Goal: Information Seeking & Learning: Learn about a topic

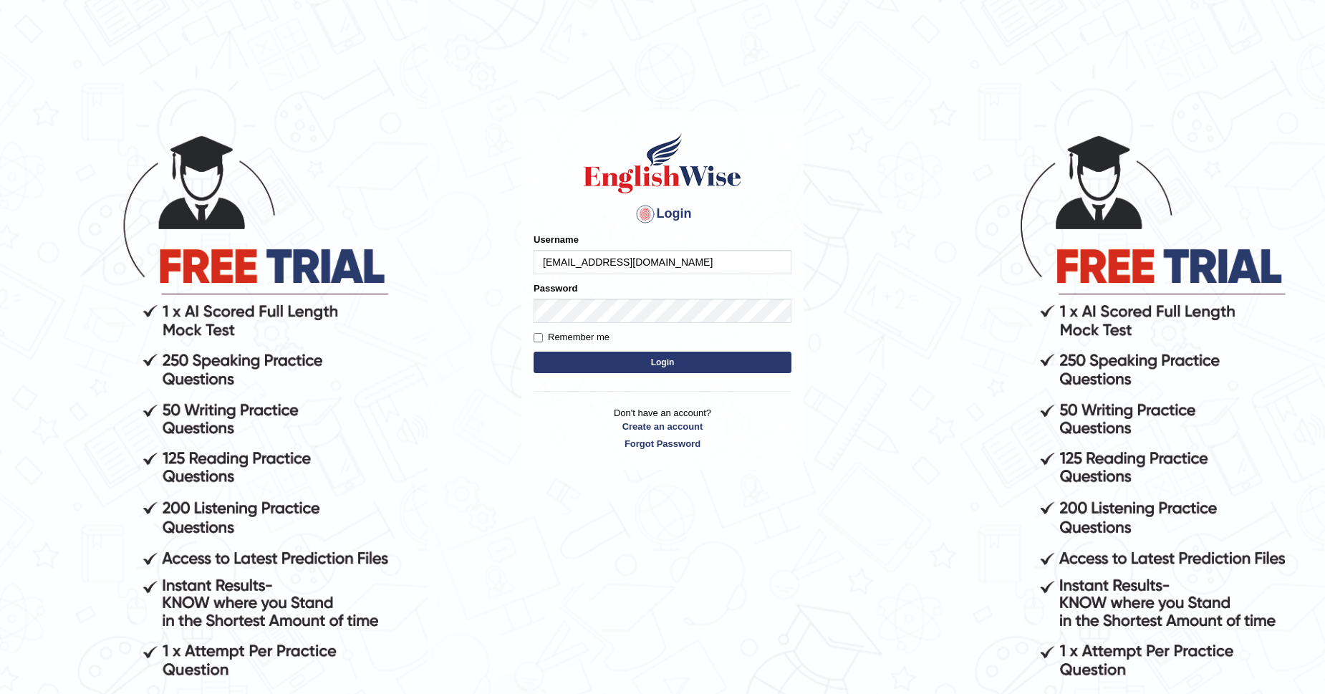
type input "akhilsharma1218@gmail.com"
click at [534, 352] on button "Login" at bounding box center [663, 362] width 258 height 21
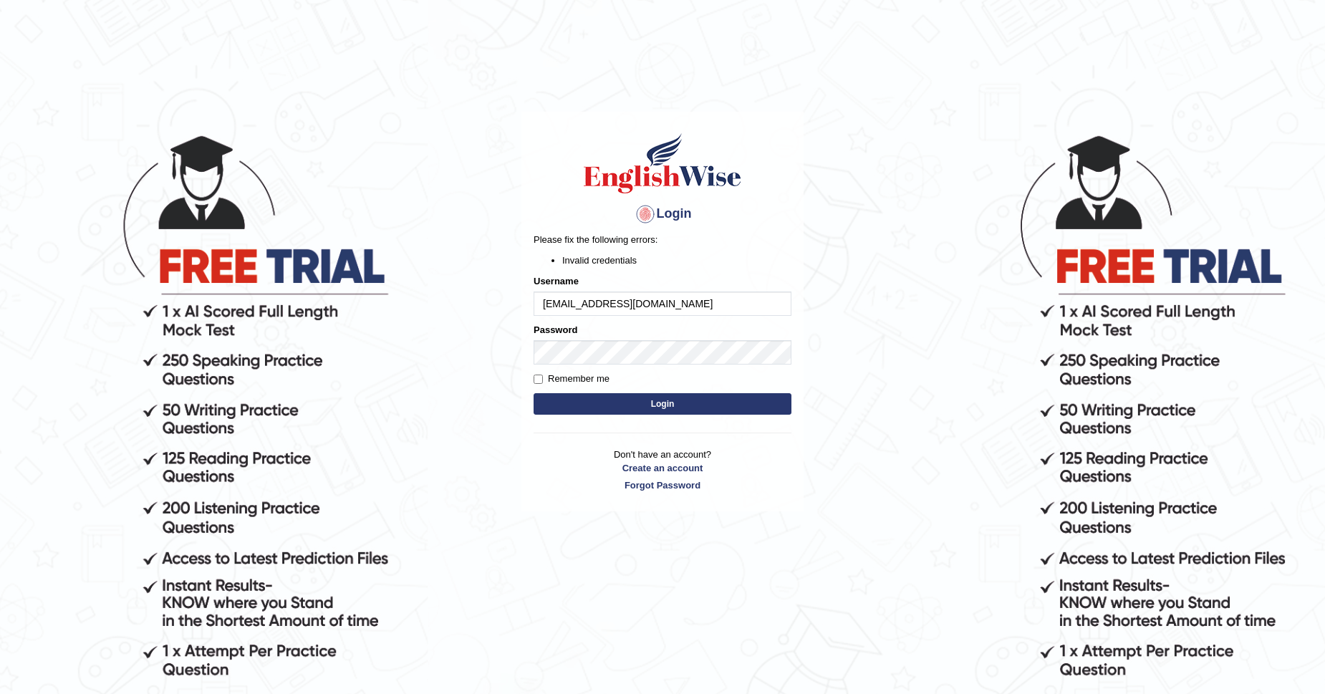
click at [705, 301] on input "akhilsharma1218@gmail.com" at bounding box center [663, 304] width 258 height 24
type input "akhilsharma1218"
click at [667, 385] on div "Remember me" at bounding box center [663, 379] width 258 height 14
click at [671, 396] on button "Login" at bounding box center [663, 403] width 258 height 21
click at [534, 393] on button "Login" at bounding box center [663, 403] width 258 height 21
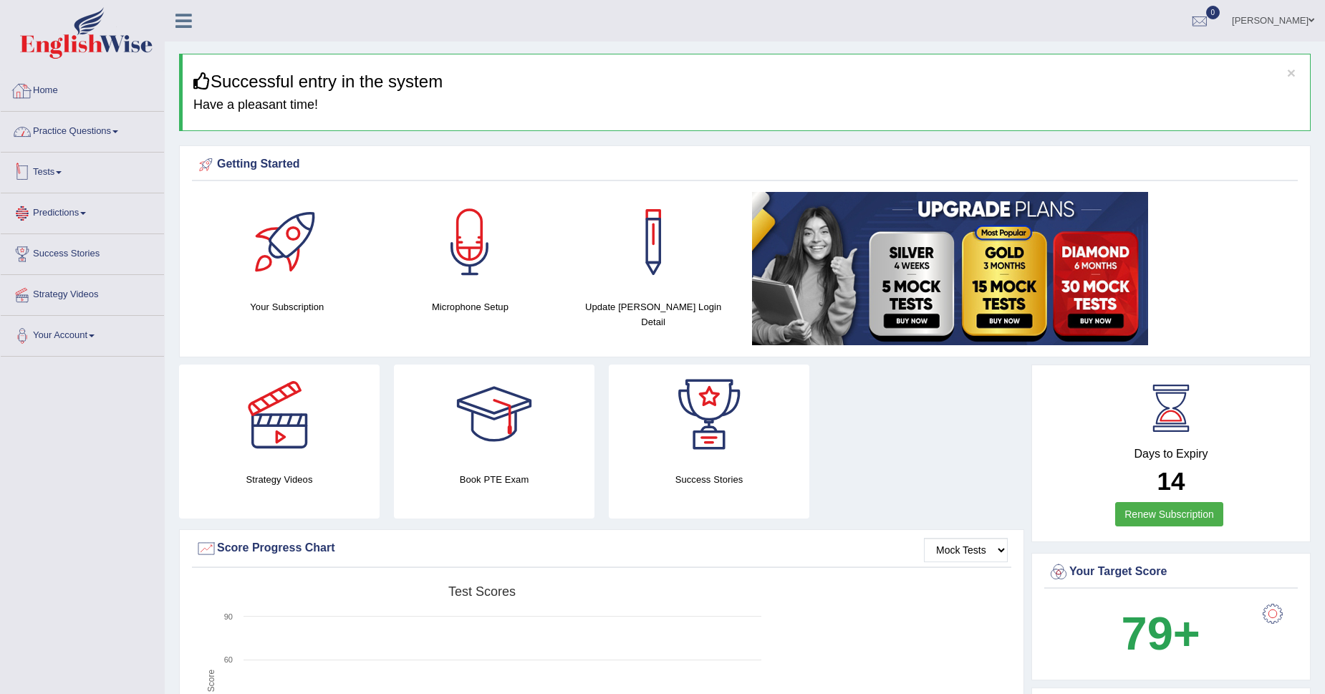
click at [87, 126] on link "Practice Questions" at bounding box center [82, 130] width 163 height 36
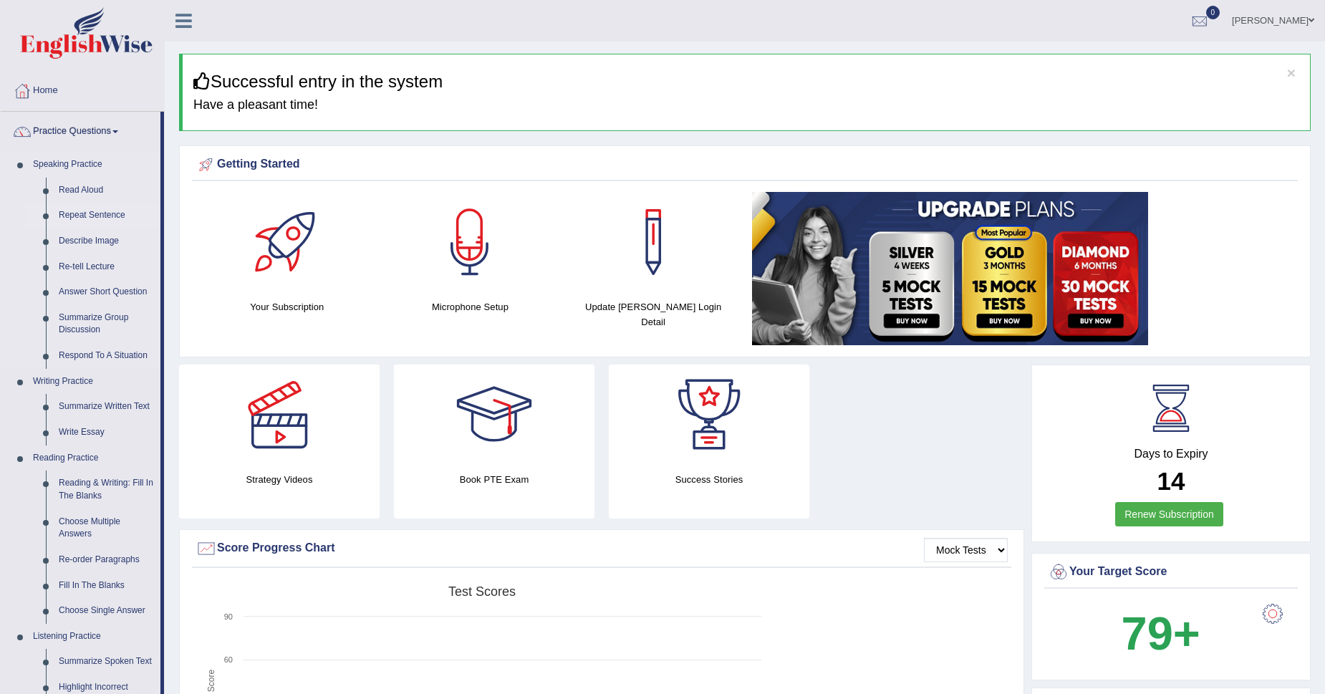
click at [73, 213] on link "Repeat Sentence" at bounding box center [106, 216] width 108 height 26
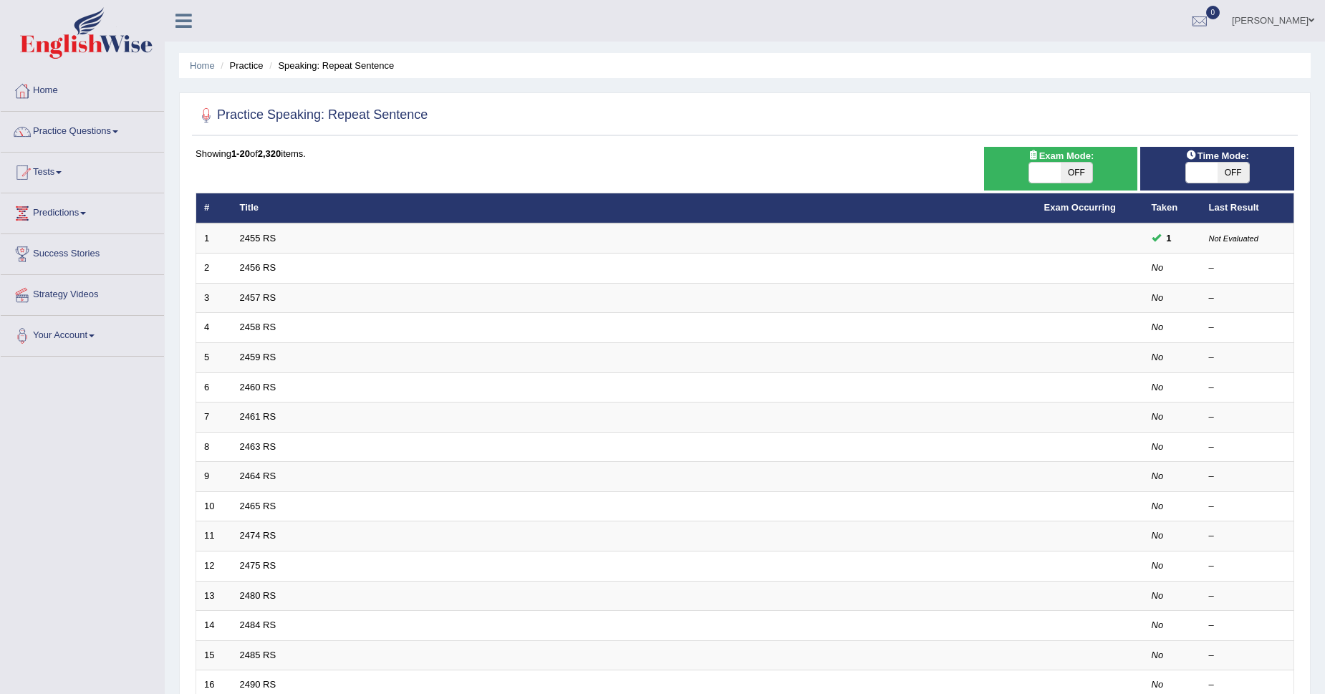
click at [1065, 168] on span "OFF" at bounding box center [1077, 173] width 32 height 20
checkbox input "true"
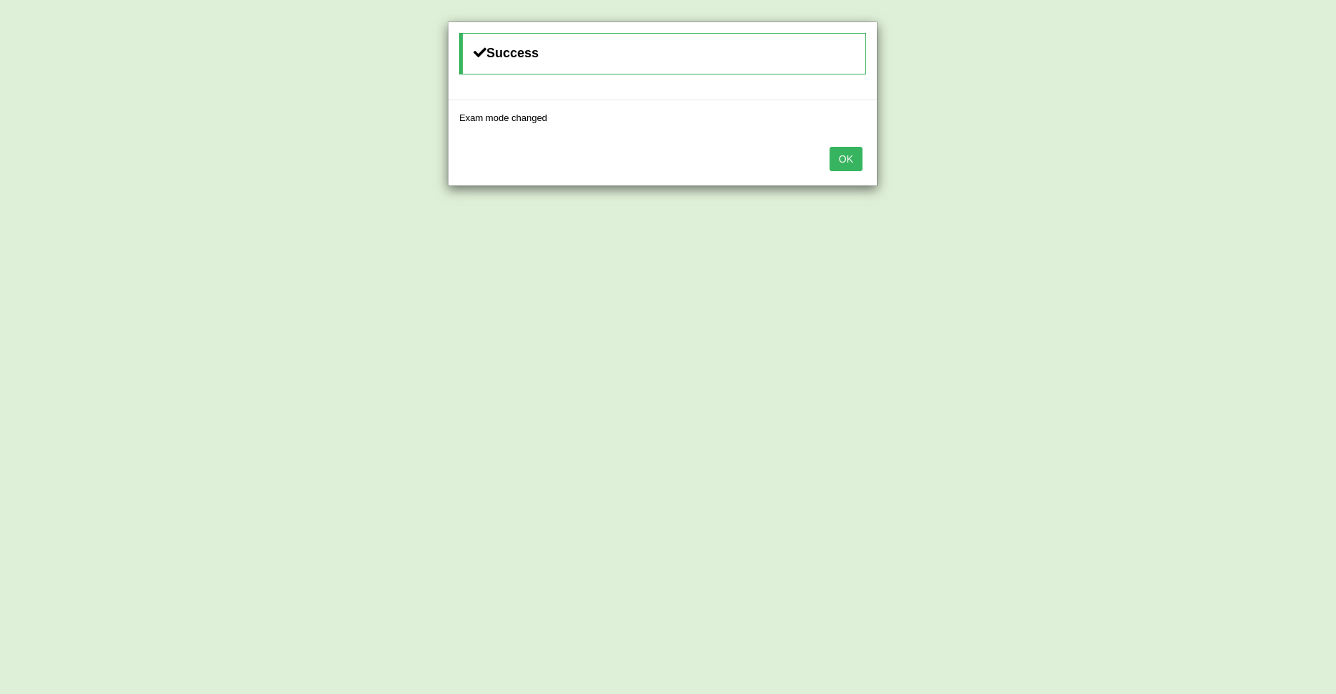
click at [847, 162] on button "OK" at bounding box center [846, 159] width 33 height 24
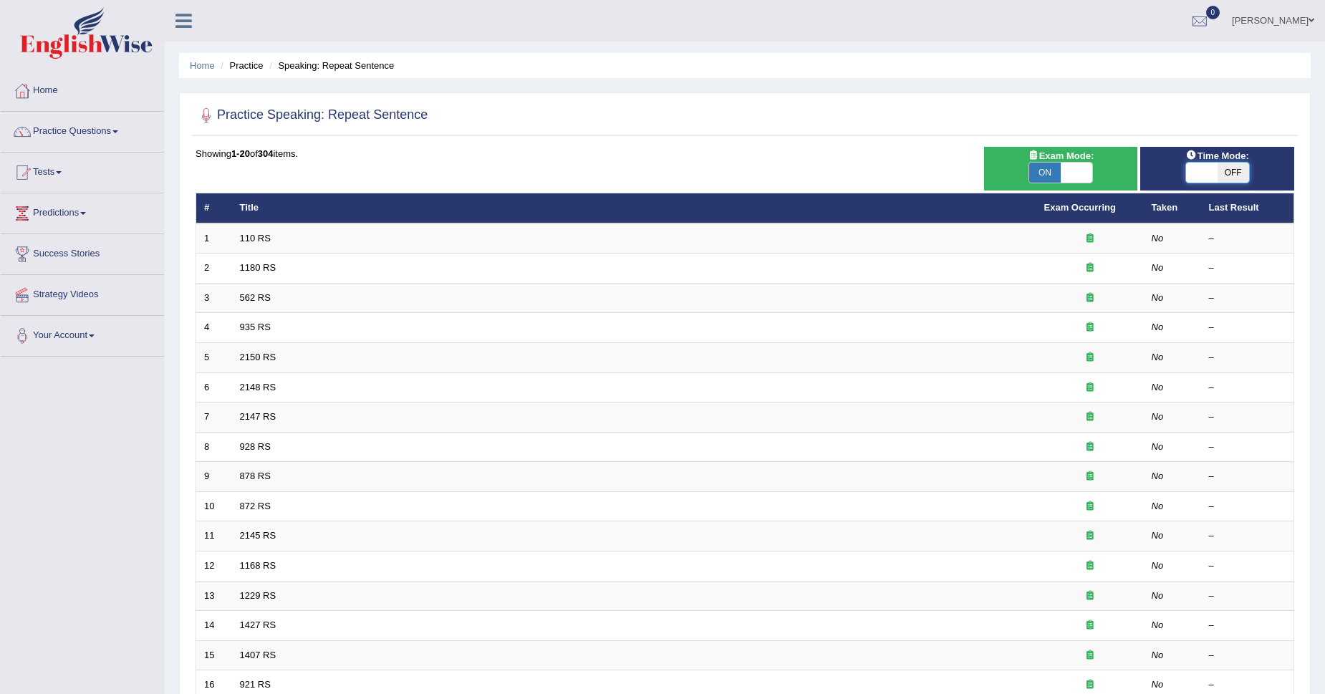
click at [1215, 181] on span at bounding box center [1202, 173] width 32 height 20
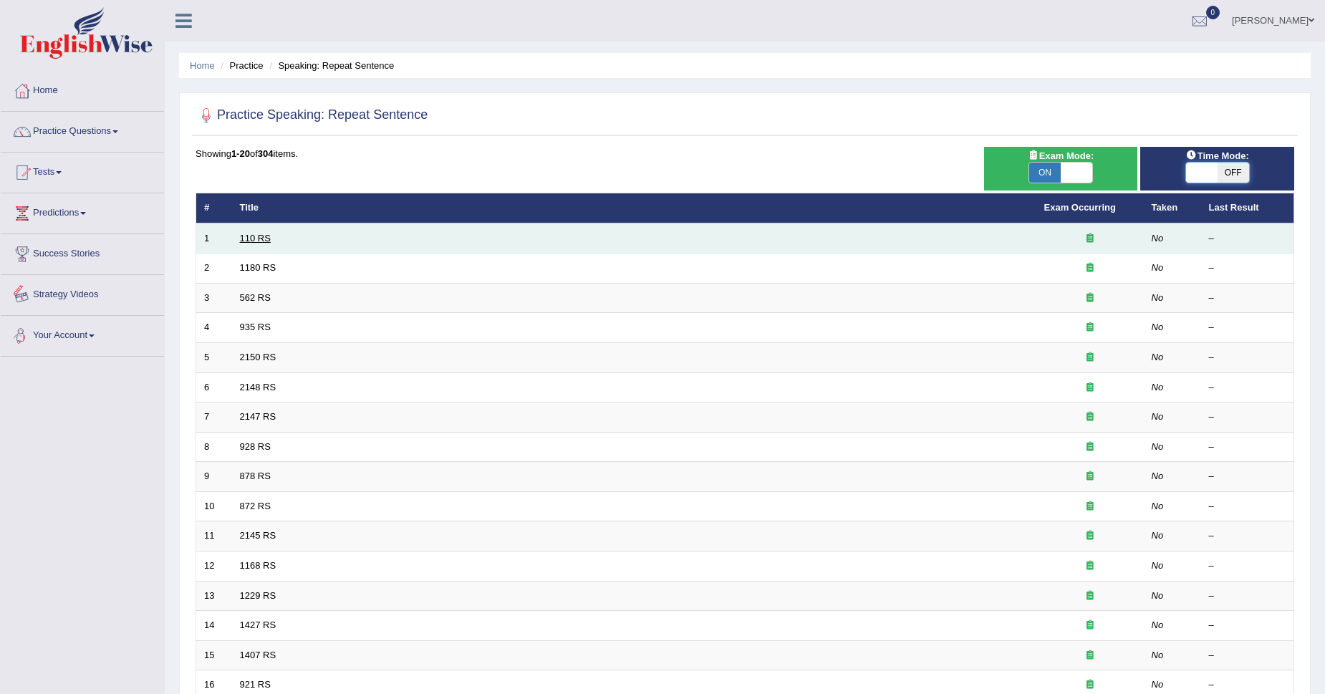
click at [240, 239] on link "110 RS" at bounding box center [255, 238] width 31 height 11
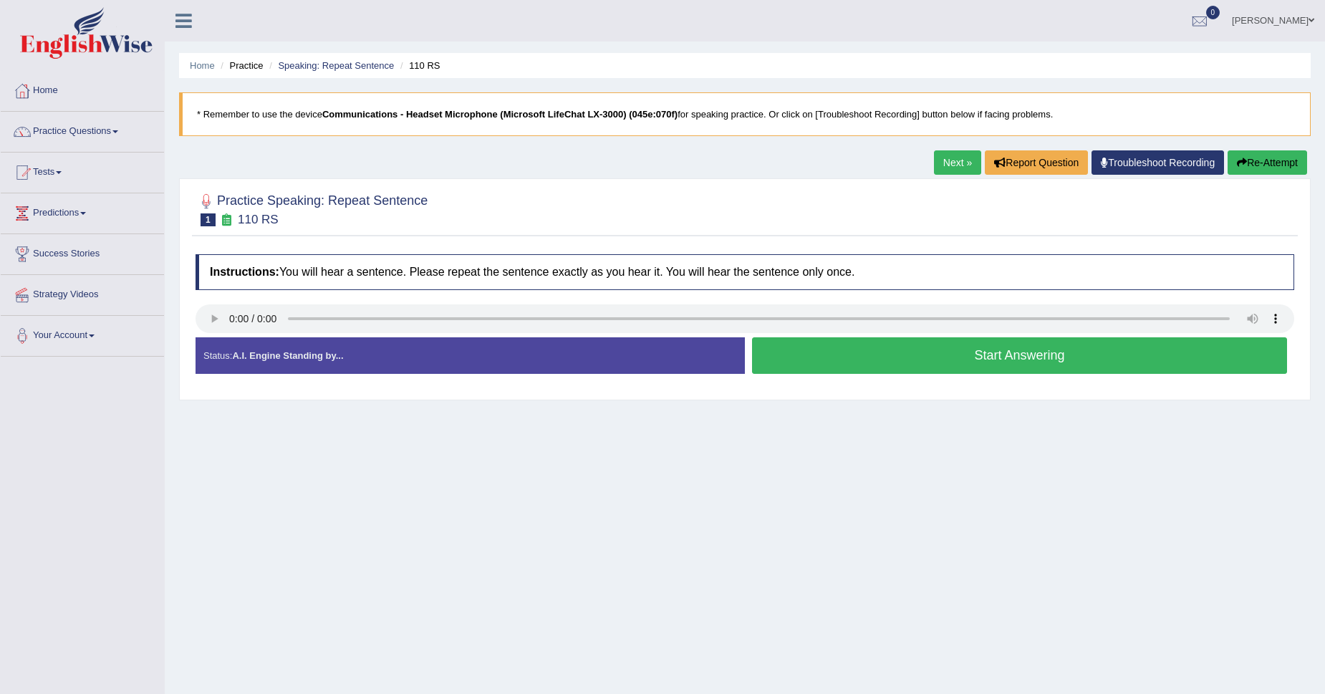
click at [944, 367] on button "Start Answering" at bounding box center [1019, 355] width 535 height 37
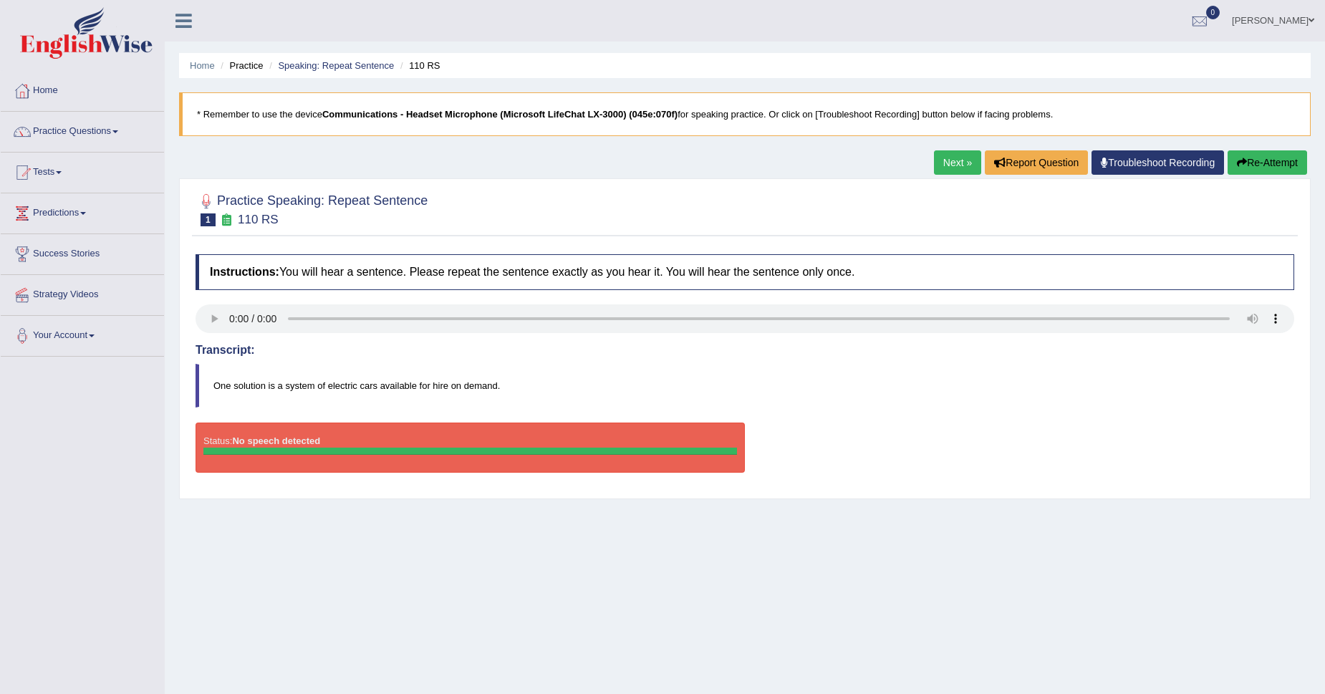
click at [45, 90] on link "Home" at bounding box center [82, 89] width 163 height 36
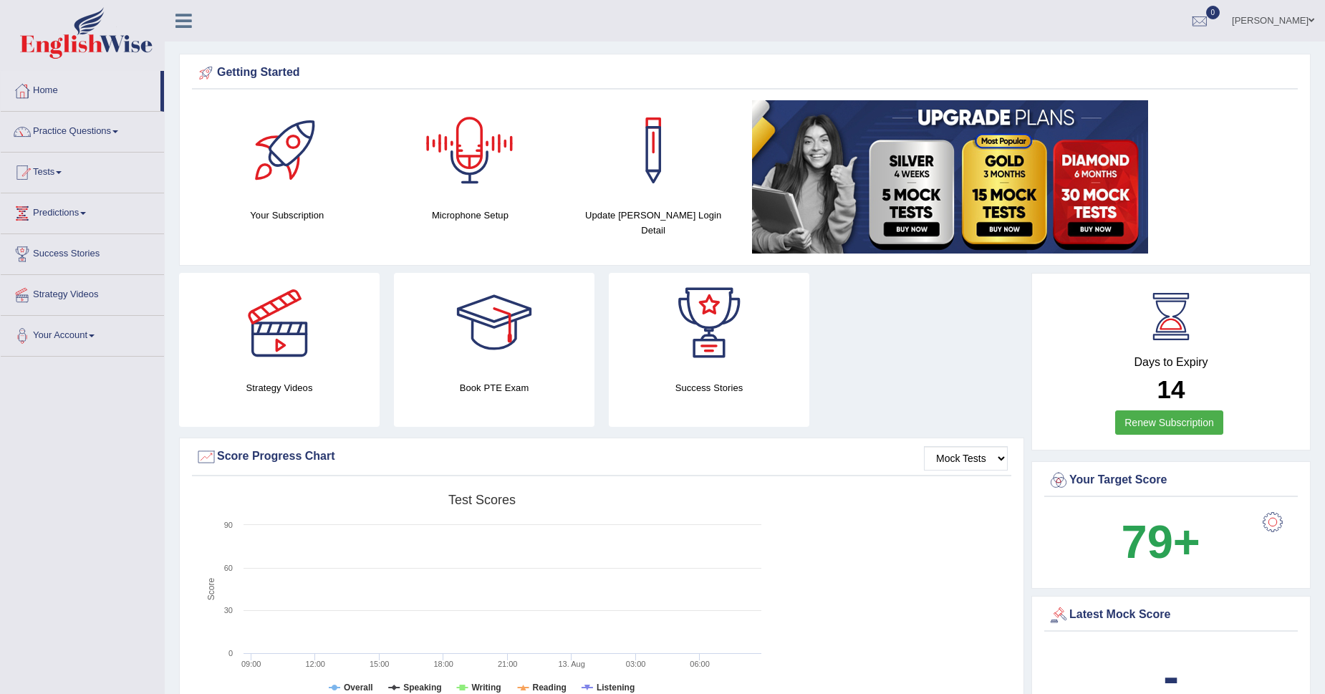
click at [480, 148] on div at bounding box center [470, 150] width 100 height 100
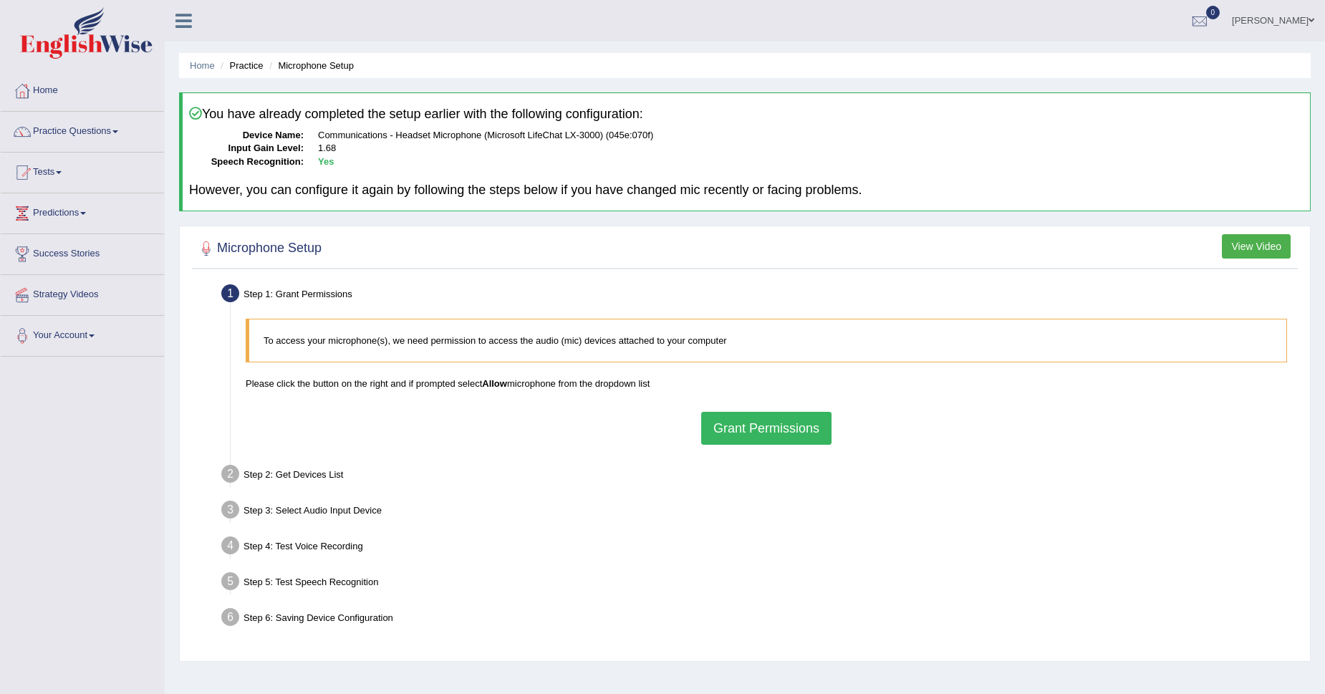
click at [722, 418] on button "Grant Permissions" at bounding box center [766, 428] width 130 height 33
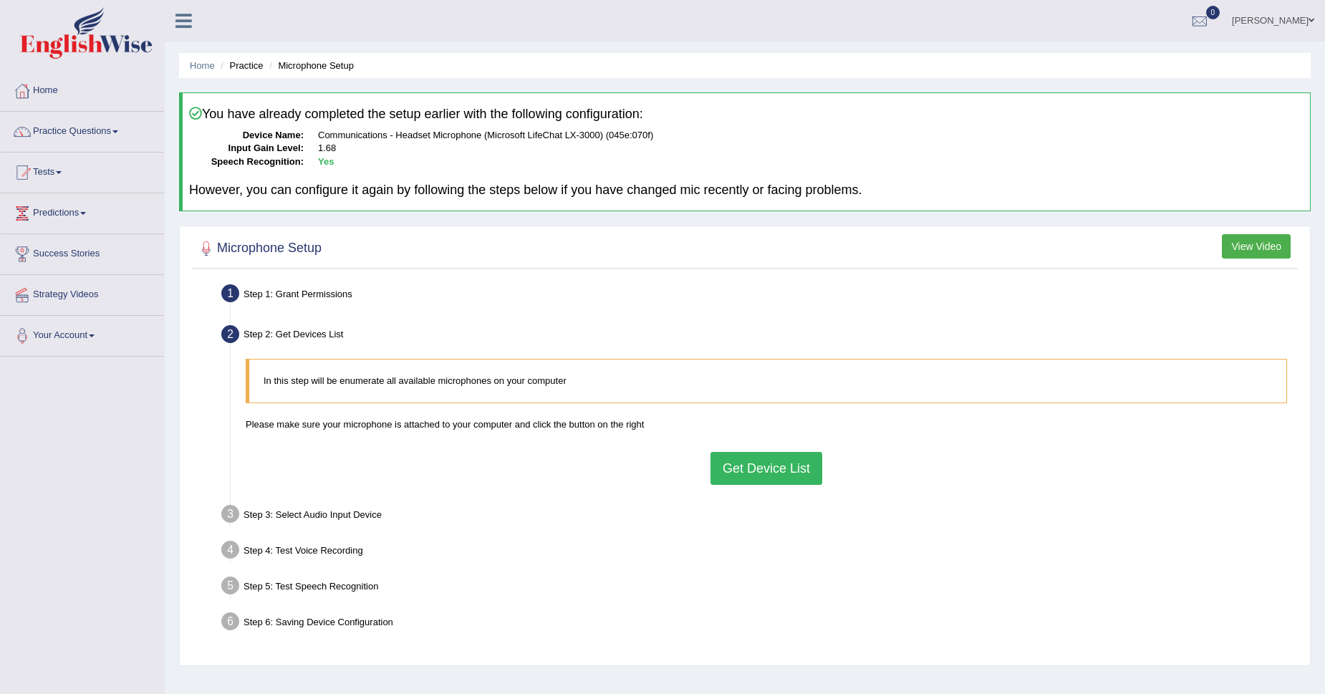
click at [749, 478] on button "Get Device List" at bounding box center [767, 468] width 112 height 33
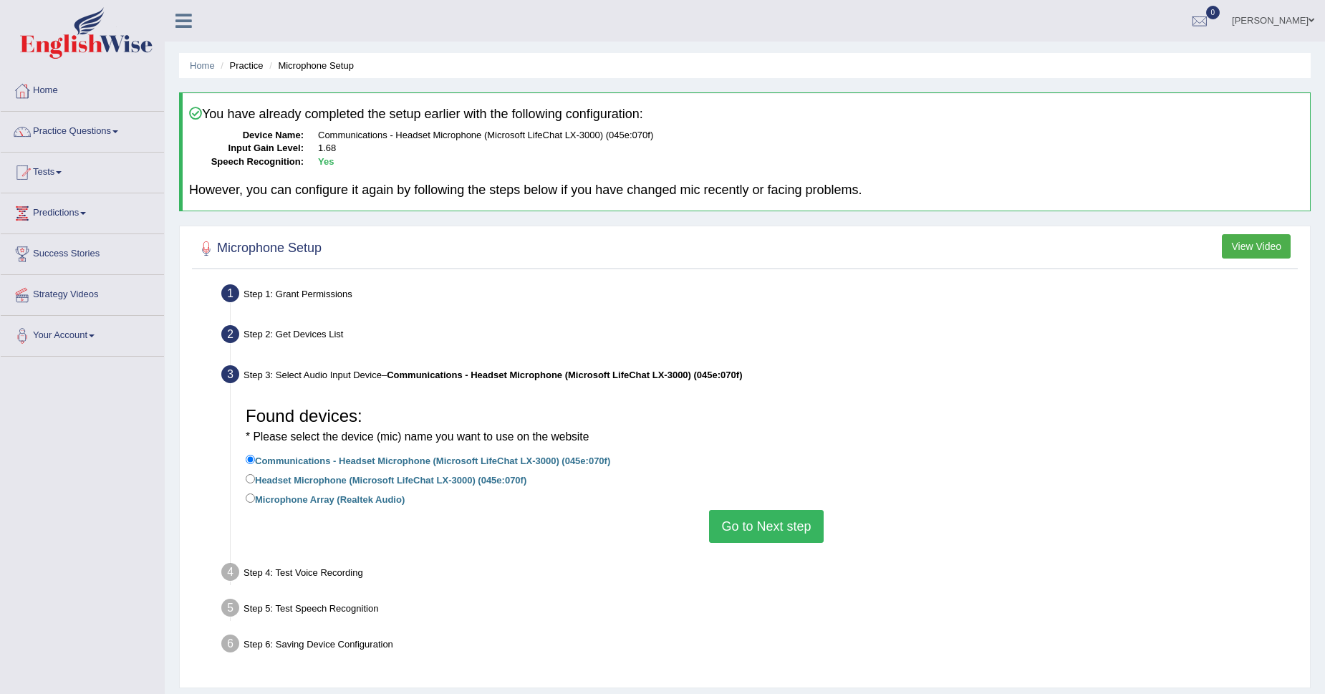
click at [787, 528] on button "Go to Next step" at bounding box center [766, 526] width 114 height 33
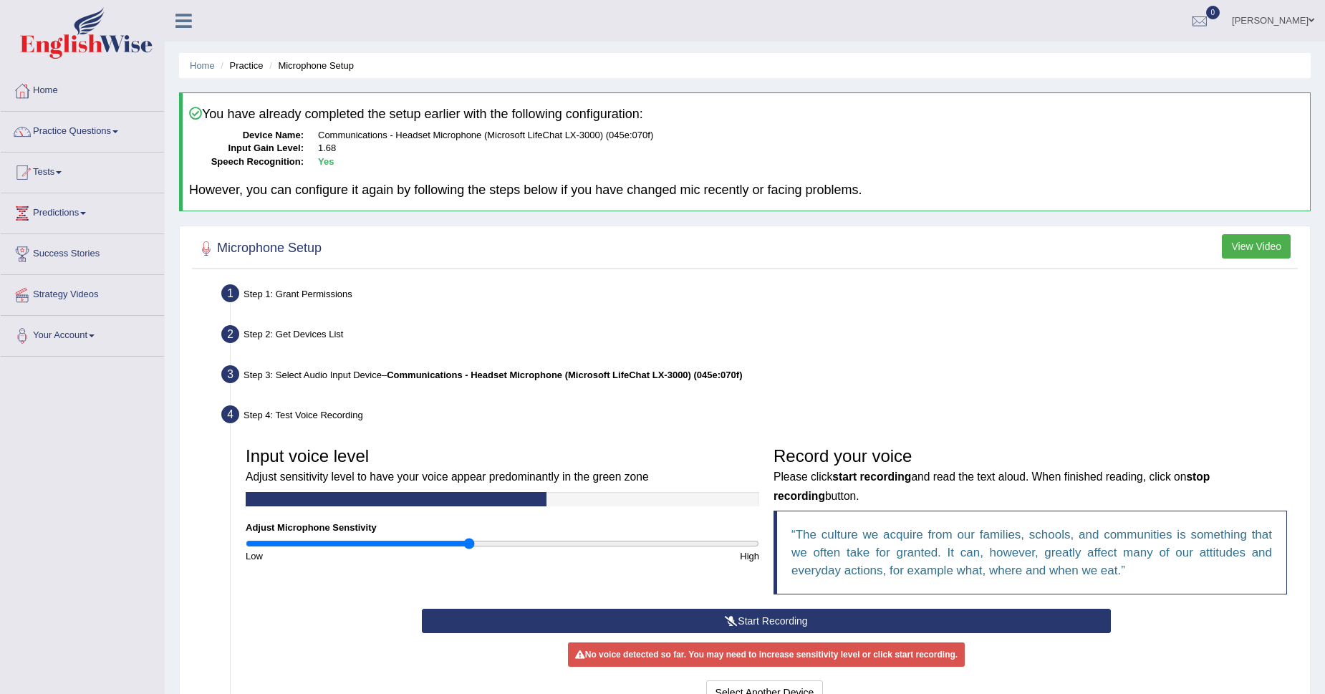
drag, startPoint x: 666, startPoint y: 546, endPoint x: 472, endPoint y: 574, distance: 196.1
type input "0.88"
click at [472, 549] on input "range" at bounding box center [503, 543] width 514 height 11
click at [725, 625] on icon at bounding box center [731, 621] width 13 height 10
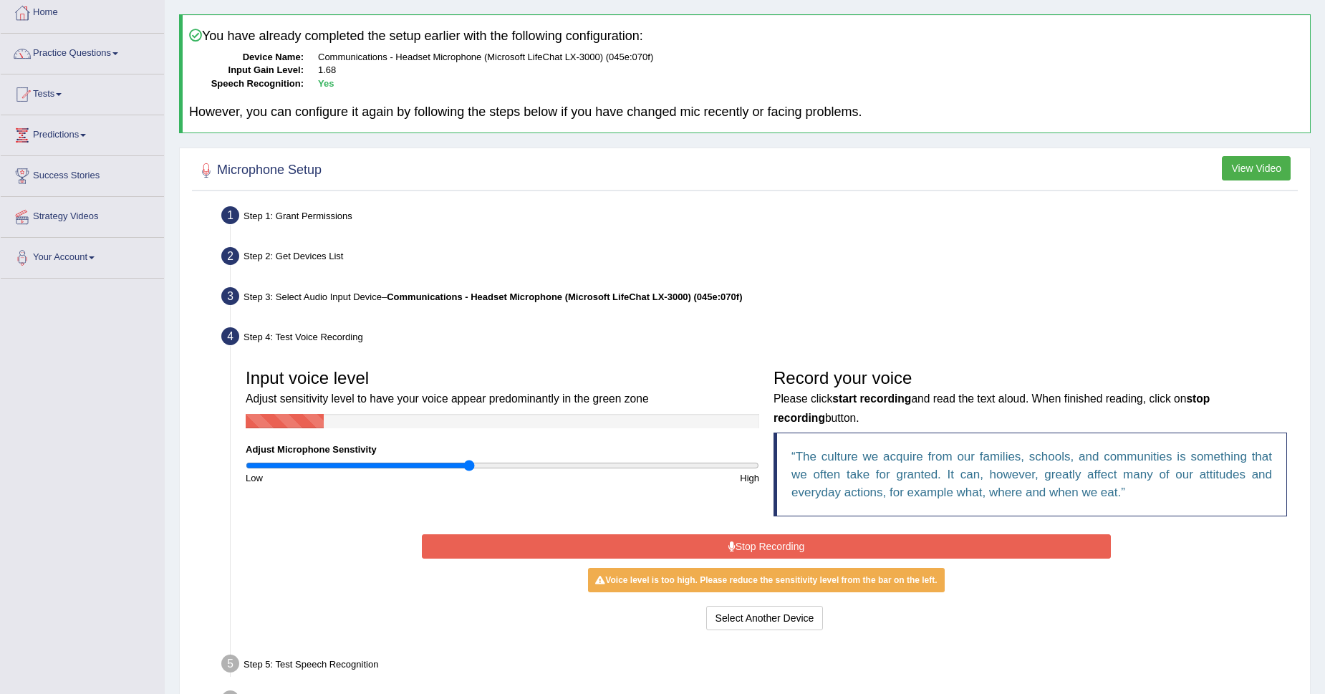
scroll to position [70, 0]
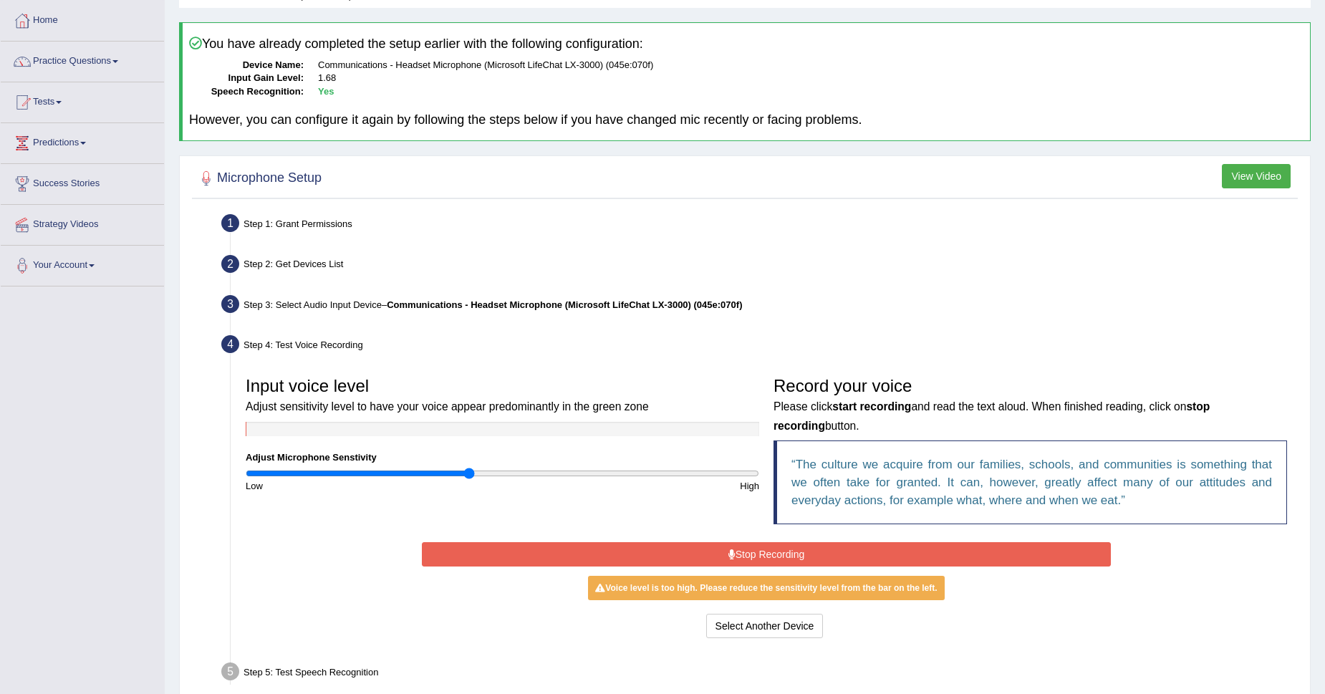
click at [825, 556] on button "Stop Recording" at bounding box center [767, 554] width 690 height 24
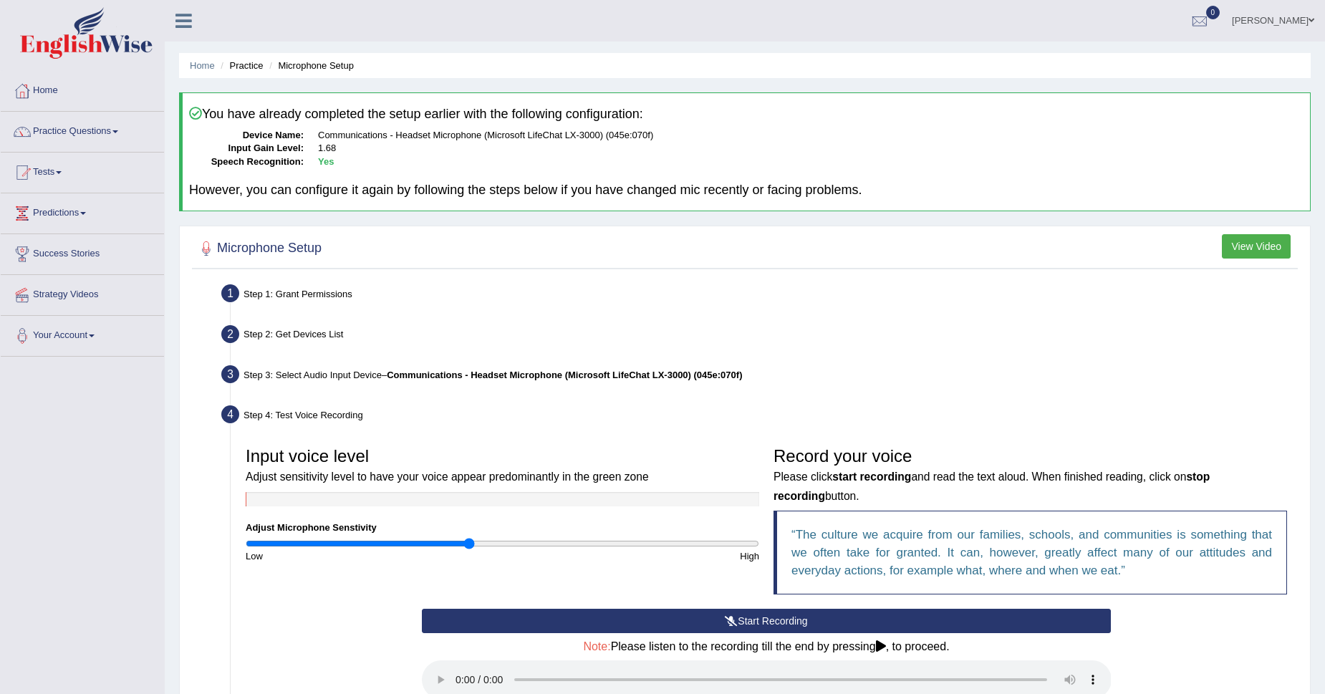
scroll to position [0, 0]
click at [42, 90] on link "Home" at bounding box center [82, 89] width 163 height 36
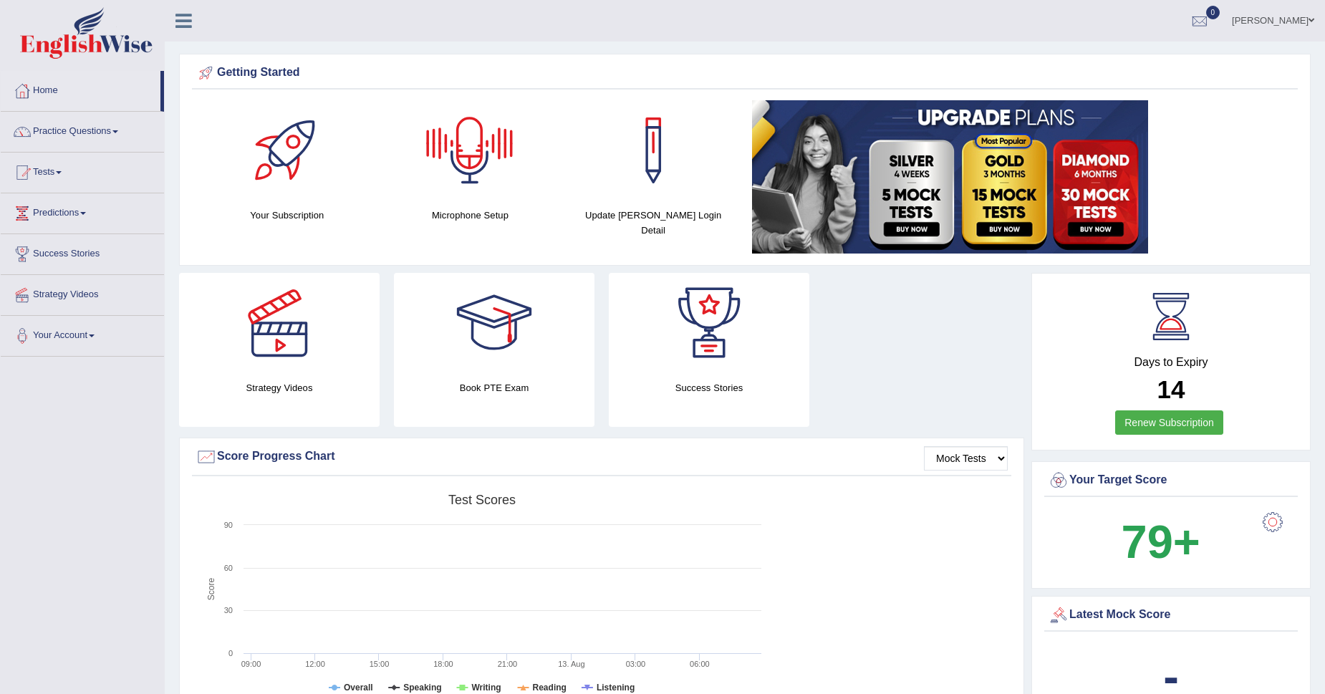
click at [468, 148] on div at bounding box center [470, 150] width 100 height 100
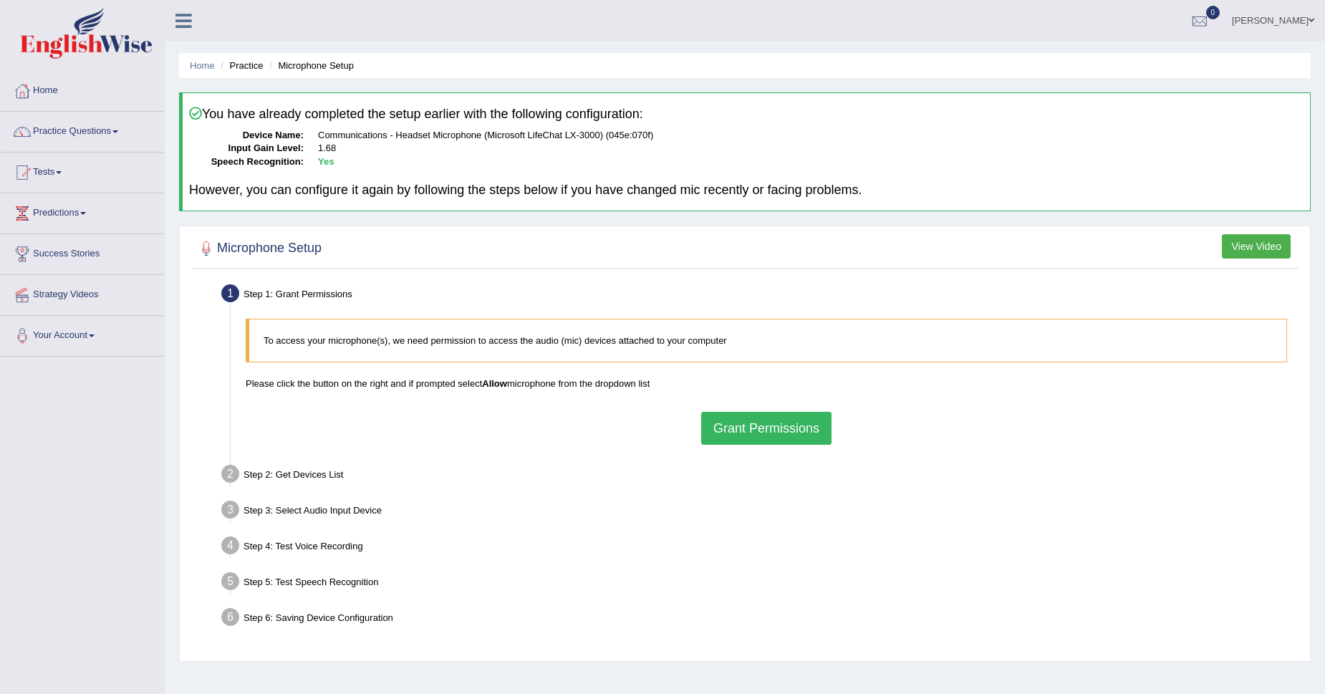
click at [832, 422] on div "To access your microphone(s), we need permission to access the audio (mic) devi…" at bounding box center [767, 382] width 1056 height 140
click at [813, 422] on button "Grant Permissions" at bounding box center [766, 428] width 130 height 33
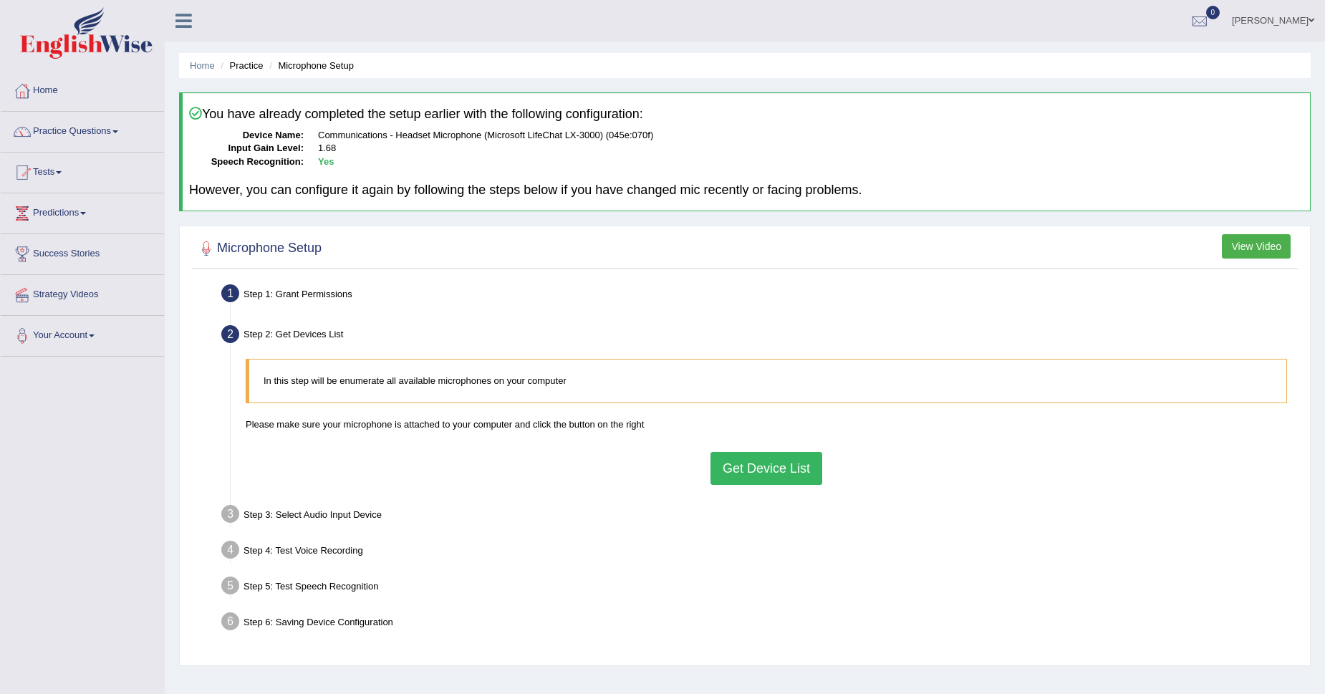
click at [779, 466] on button "Get Device List" at bounding box center [767, 468] width 112 height 33
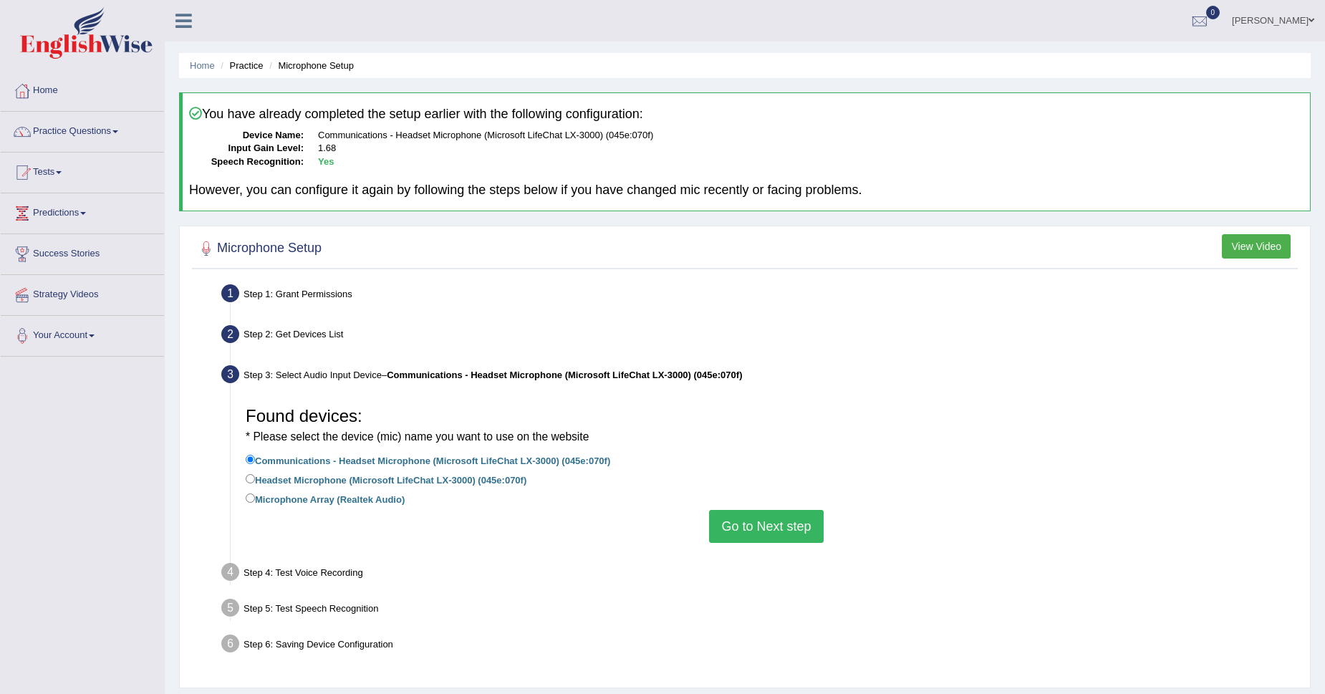
click at [760, 511] on button "Go to Next step" at bounding box center [766, 526] width 114 height 33
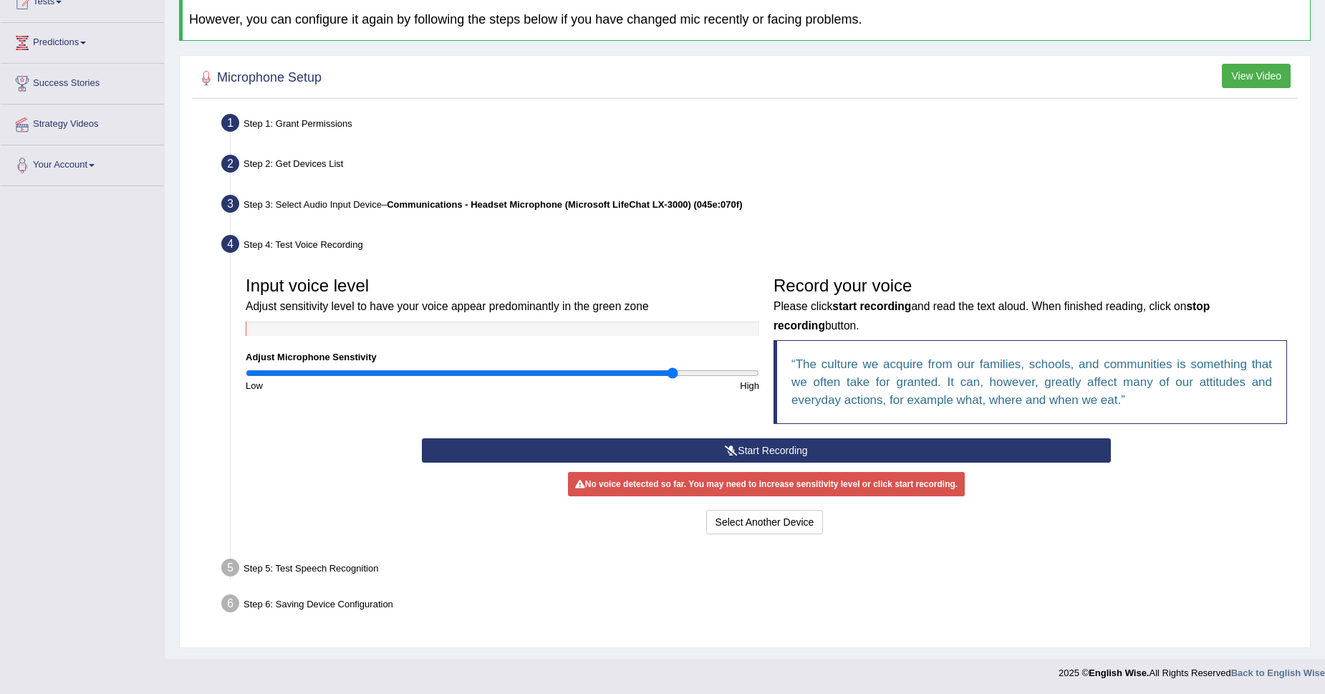
scroll to position [171, 0]
click at [754, 449] on button "Start Recording" at bounding box center [767, 450] width 690 height 24
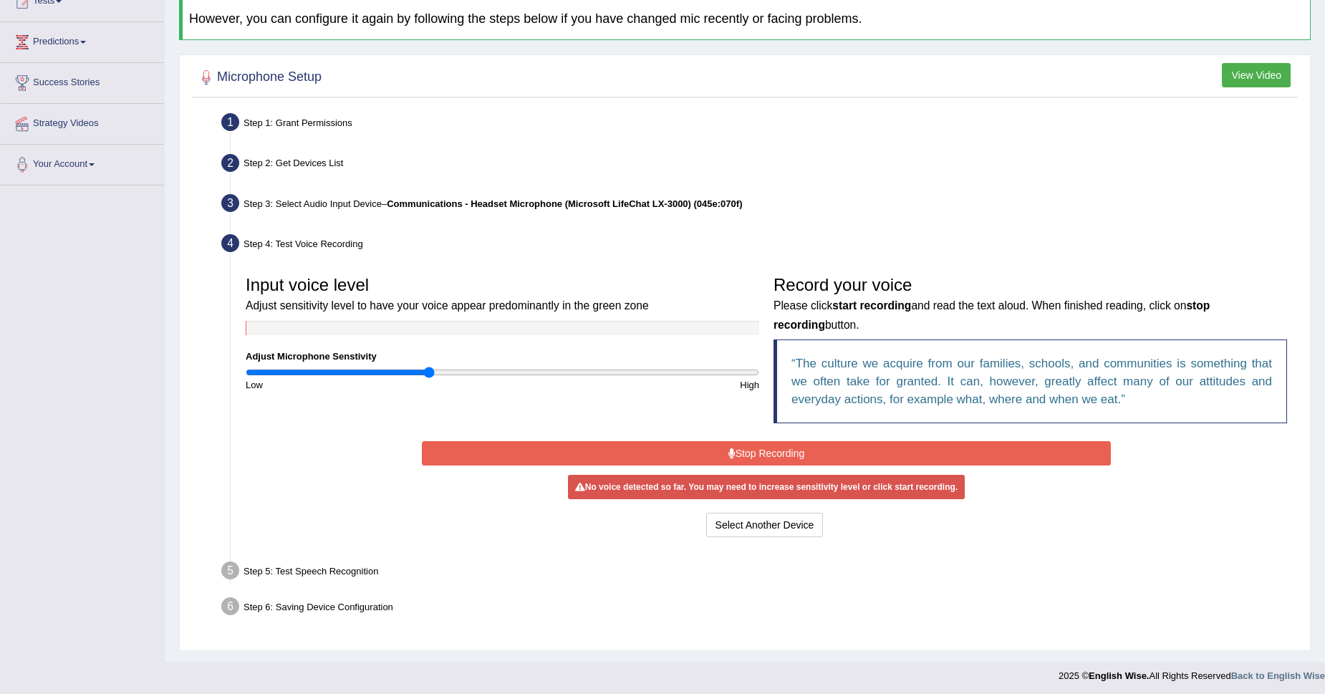
drag, startPoint x: 674, startPoint y: 370, endPoint x: 431, endPoint y: 443, distance: 253.4
type input "0.72"
click at [431, 378] on input "range" at bounding box center [503, 372] width 514 height 11
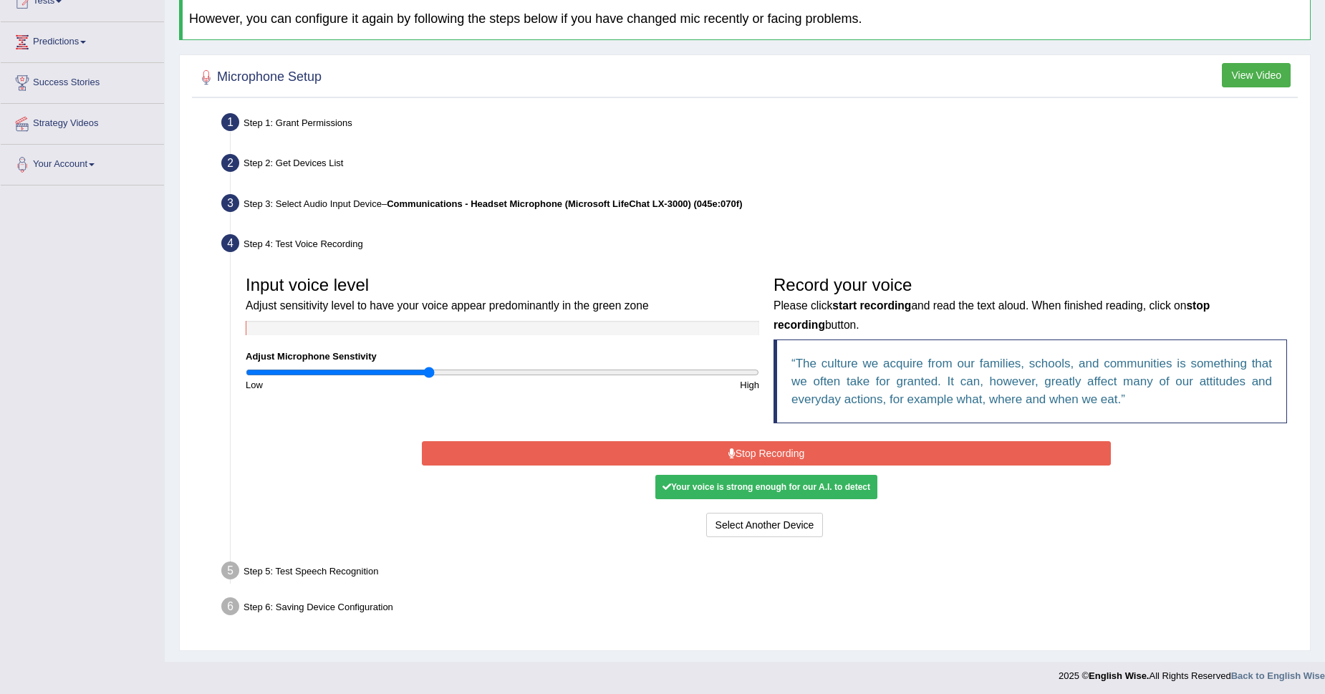
click at [734, 456] on icon at bounding box center [732, 453] width 7 height 10
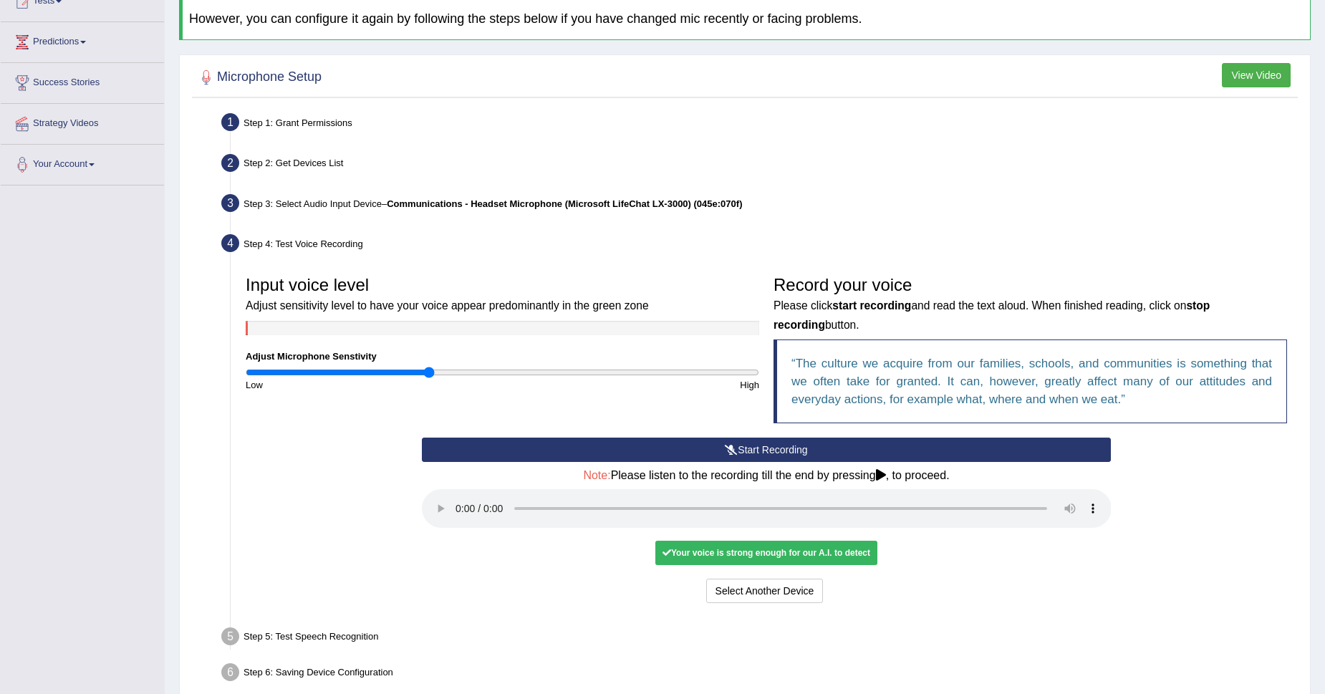
click at [714, 560] on div "Your voice is strong enough for our A.I. to detect" at bounding box center [767, 553] width 222 height 24
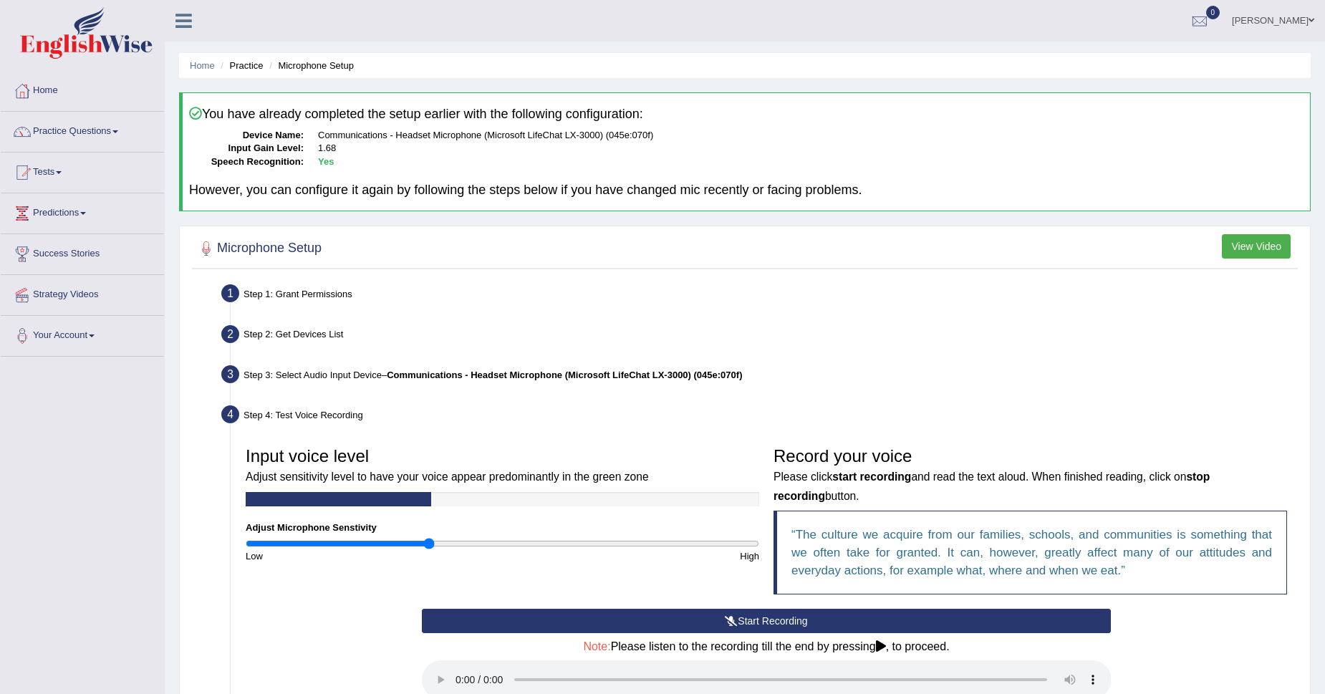
scroll to position [0, 0]
click at [39, 79] on link "Home" at bounding box center [82, 89] width 163 height 36
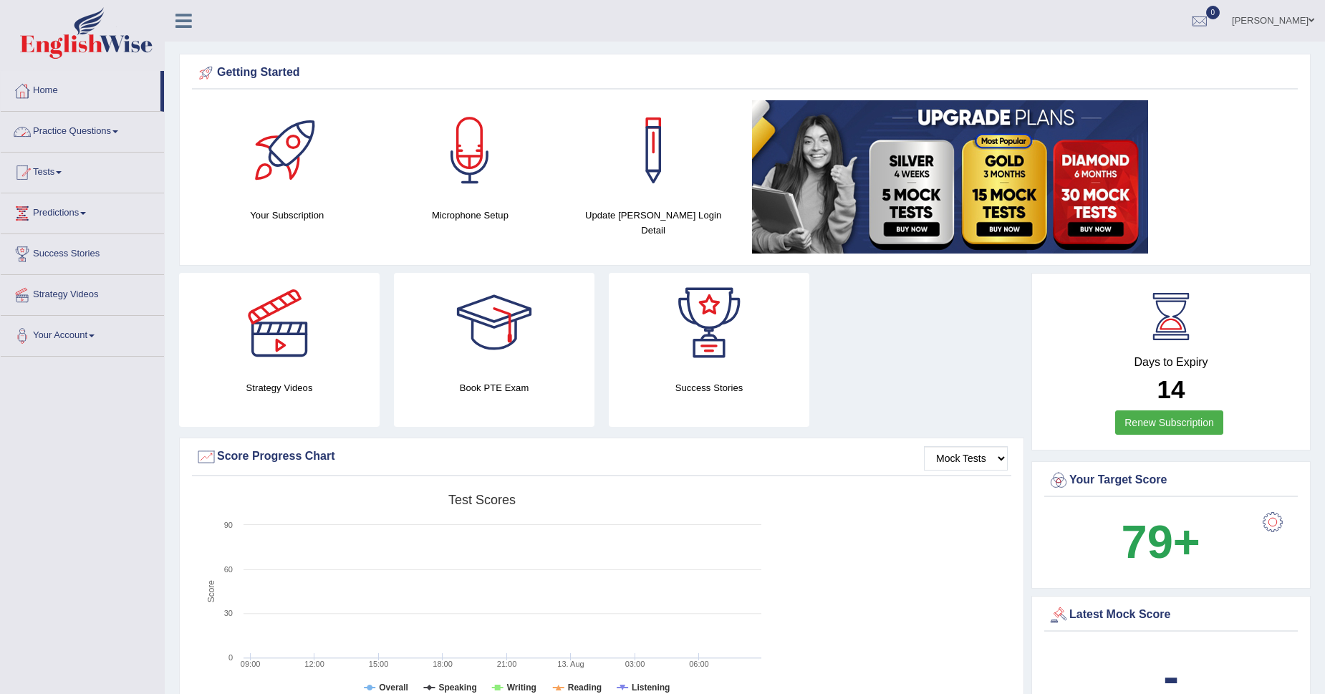
click at [71, 132] on link "Practice Questions" at bounding box center [82, 130] width 163 height 36
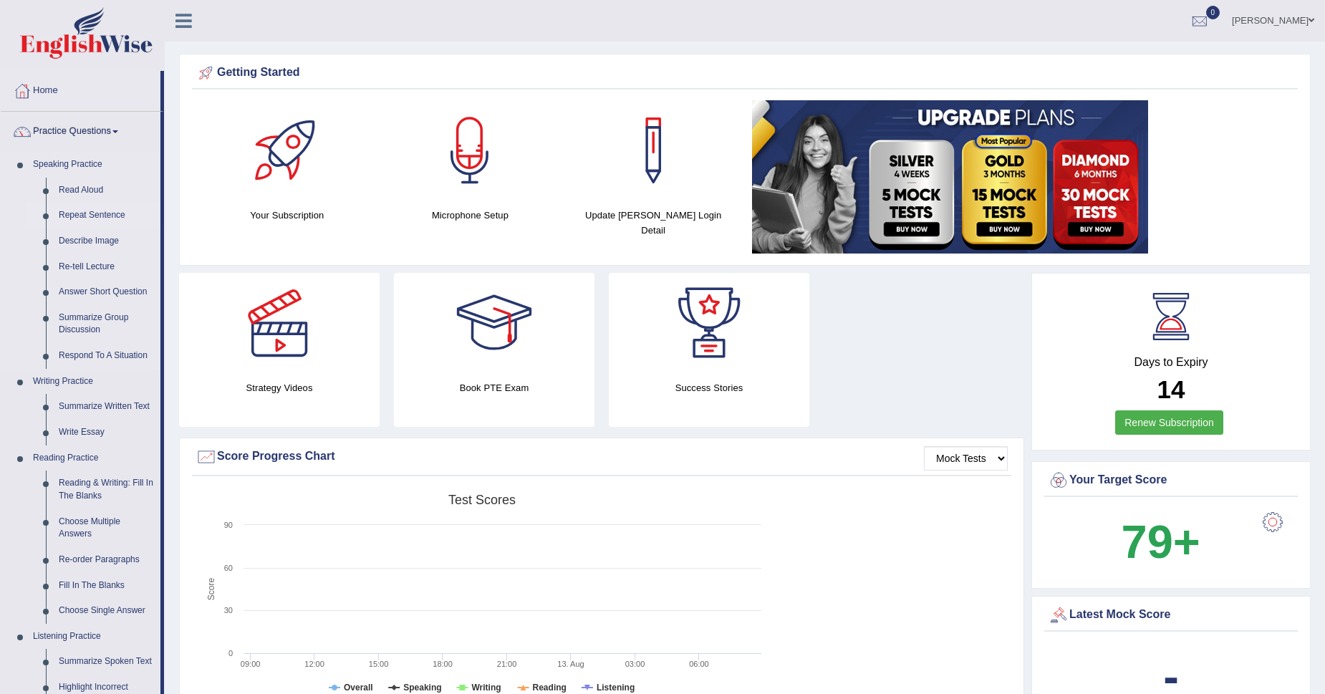
click at [87, 215] on link "Repeat Sentence" at bounding box center [106, 216] width 108 height 26
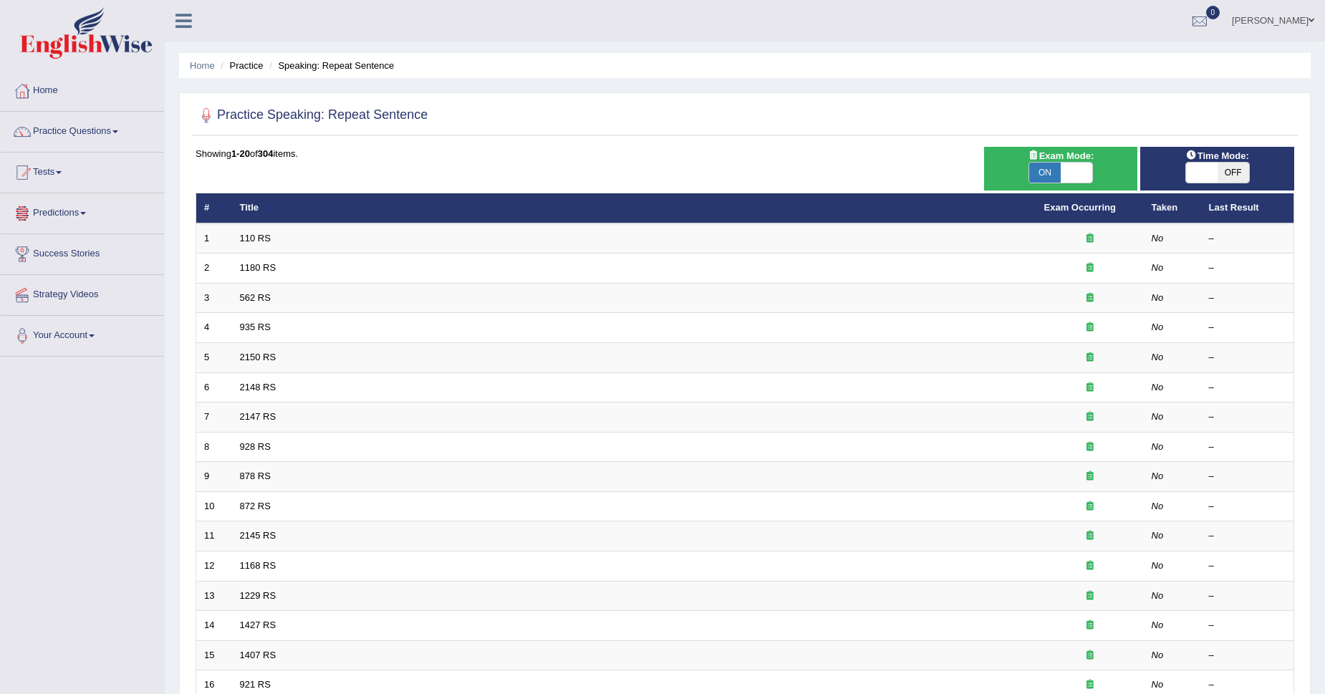
click at [1219, 168] on span "OFF" at bounding box center [1234, 173] width 32 height 20
checkbox input "true"
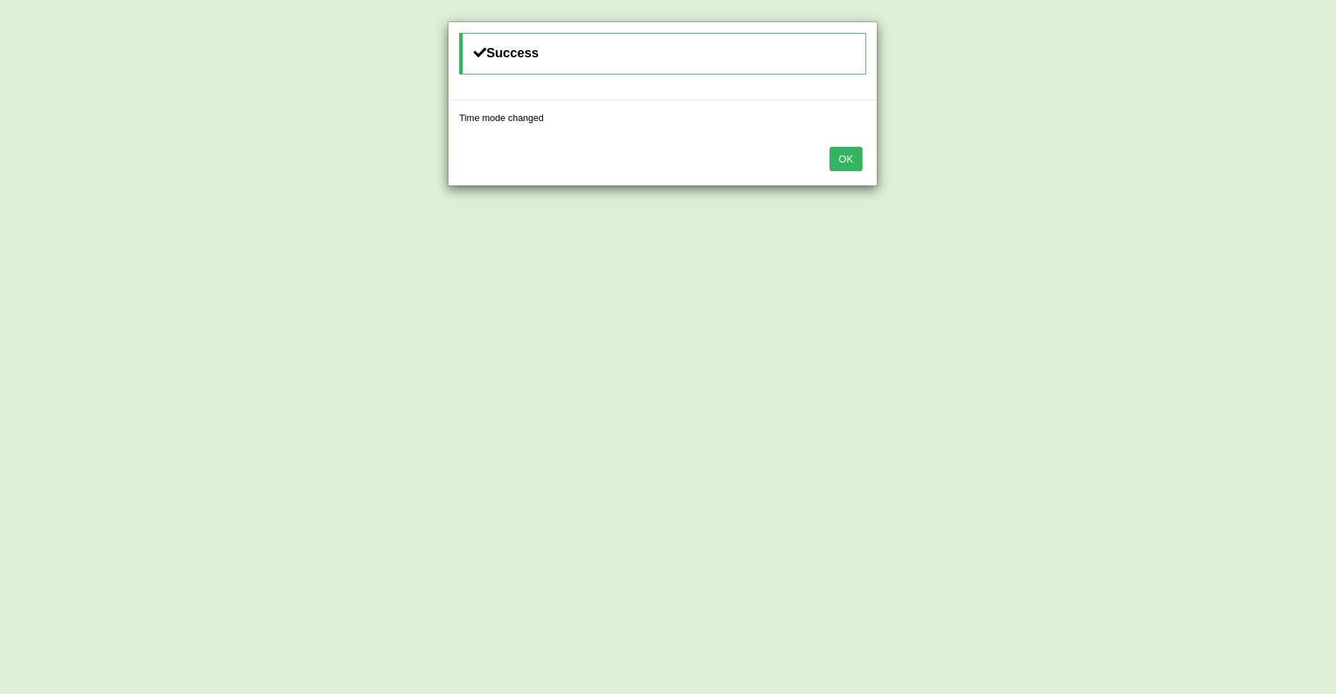
click at [841, 154] on button "OK" at bounding box center [846, 159] width 33 height 24
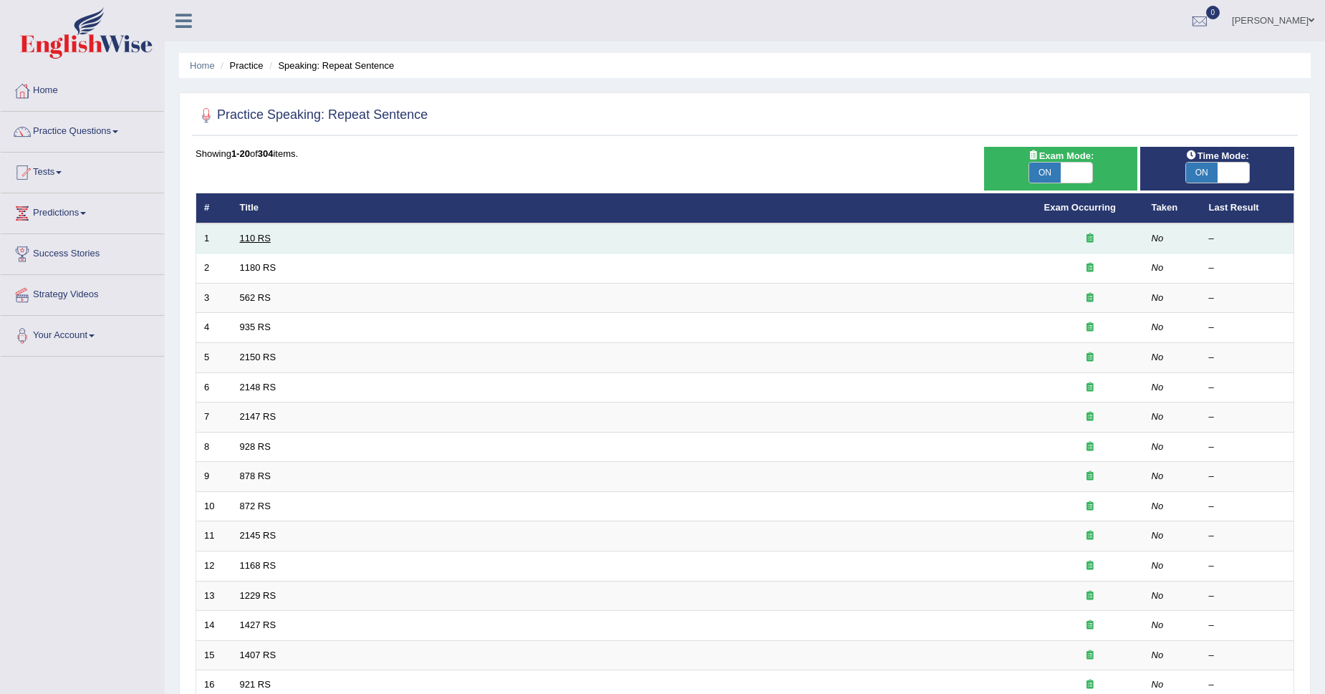
click at [258, 233] on link "110 RS" at bounding box center [255, 238] width 31 height 11
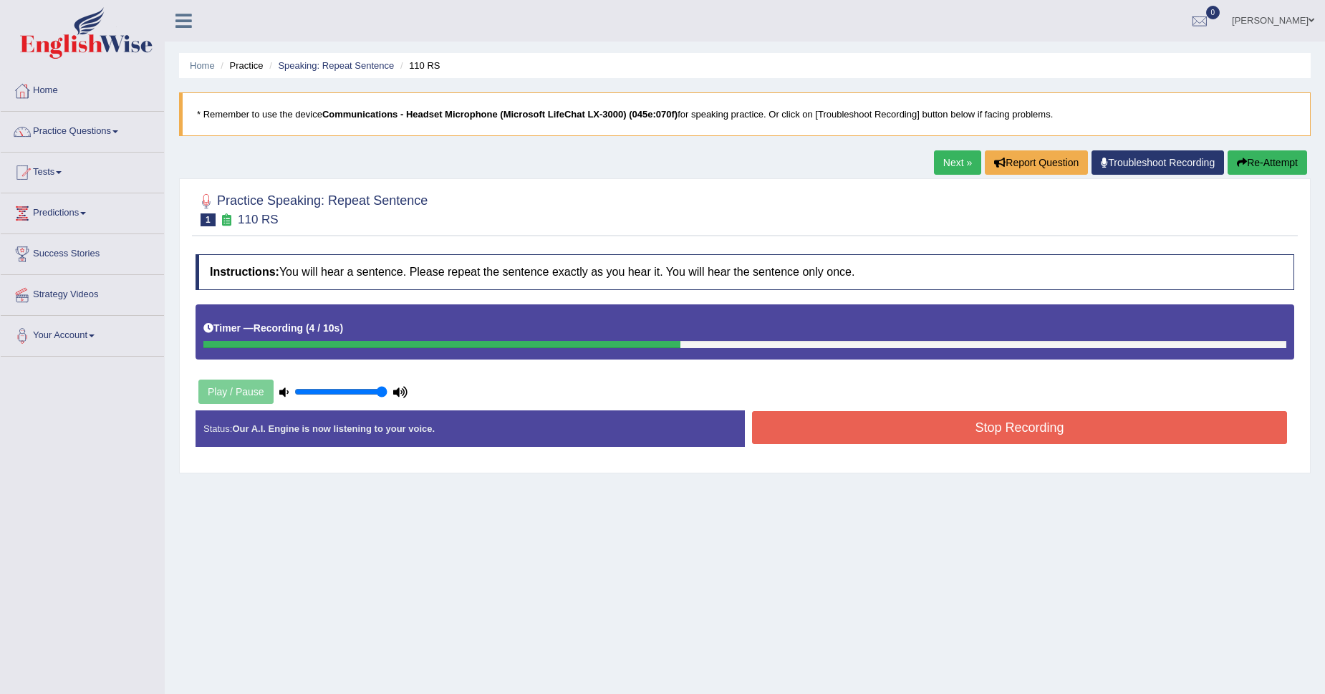
click at [1222, 432] on button "Stop Recording" at bounding box center [1019, 427] width 535 height 33
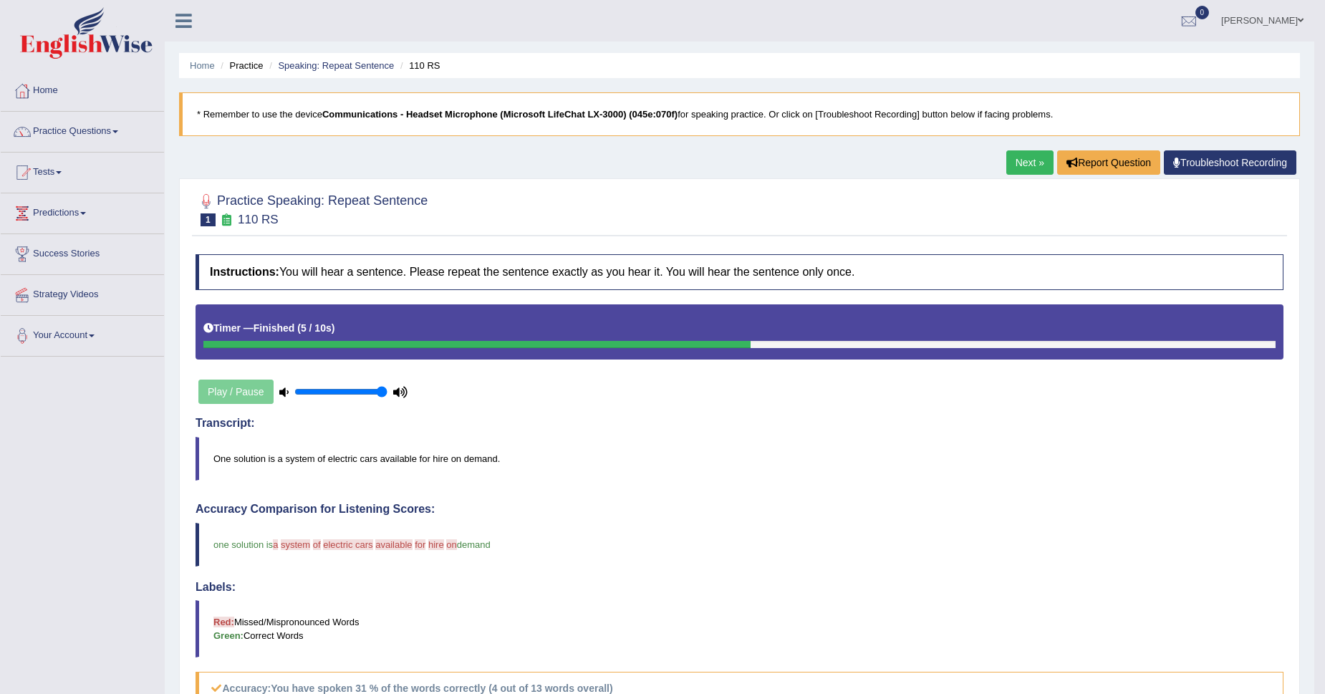
click at [1009, 164] on link "Next »" at bounding box center [1030, 162] width 47 height 24
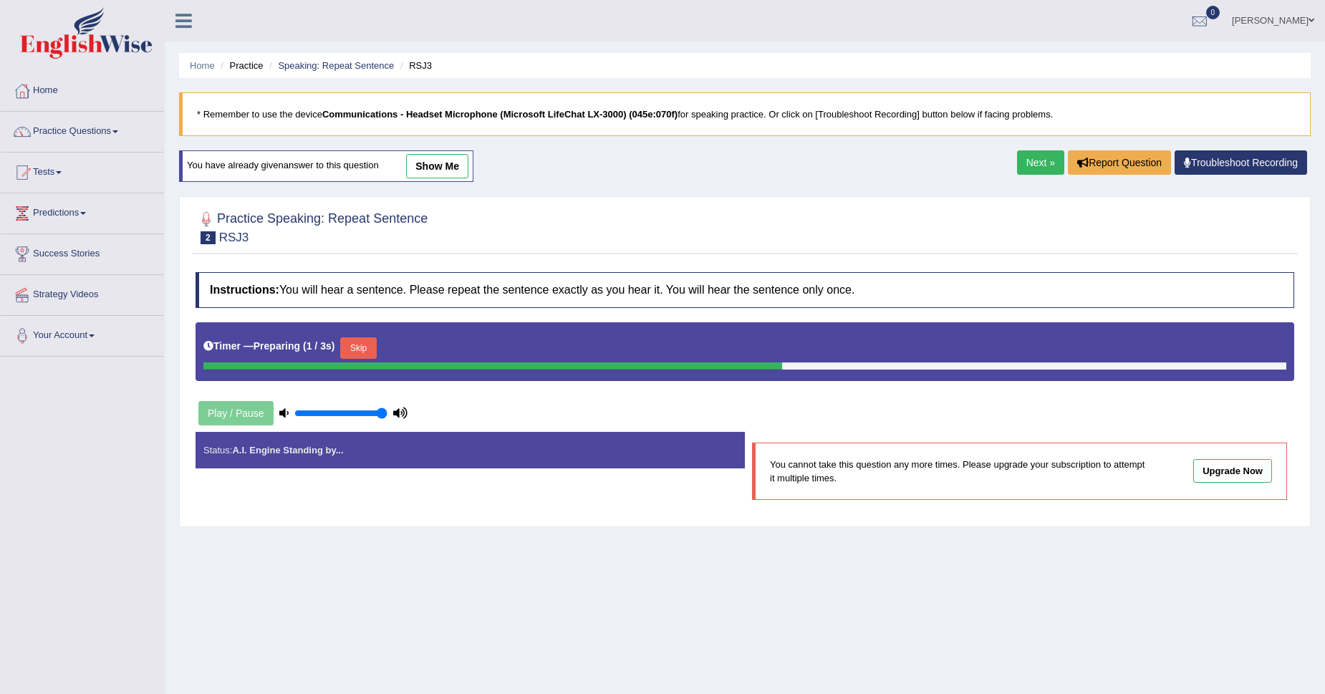
click at [355, 346] on button "Skip" at bounding box center [358, 347] width 36 height 21
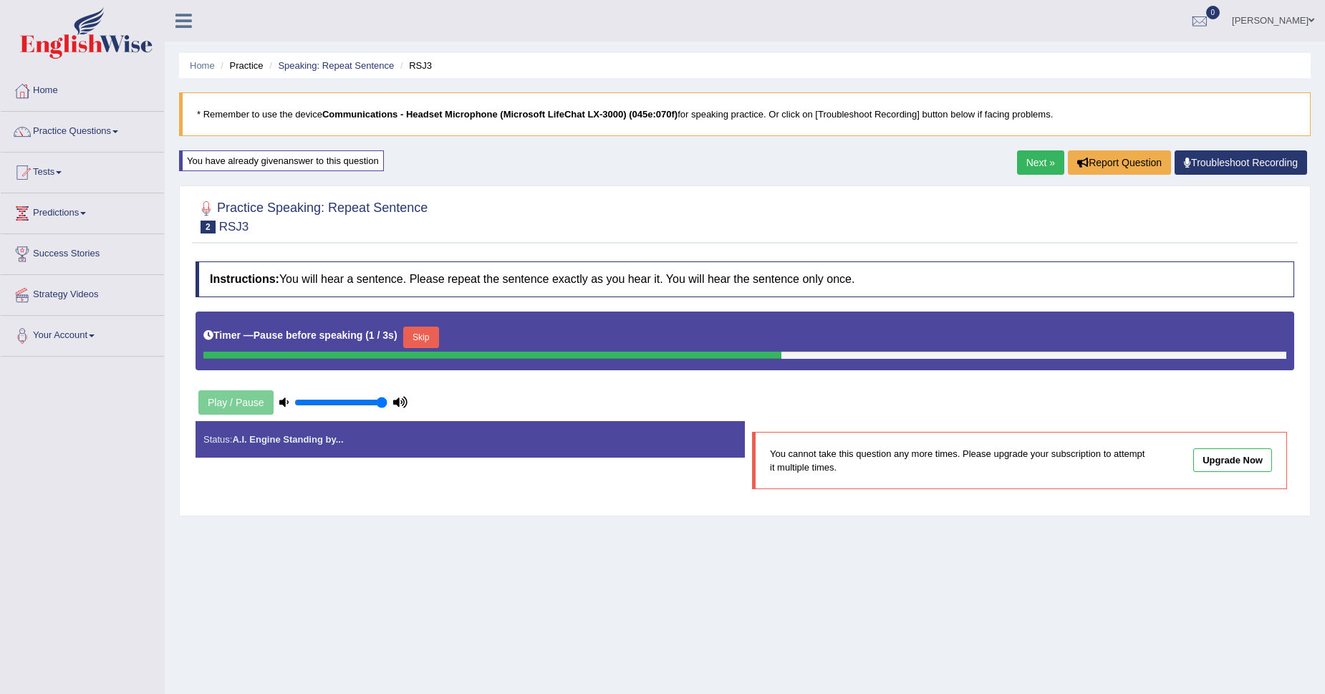
click at [435, 335] on button "Skip" at bounding box center [421, 337] width 36 height 21
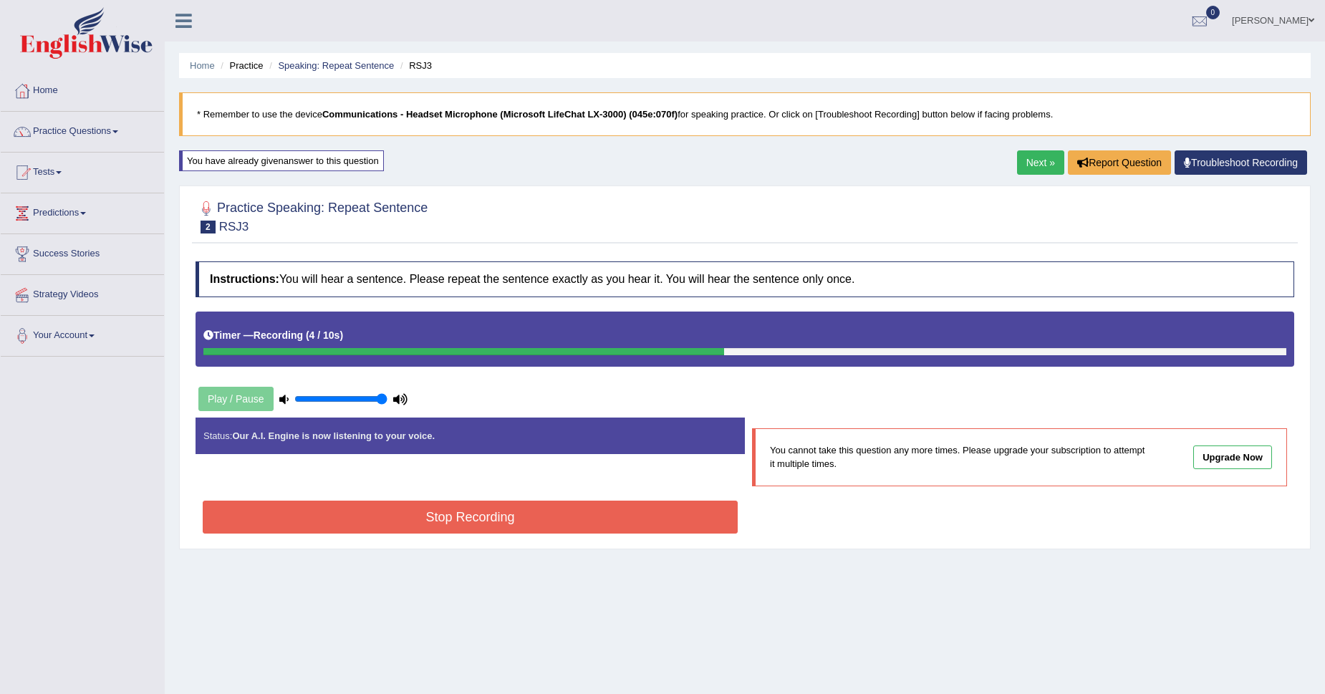
click at [454, 517] on button "Stop Recording" at bounding box center [470, 517] width 535 height 33
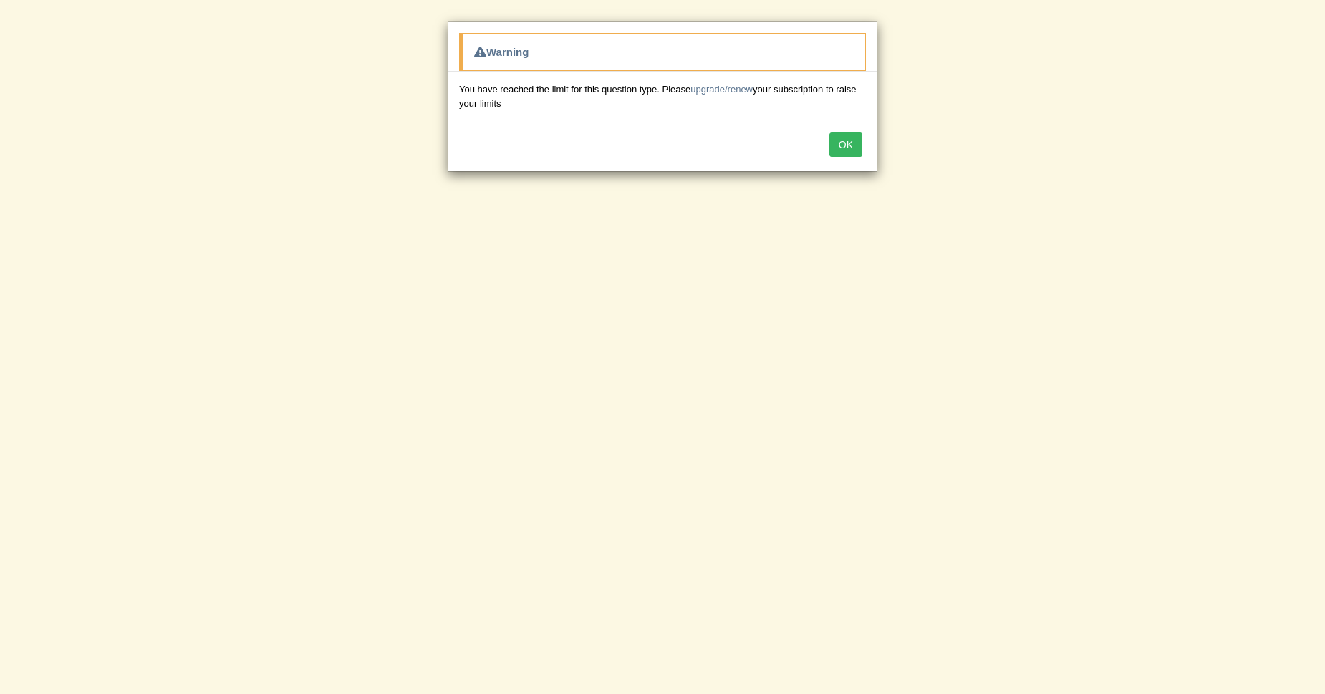
click at [847, 150] on button "OK" at bounding box center [846, 145] width 33 height 24
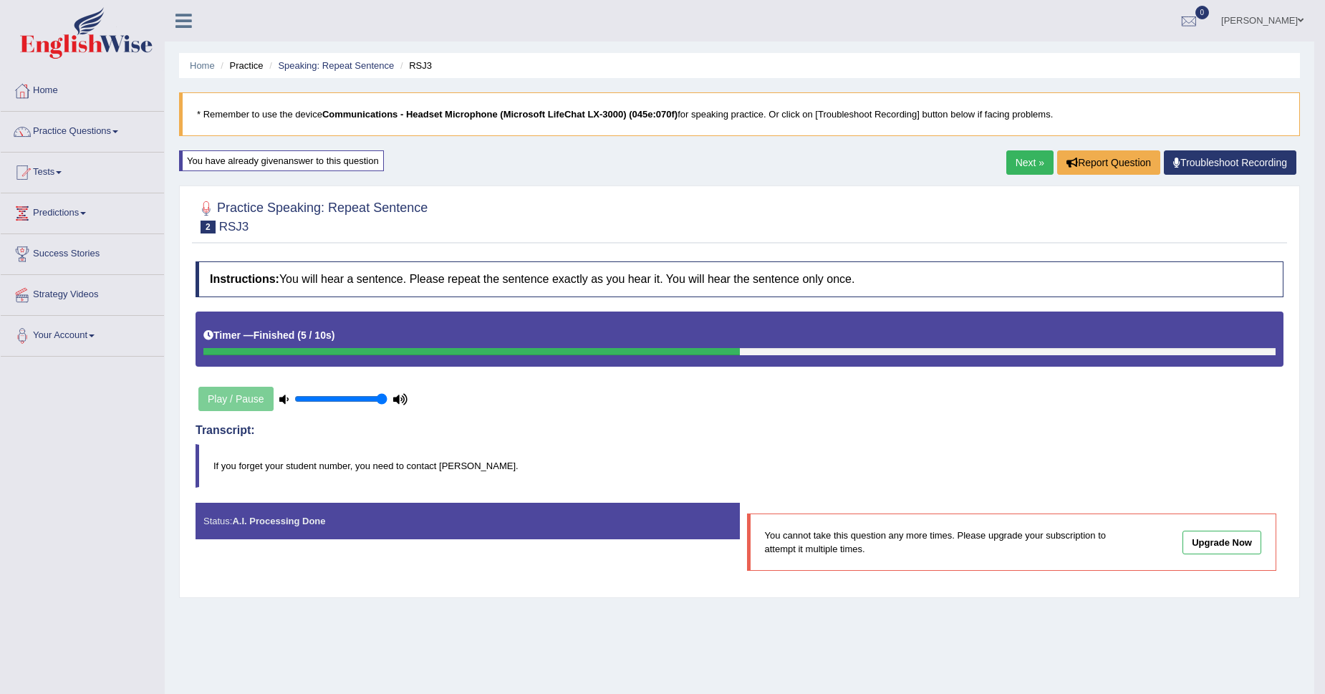
click at [47, 92] on link "Home" at bounding box center [82, 89] width 163 height 36
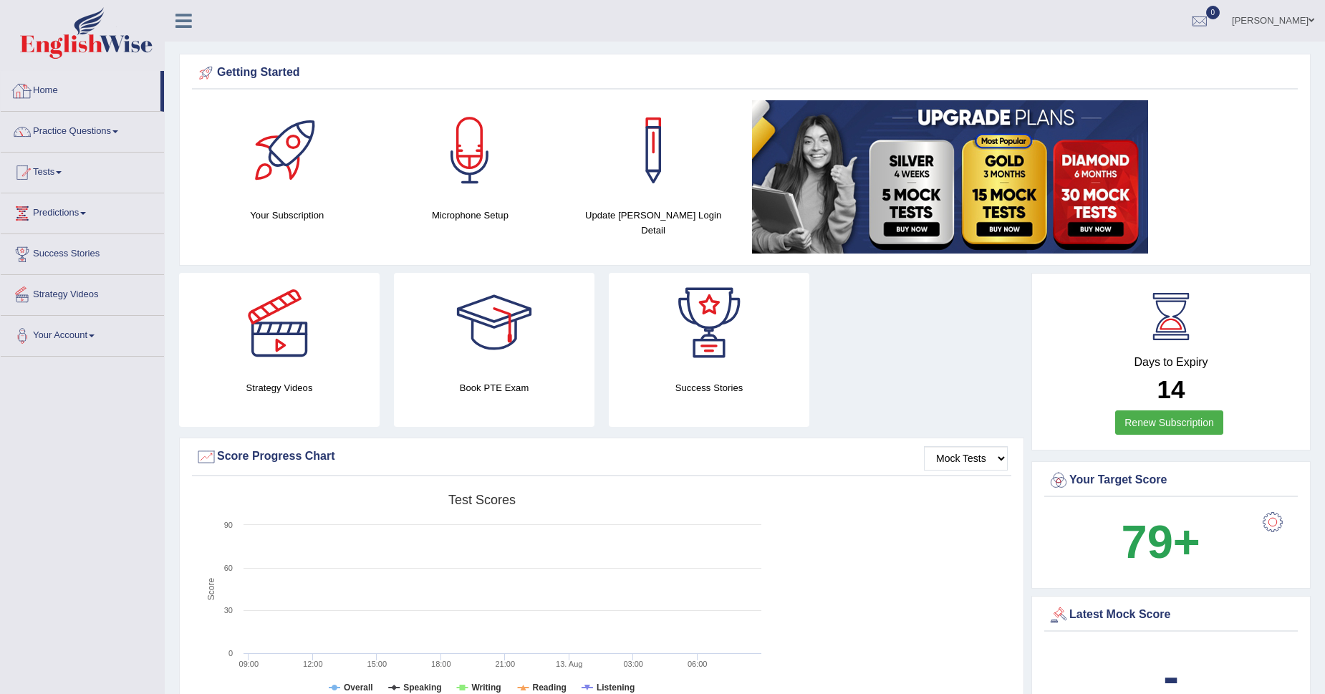
click at [34, 90] on link "Home" at bounding box center [81, 89] width 160 height 36
click at [42, 131] on link "Practice Questions" at bounding box center [82, 130] width 163 height 36
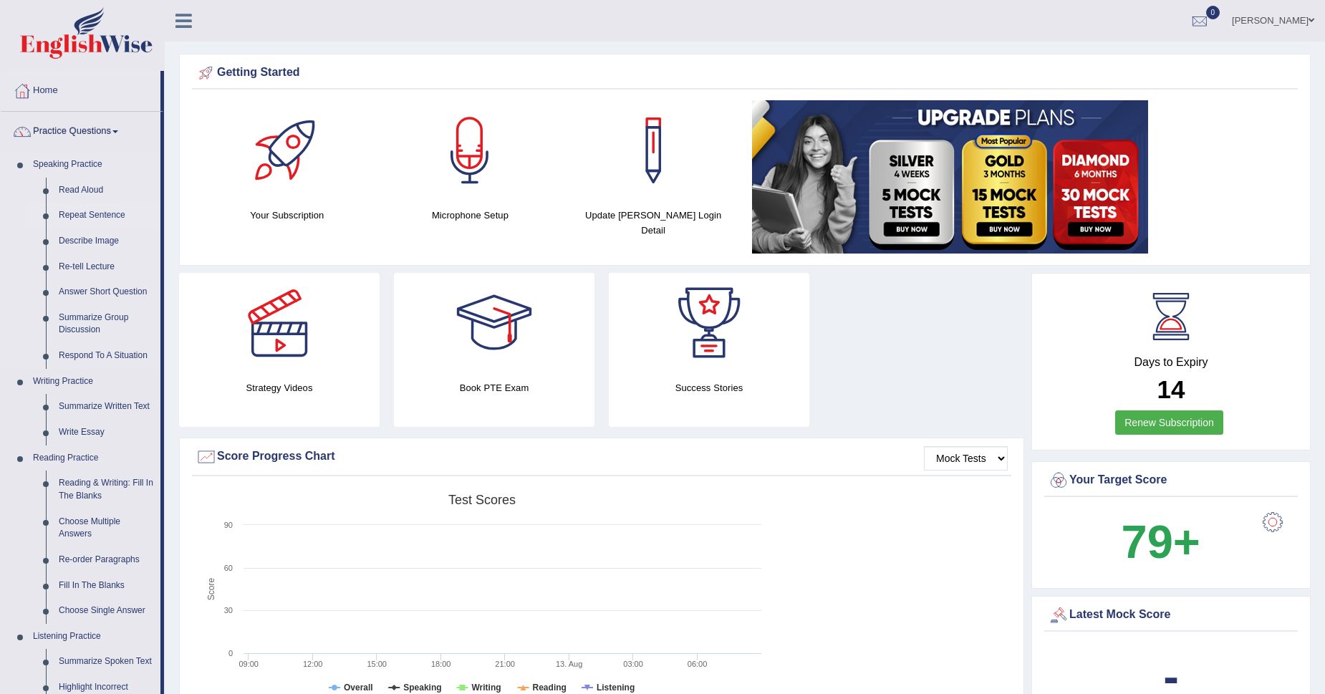
click at [89, 213] on link "Repeat Sentence" at bounding box center [106, 216] width 108 height 26
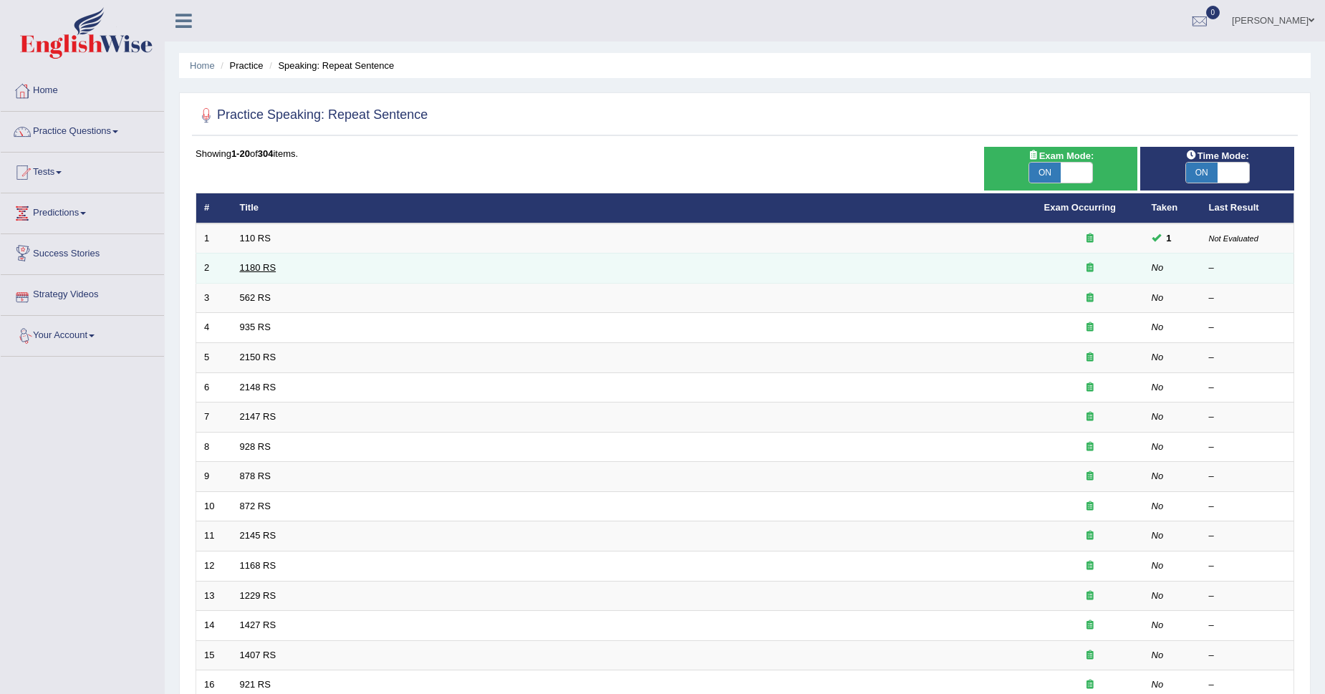
click at [265, 267] on link "1180 RS" at bounding box center [258, 267] width 37 height 11
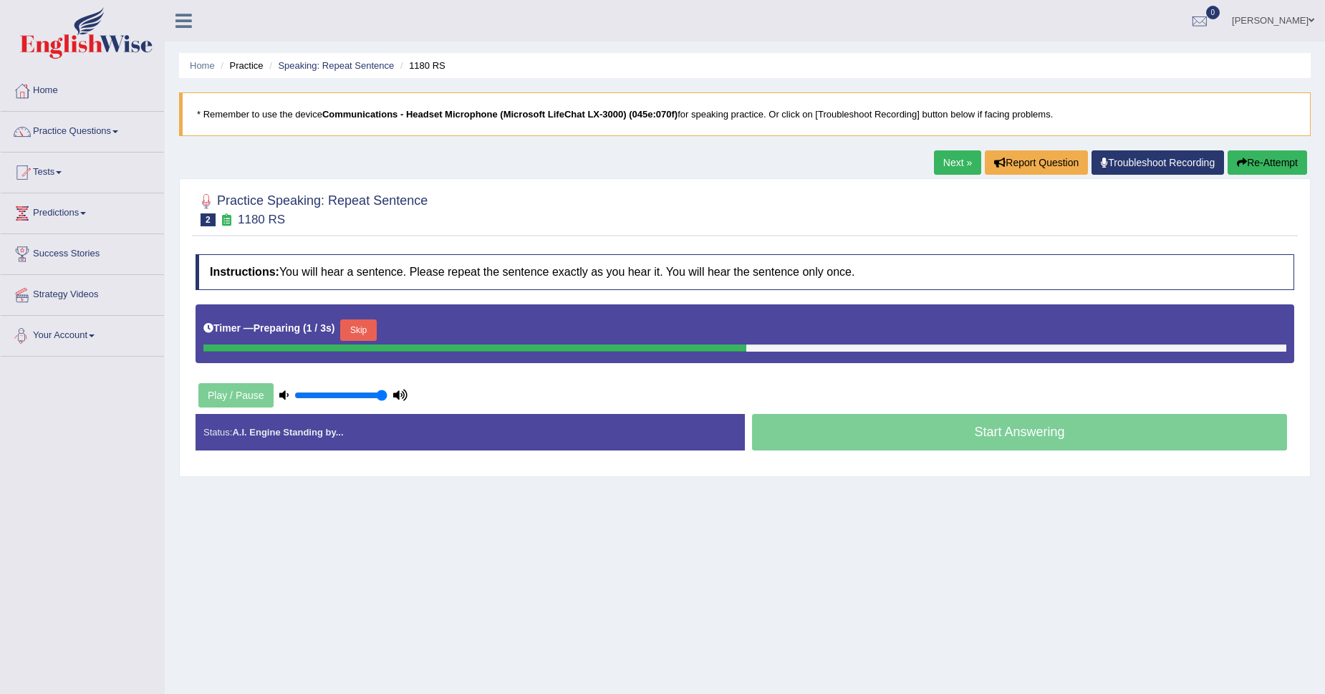
click at [376, 323] on button "Skip" at bounding box center [358, 330] width 36 height 21
click at [434, 332] on button "Skip" at bounding box center [421, 330] width 36 height 21
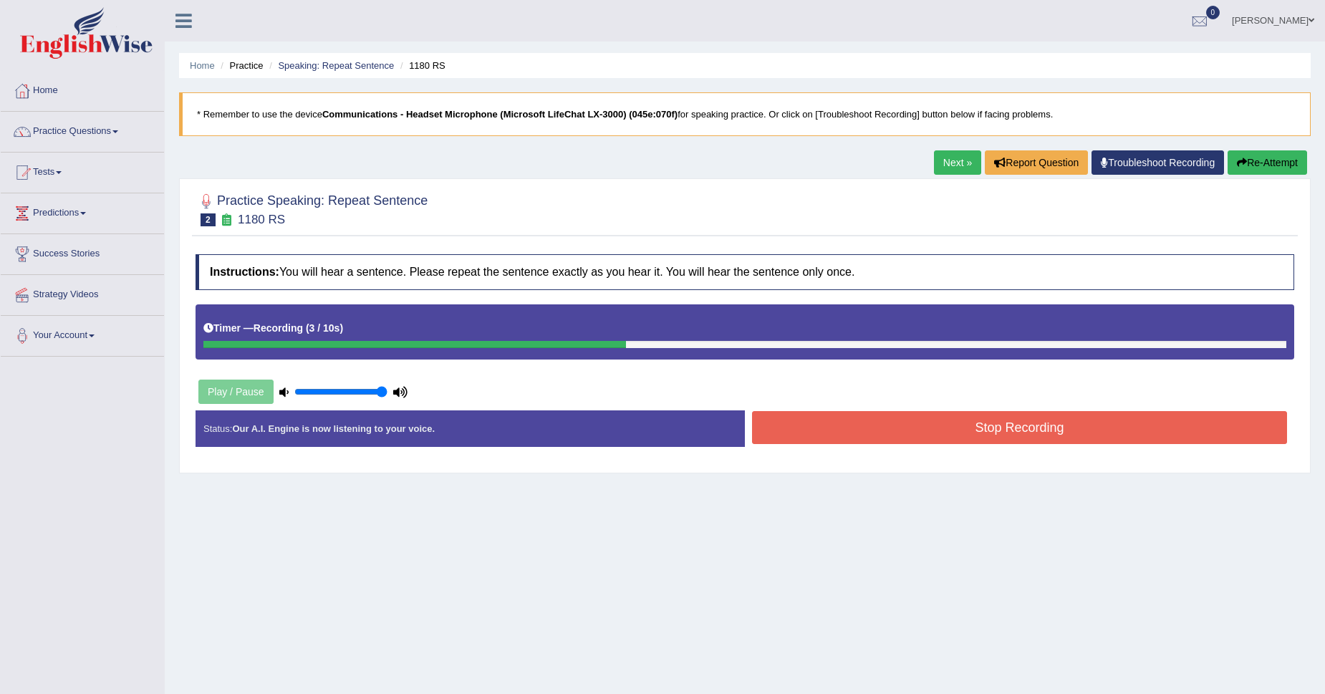
click at [1009, 444] on button "Stop Recording" at bounding box center [1019, 427] width 535 height 33
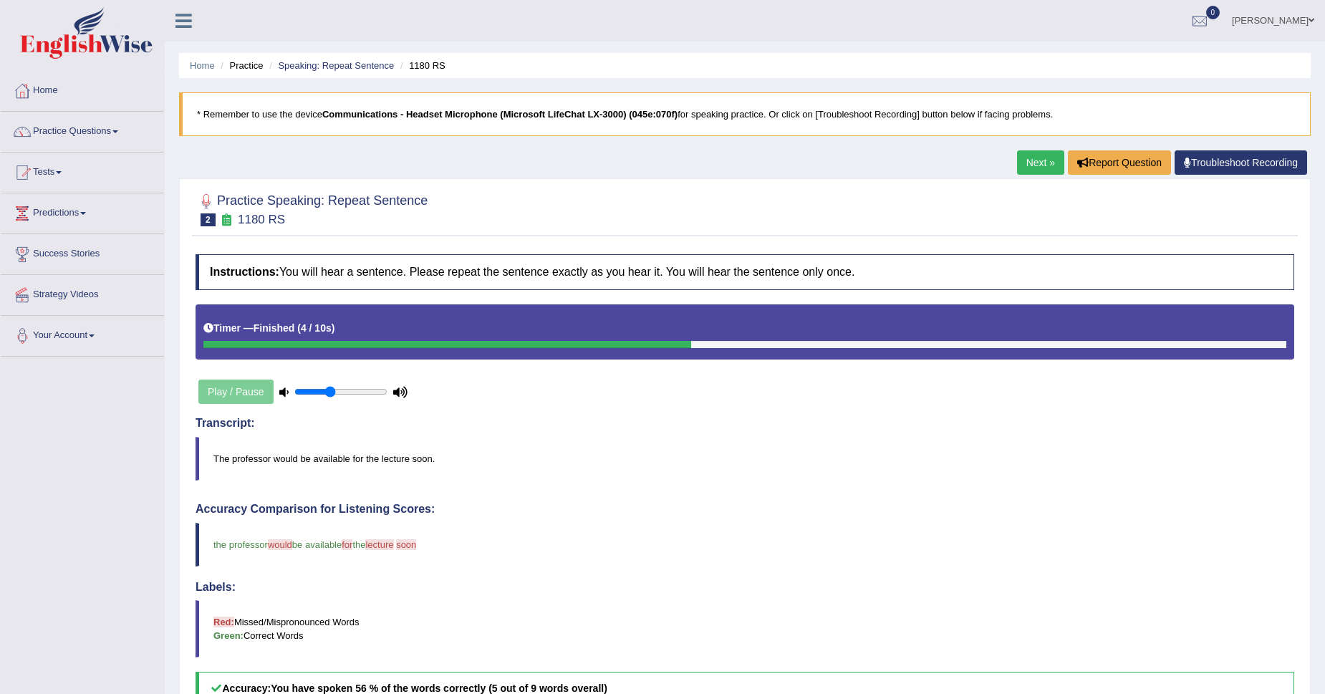
drag, startPoint x: 386, startPoint y: 391, endPoint x: 330, endPoint y: 403, distance: 57.2
click at [330, 398] on input "range" at bounding box center [340, 391] width 93 height 11
drag, startPoint x: 336, startPoint y: 389, endPoint x: 552, endPoint y: 368, distance: 217.4
type input "1"
click at [388, 386] on input "range" at bounding box center [340, 391] width 93 height 11
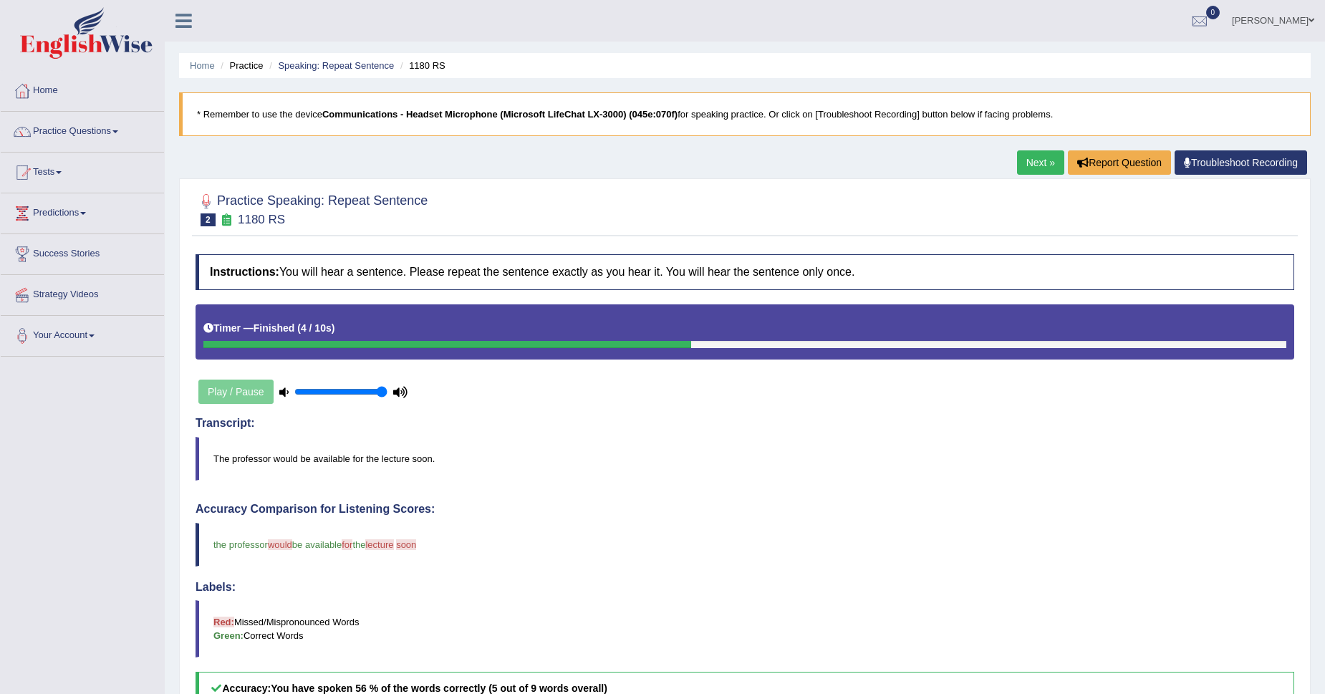
click at [1046, 158] on link "Next »" at bounding box center [1040, 162] width 47 height 24
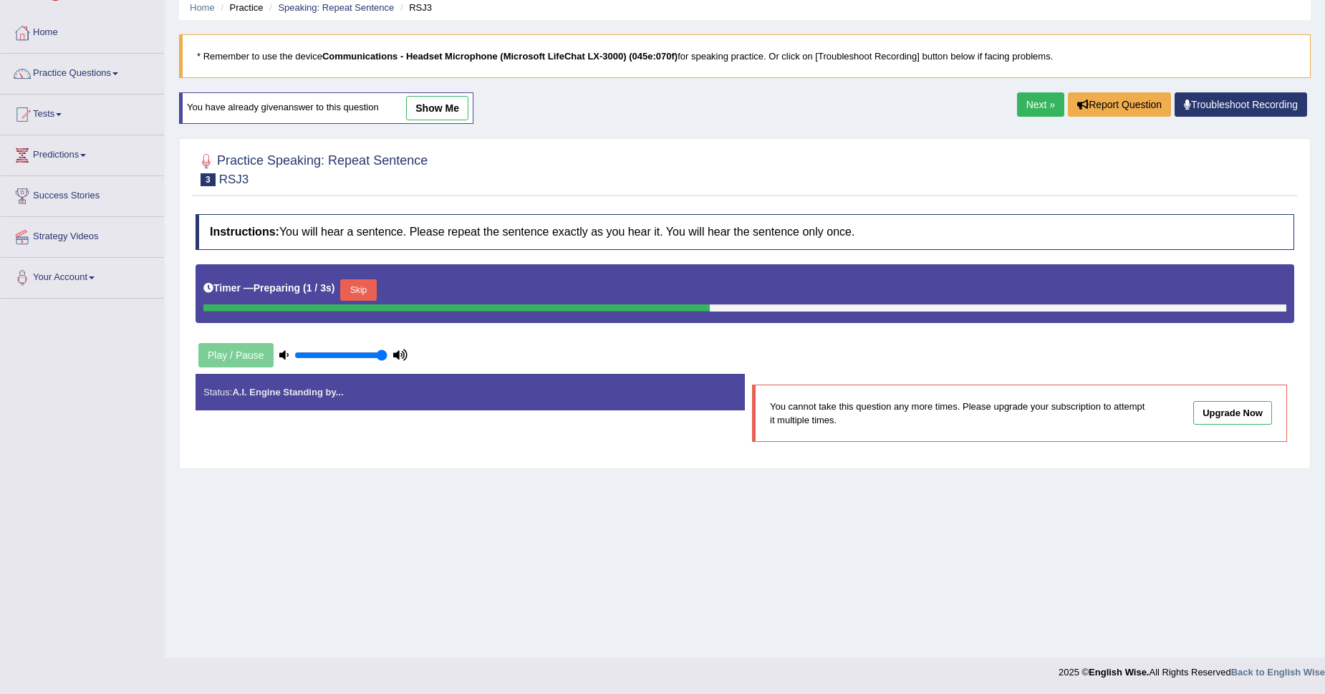
click at [355, 290] on button "Skip" at bounding box center [358, 289] width 36 height 21
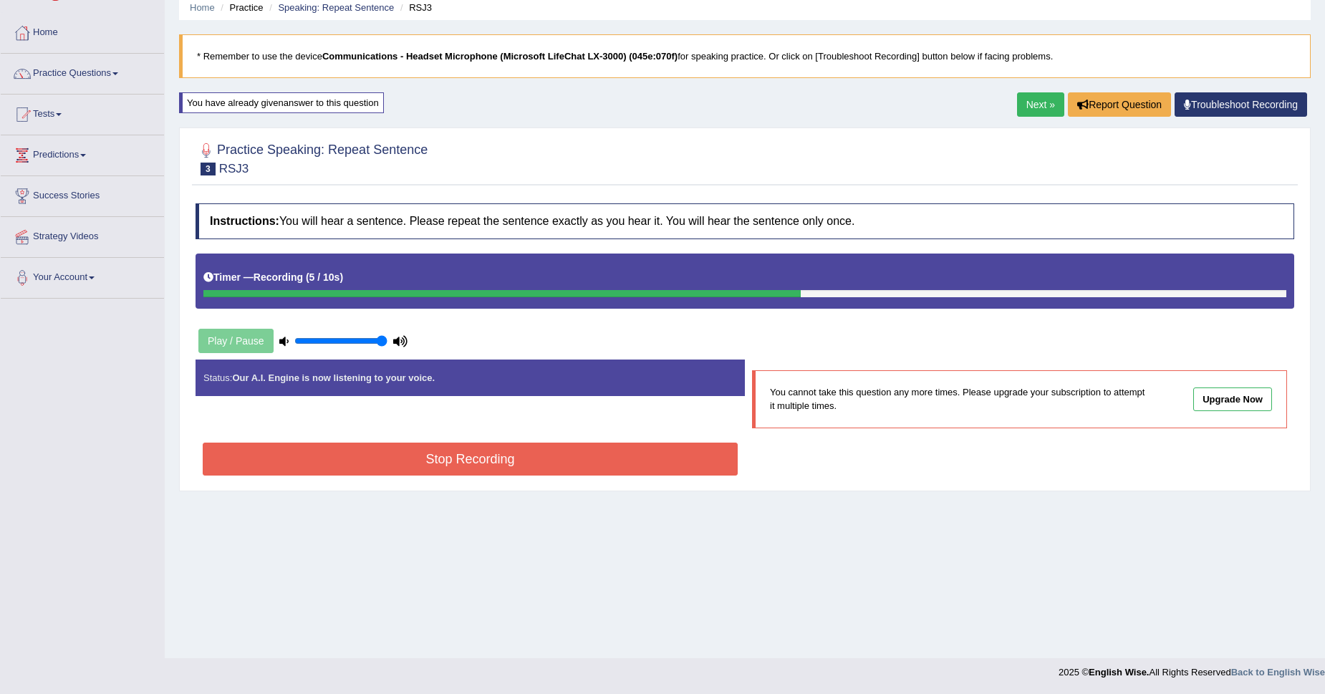
click at [424, 464] on button "Stop Recording" at bounding box center [470, 459] width 535 height 33
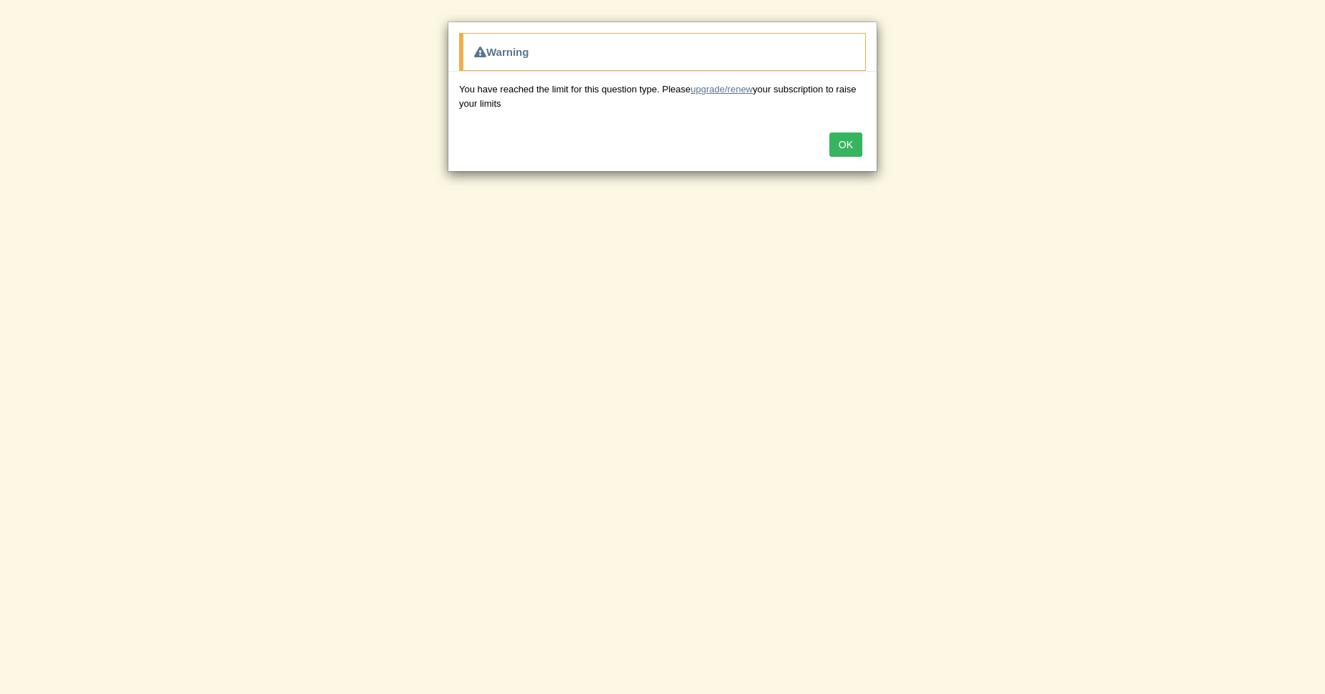
click at [721, 87] on link "upgrade/renew" at bounding box center [722, 89] width 62 height 11
click at [848, 130] on div "OK" at bounding box center [662, 146] width 428 height 50
click at [848, 131] on div "OK" at bounding box center [662, 146] width 428 height 50
click at [852, 146] on button "OK" at bounding box center [846, 145] width 33 height 24
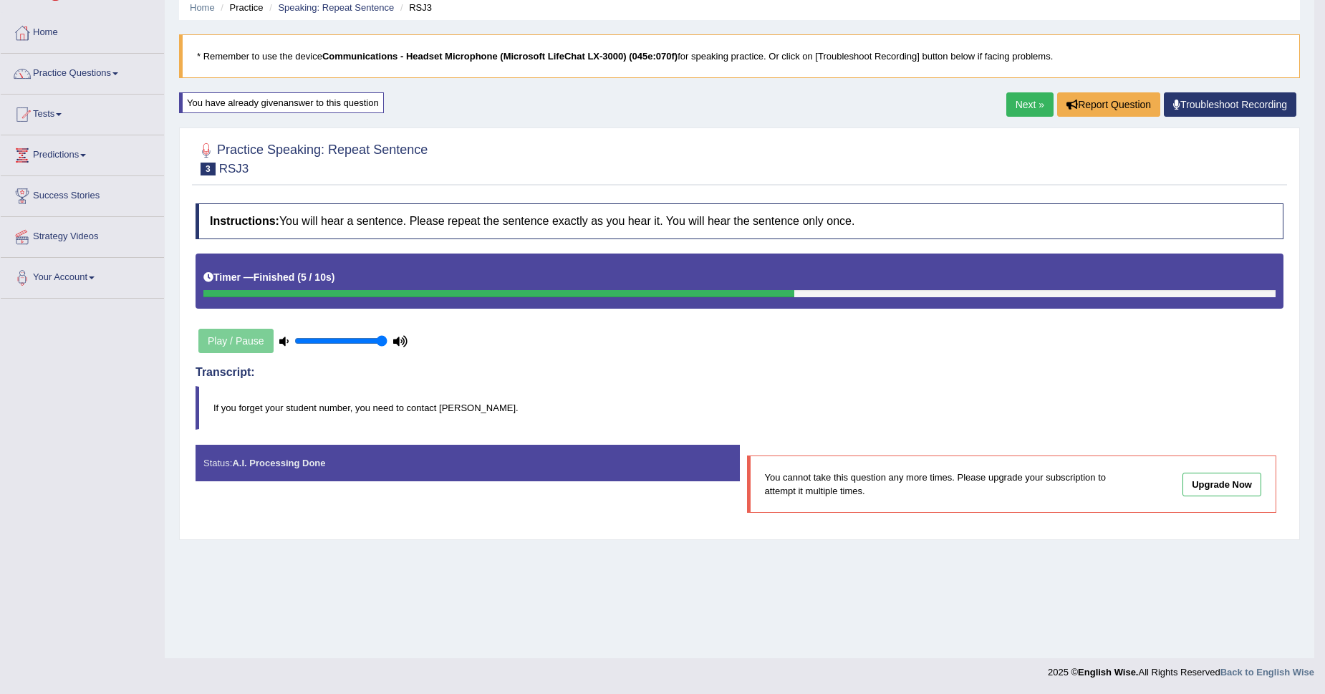
click at [1009, 107] on link "Next »" at bounding box center [1030, 104] width 47 height 24
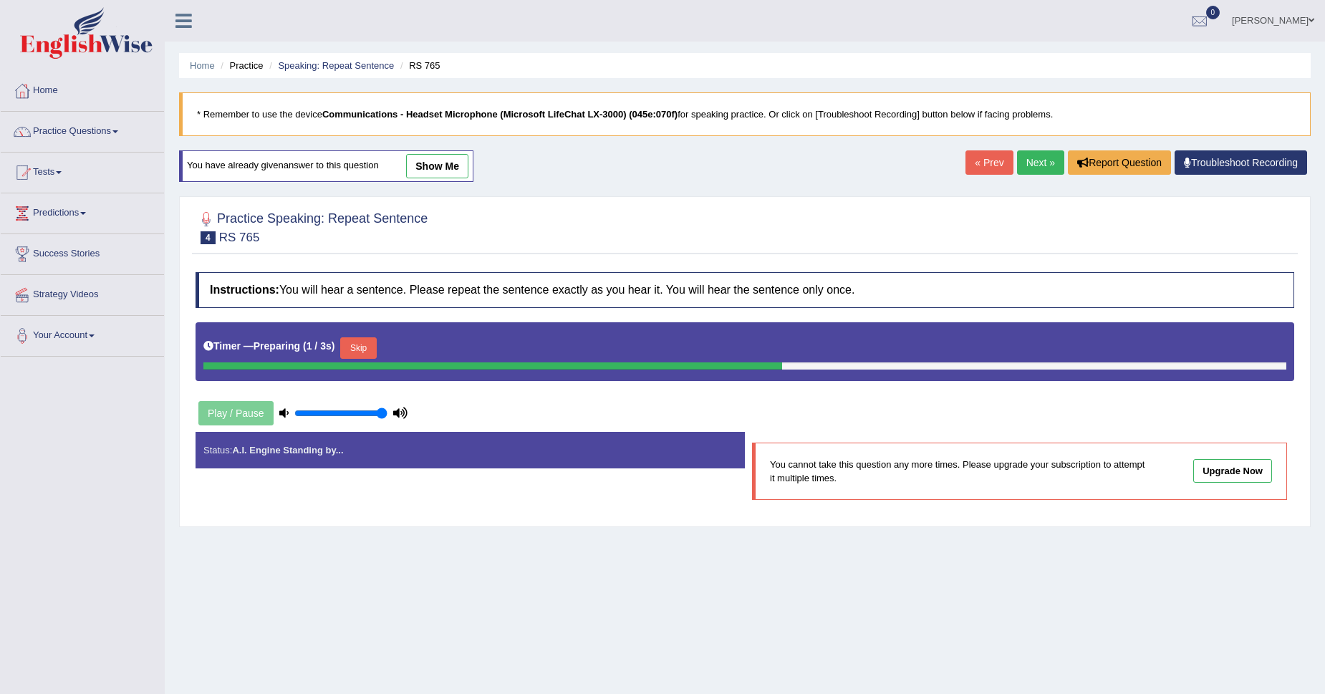
click at [367, 348] on button "Skip" at bounding box center [358, 347] width 36 height 21
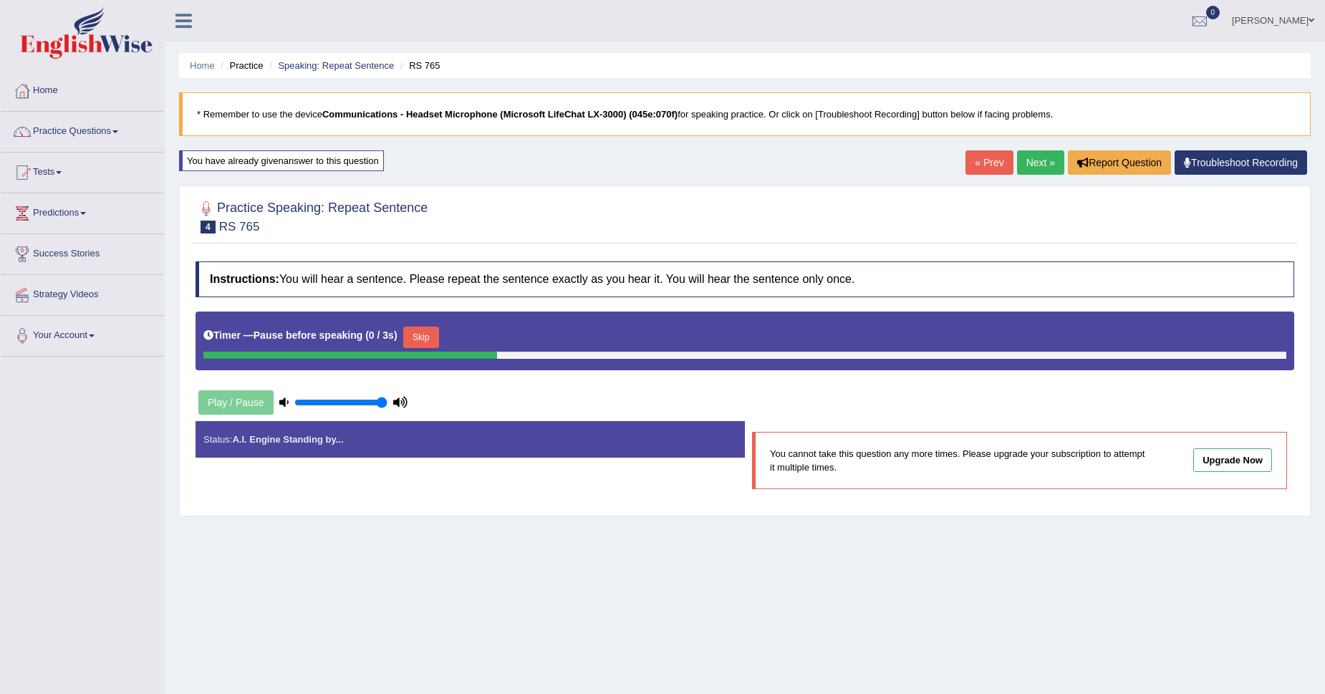
click at [419, 334] on button "Skip" at bounding box center [421, 337] width 36 height 21
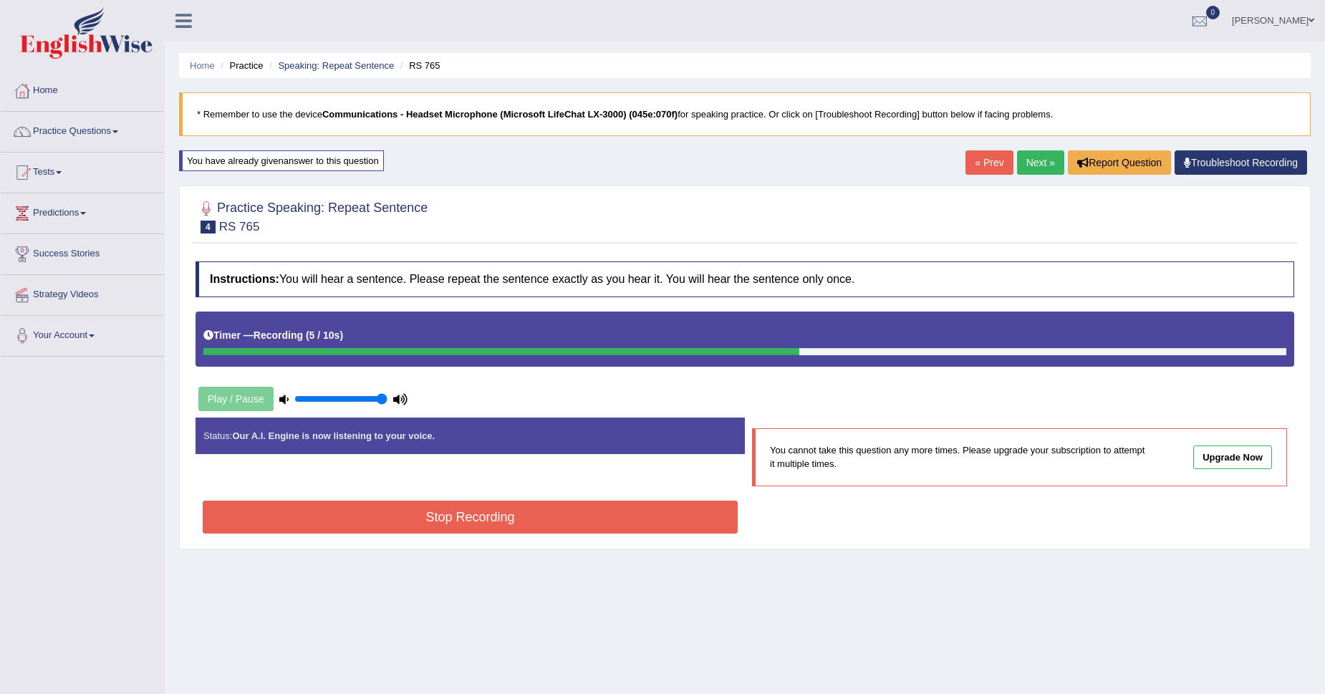
click at [494, 505] on button "Stop Recording" at bounding box center [470, 517] width 535 height 33
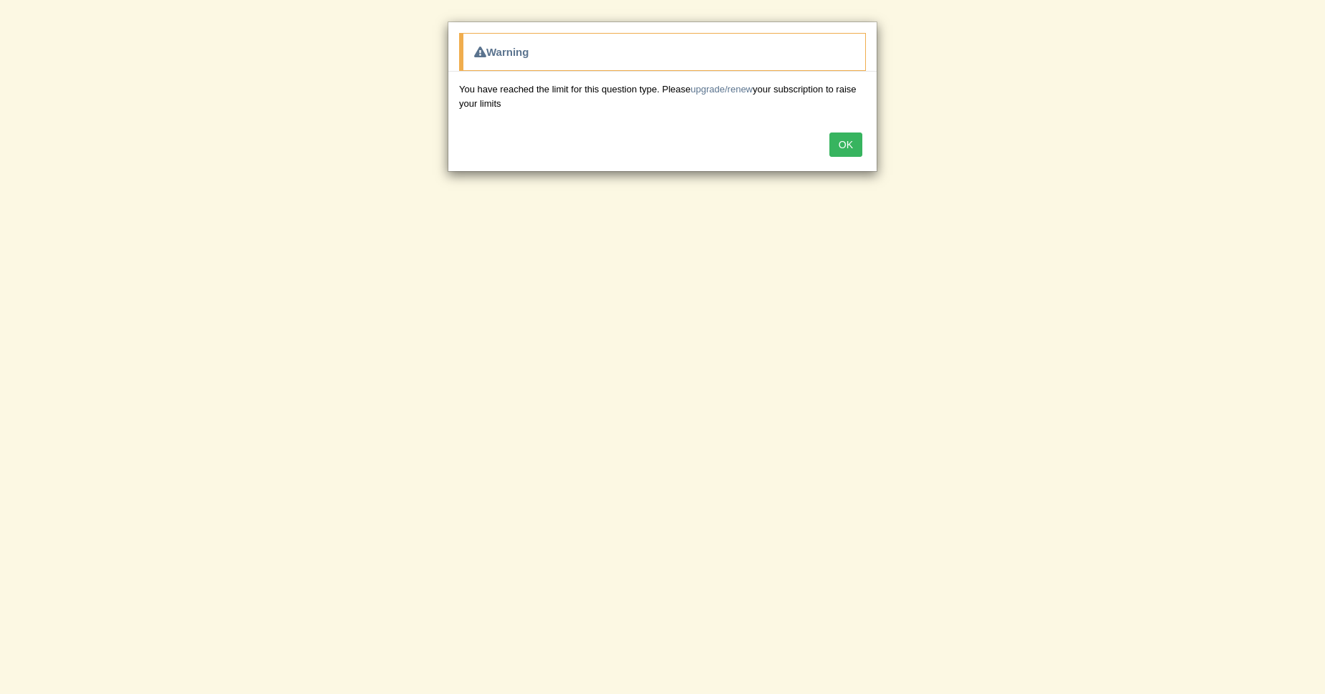
click at [839, 151] on button "OK" at bounding box center [846, 145] width 33 height 24
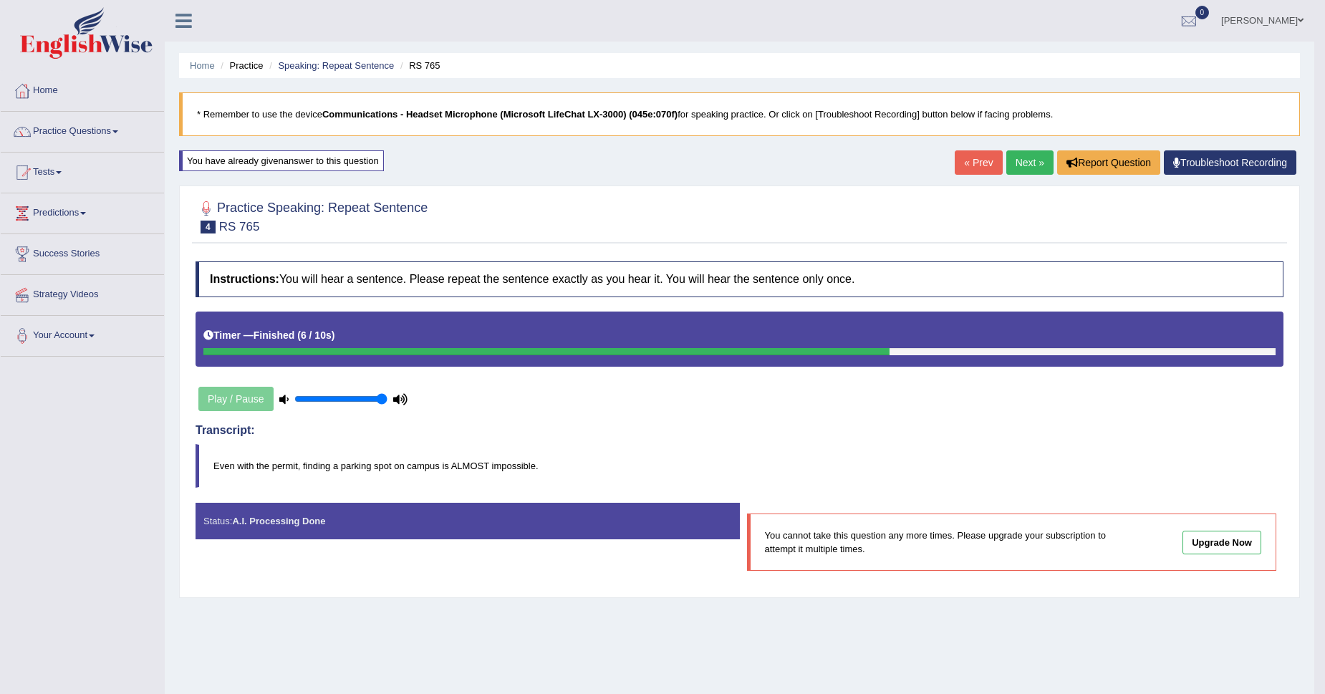
click at [1035, 153] on link "Next »" at bounding box center [1030, 162] width 47 height 24
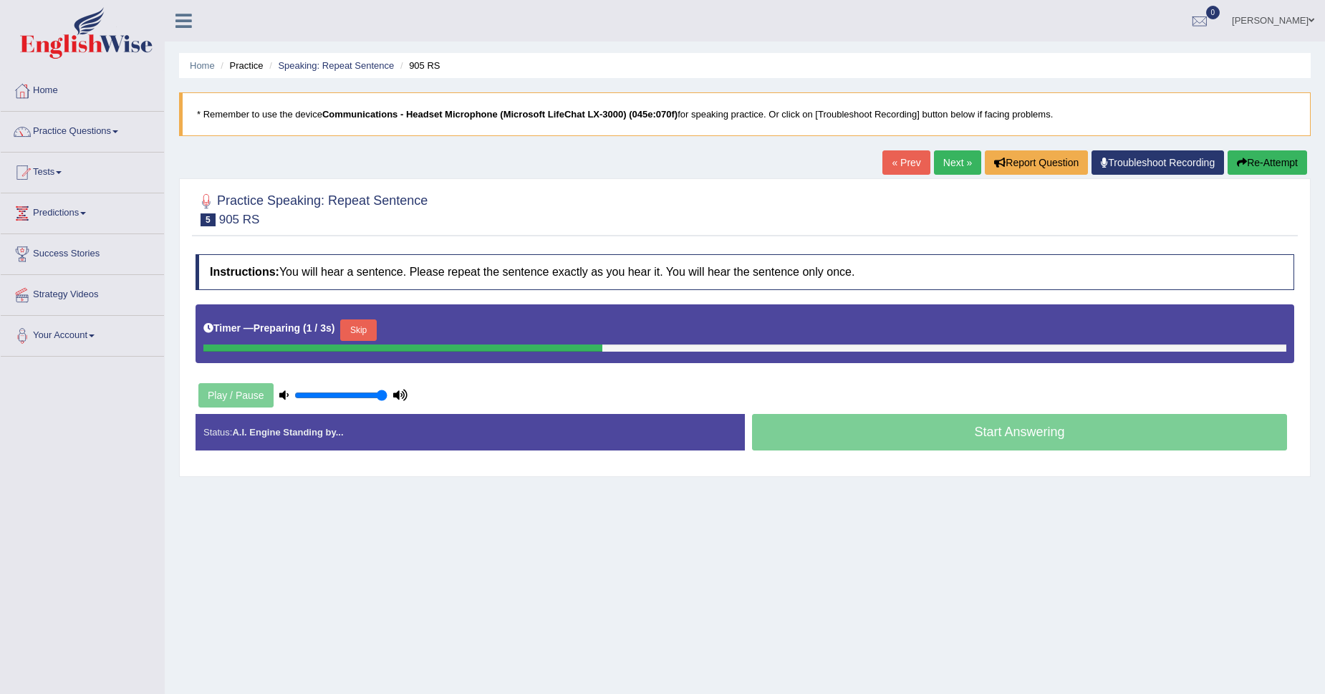
click at [370, 325] on button "Skip" at bounding box center [358, 330] width 36 height 21
click at [423, 337] on button "Skip" at bounding box center [421, 330] width 36 height 21
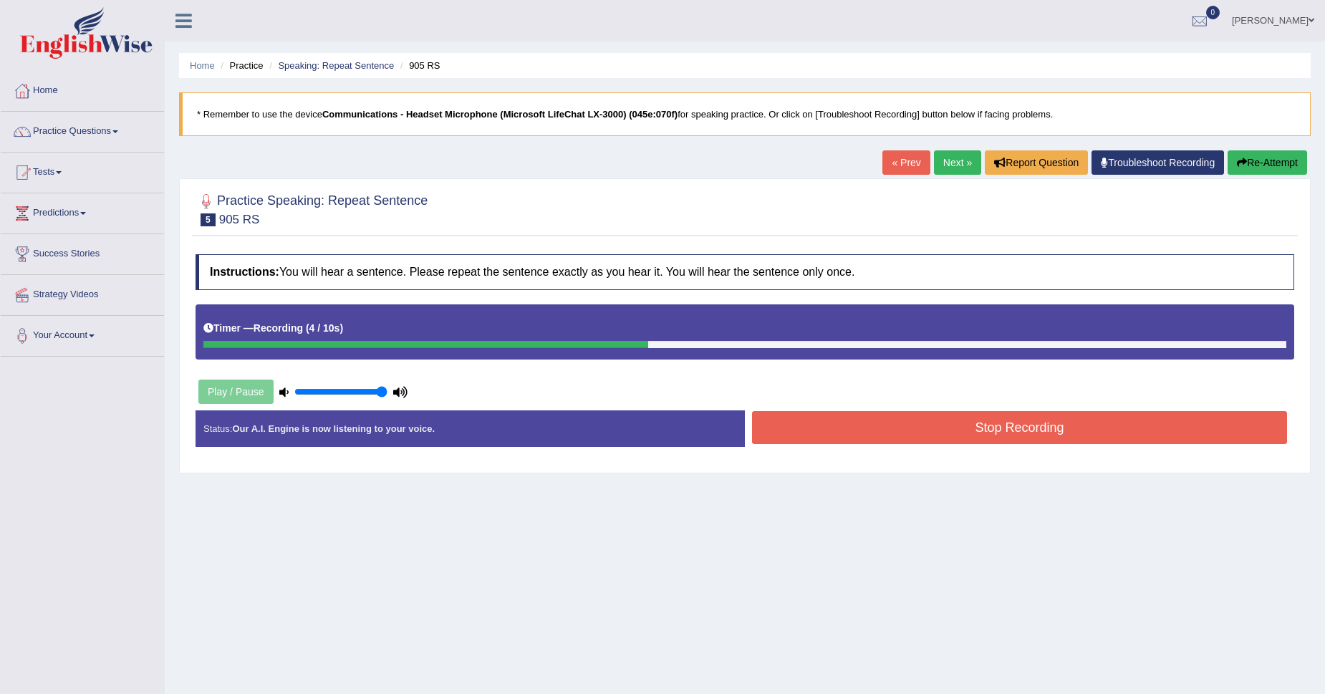
click at [951, 416] on button "Stop Recording" at bounding box center [1019, 427] width 535 height 33
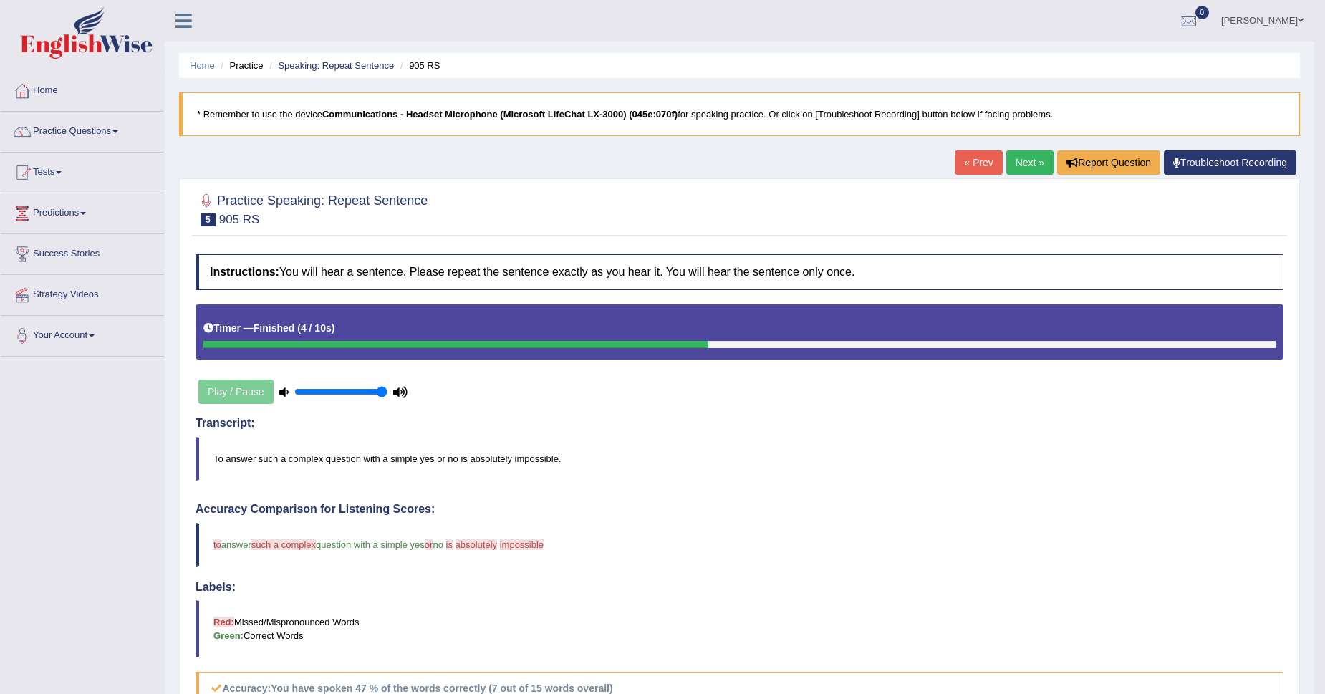
click at [1029, 165] on link "Next »" at bounding box center [1030, 162] width 47 height 24
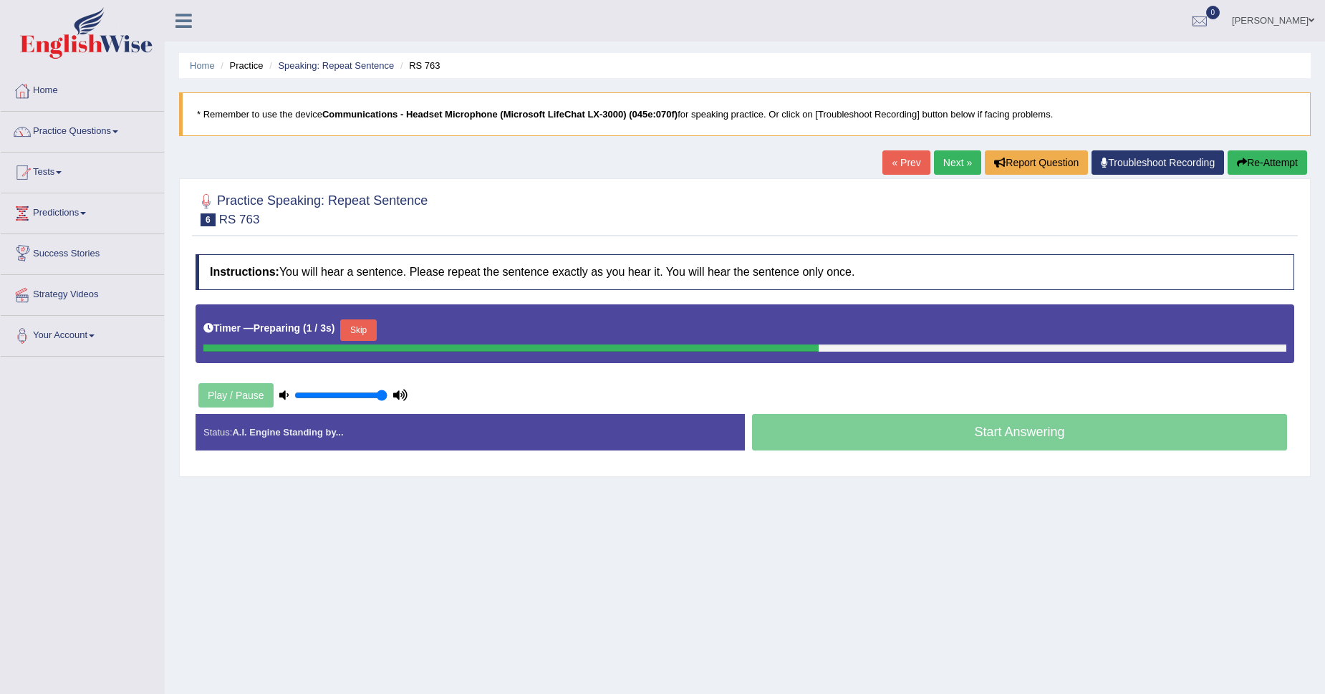
click at [352, 332] on button "Skip" at bounding box center [358, 330] width 36 height 21
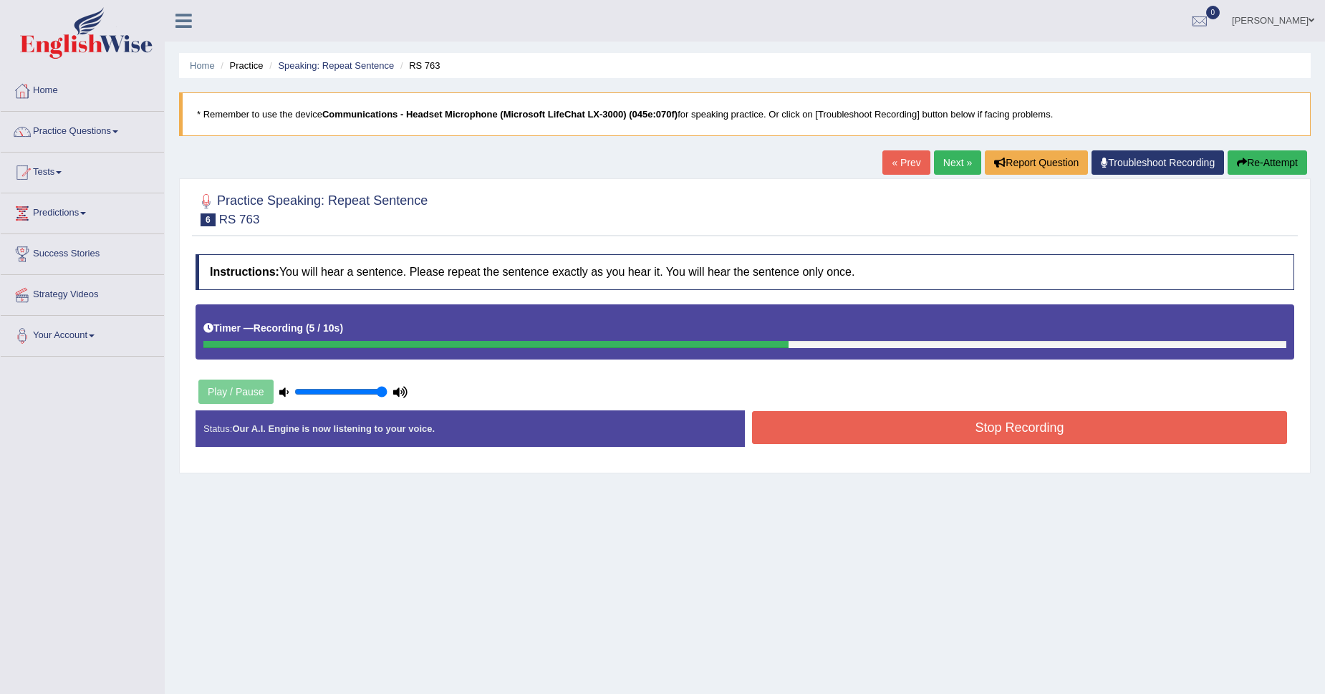
click at [1019, 439] on button "Stop Recording" at bounding box center [1019, 427] width 535 height 33
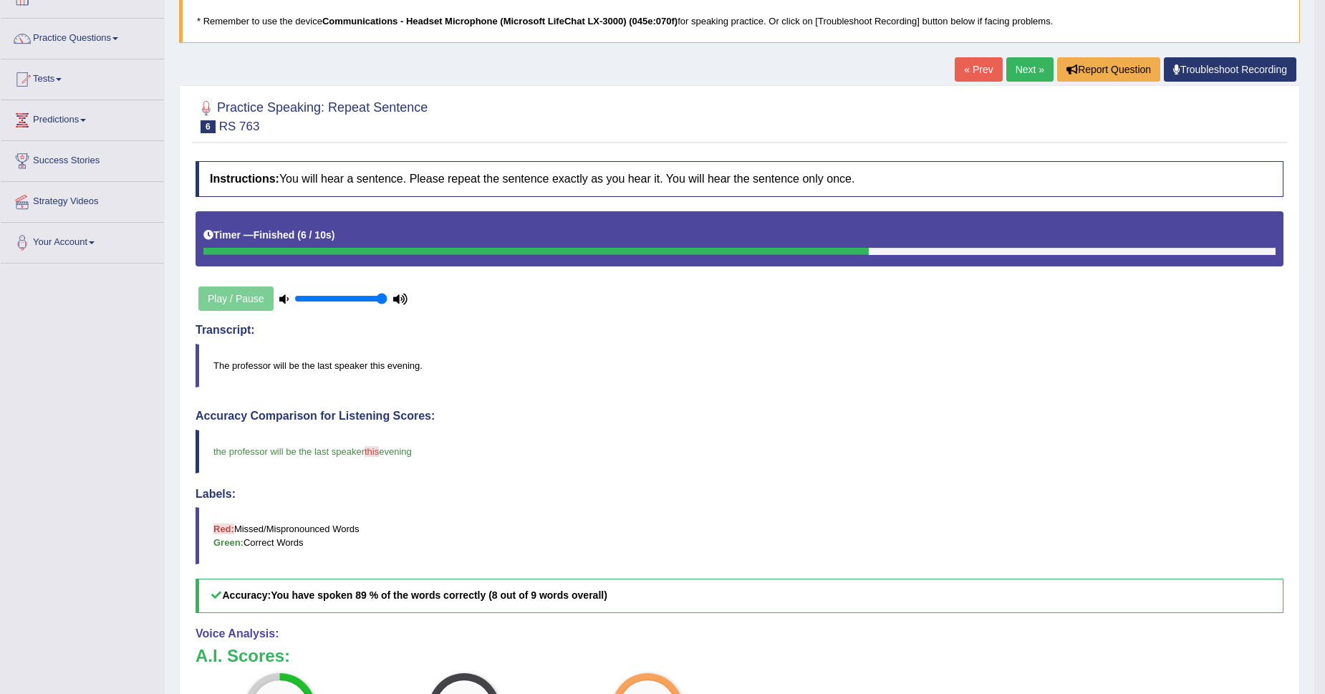
scroll to position [104, 0]
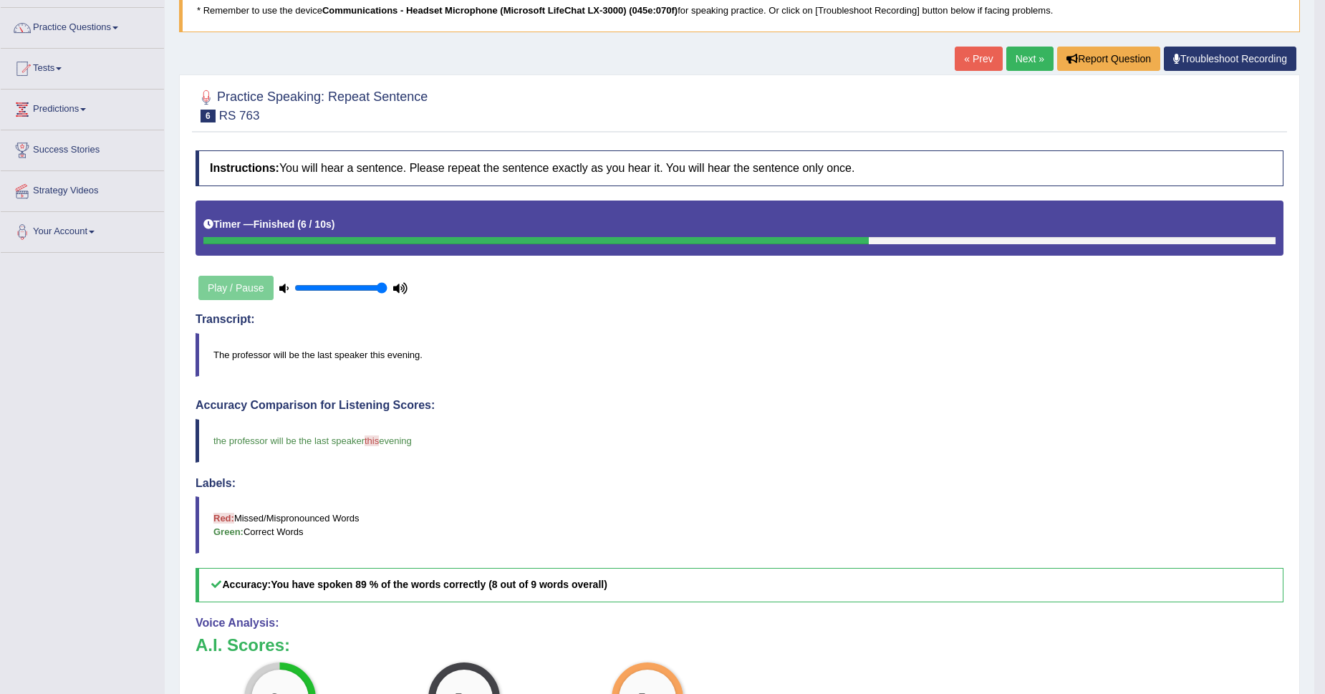
click at [283, 284] on icon at bounding box center [283, 288] width 9 height 9
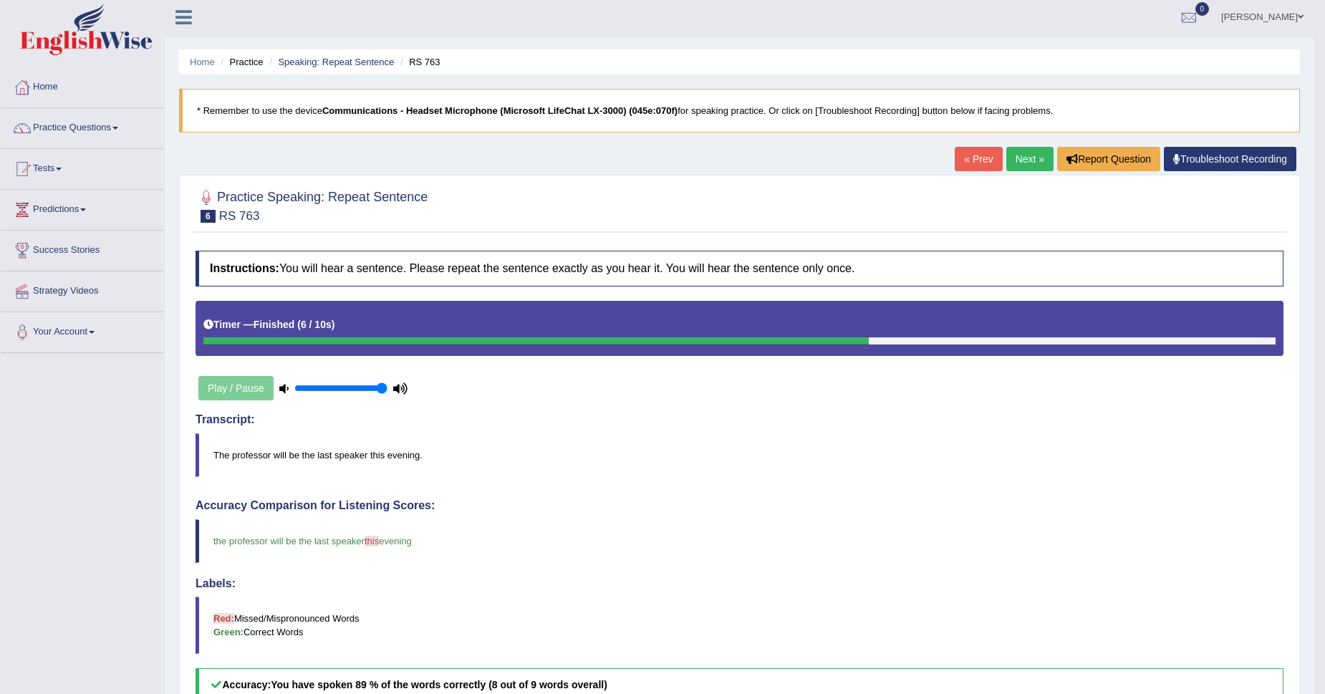
scroll to position [0, 0]
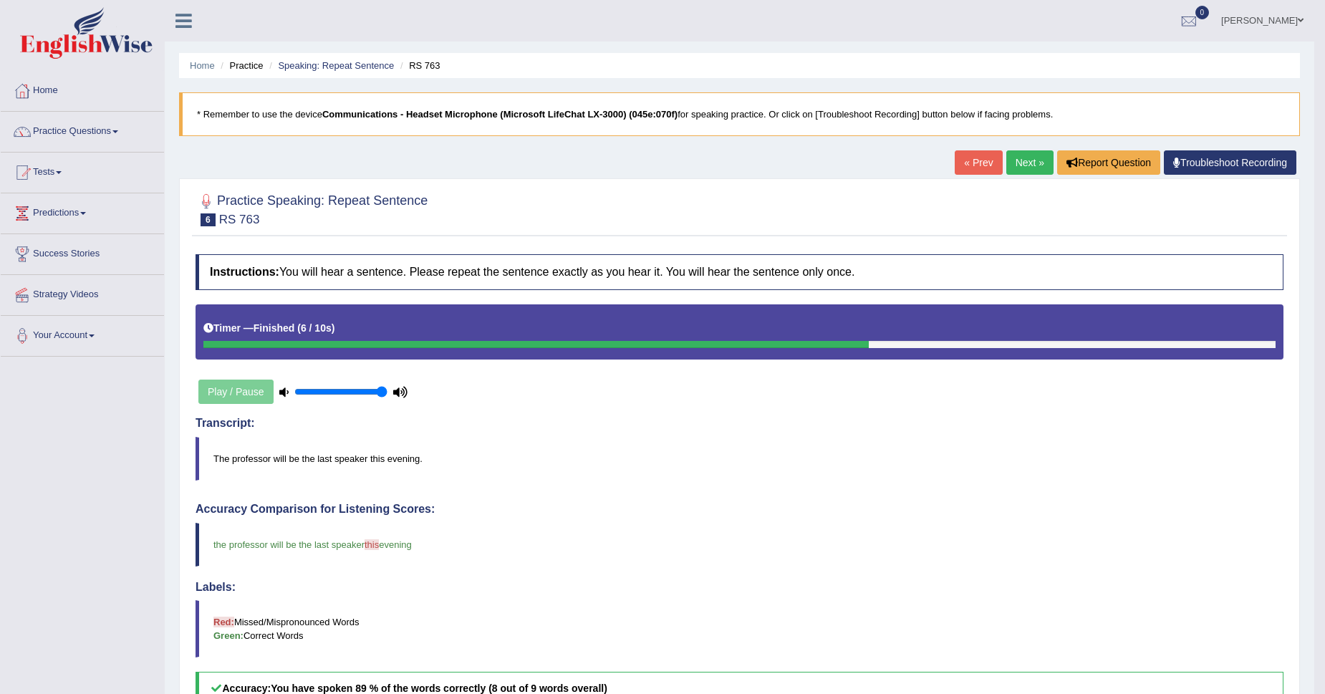
click at [1030, 159] on link "Next »" at bounding box center [1030, 162] width 47 height 24
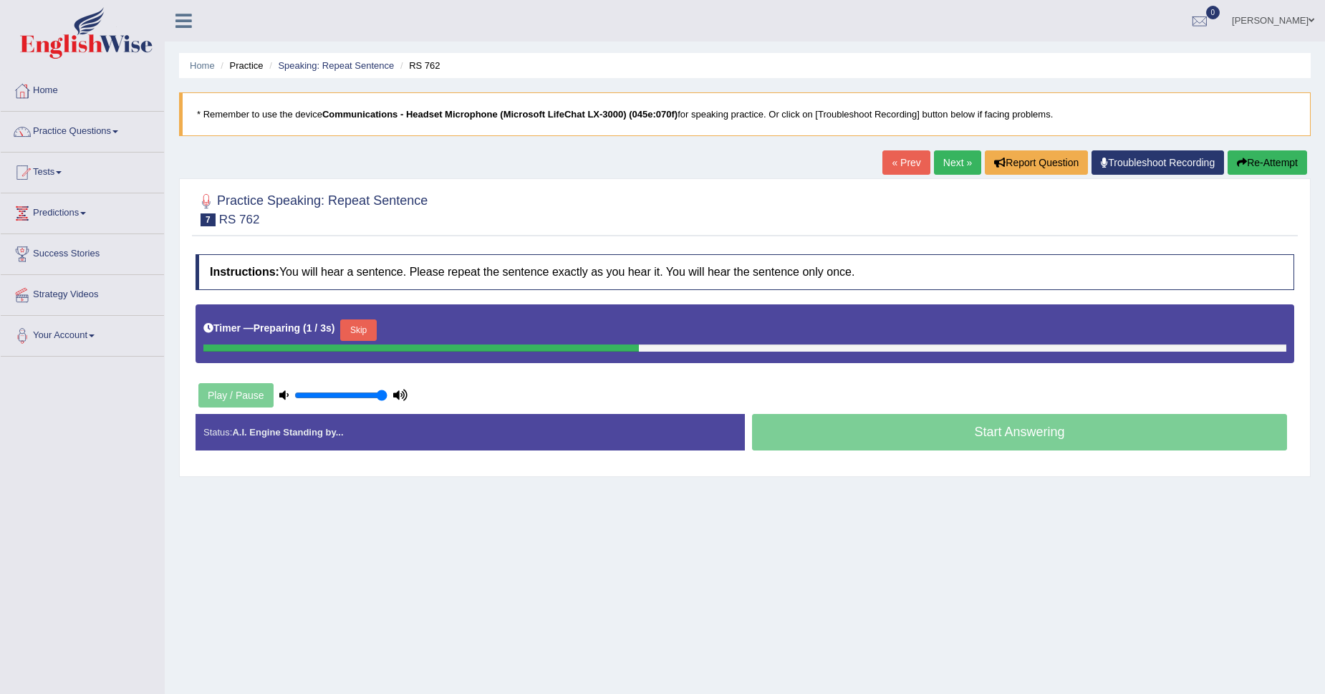
click at [354, 325] on button "Skip" at bounding box center [358, 330] width 36 height 21
click at [436, 332] on button "Skip" at bounding box center [421, 330] width 36 height 21
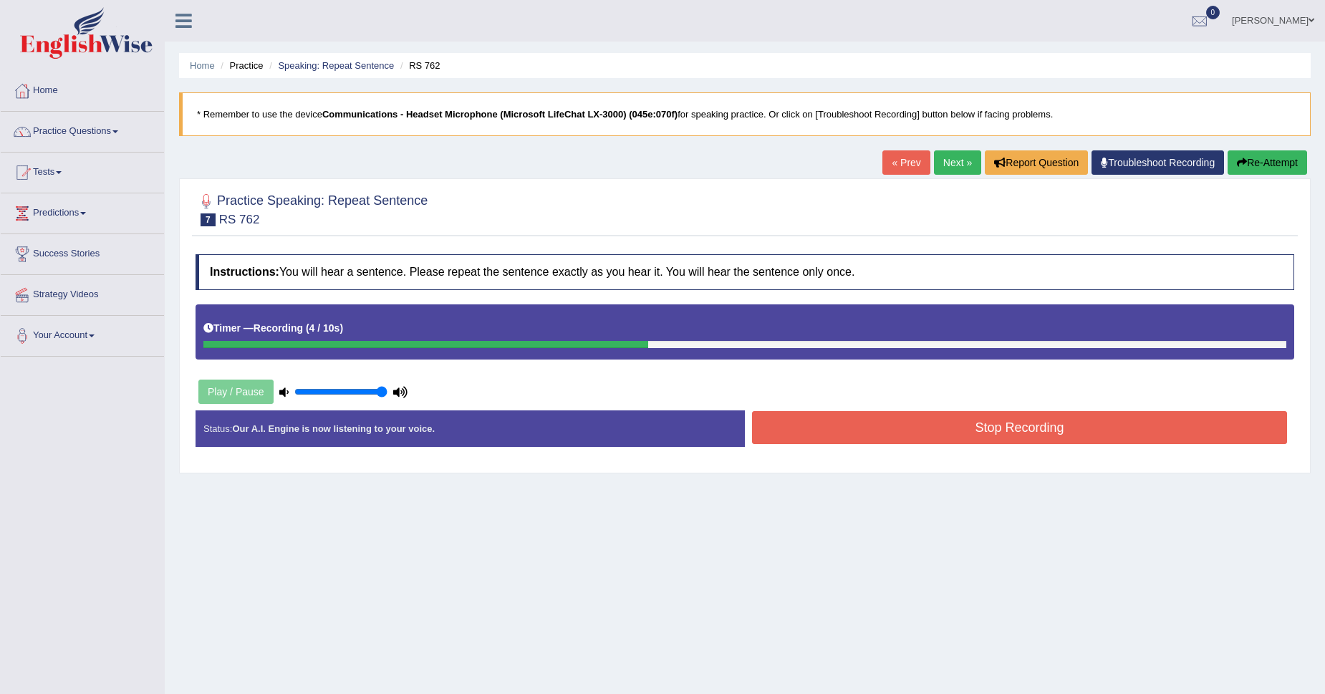
click at [1024, 416] on button "Stop Recording" at bounding box center [1019, 427] width 535 height 33
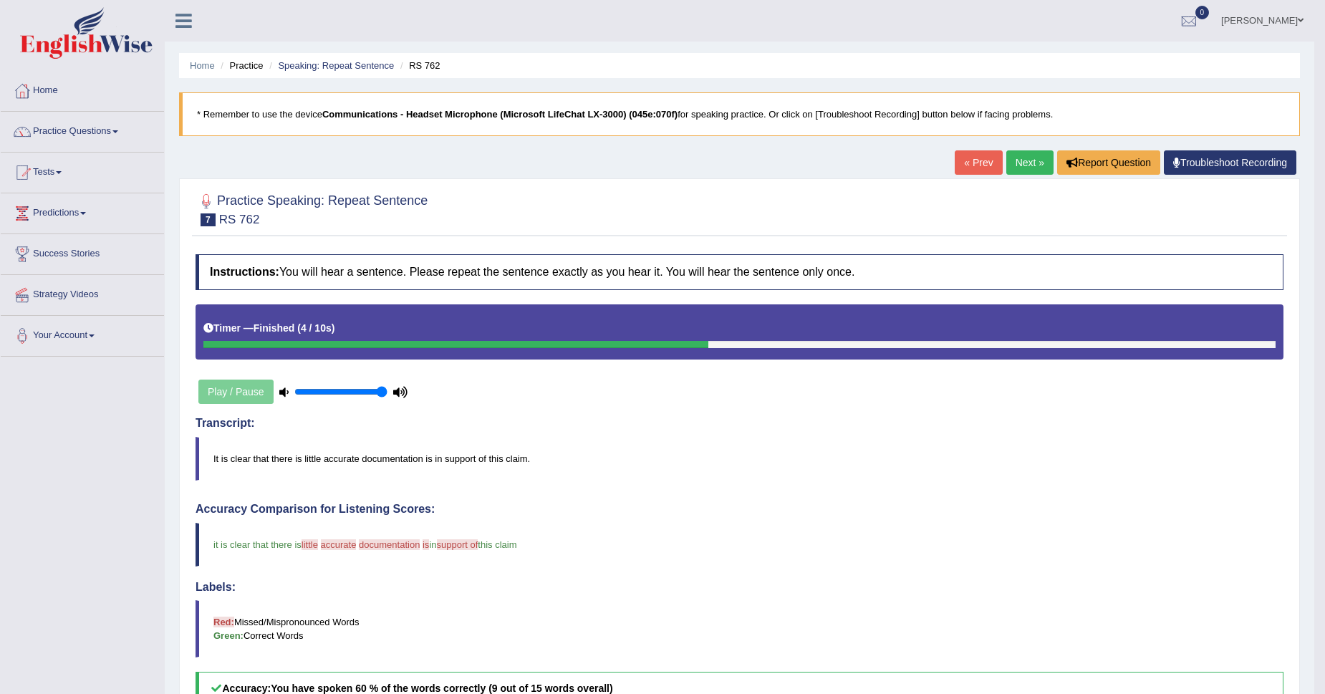
click at [1032, 157] on link "Next »" at bounding box center [1030, 162] width 47 height 24
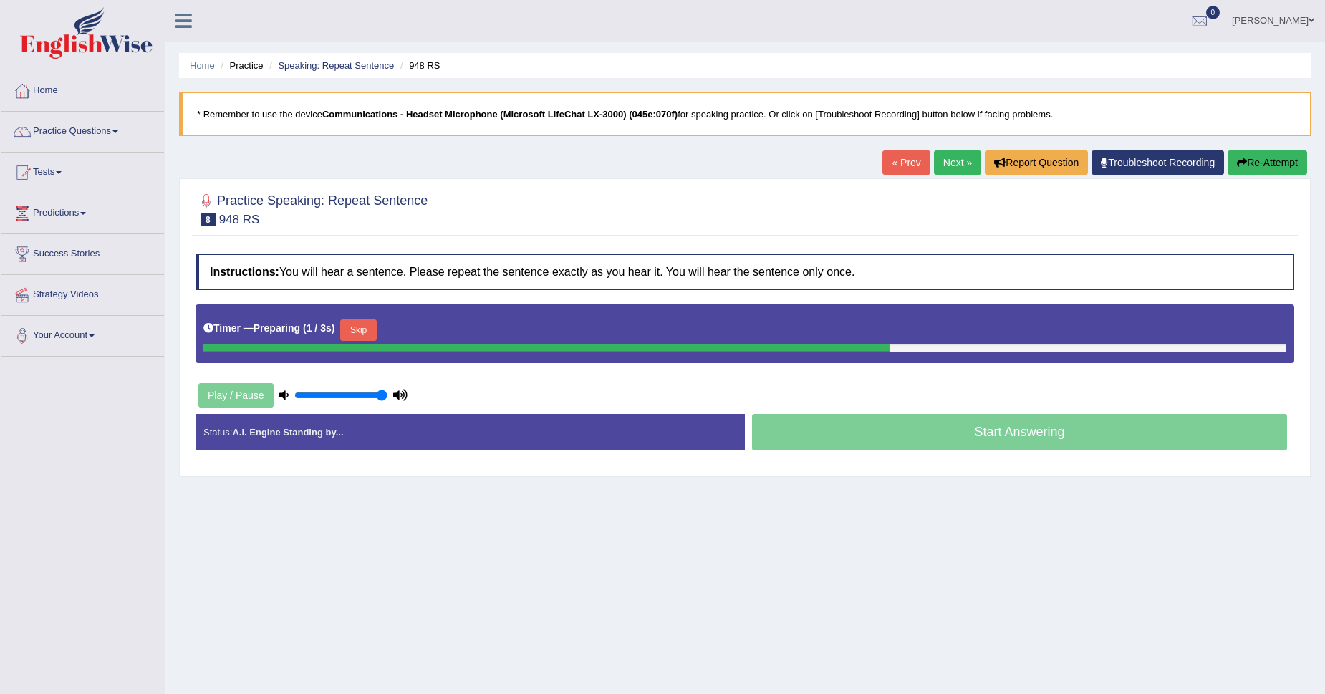
click at [363, 330] on button "Skip" at bounding box center [358, 330] width 36 height 21
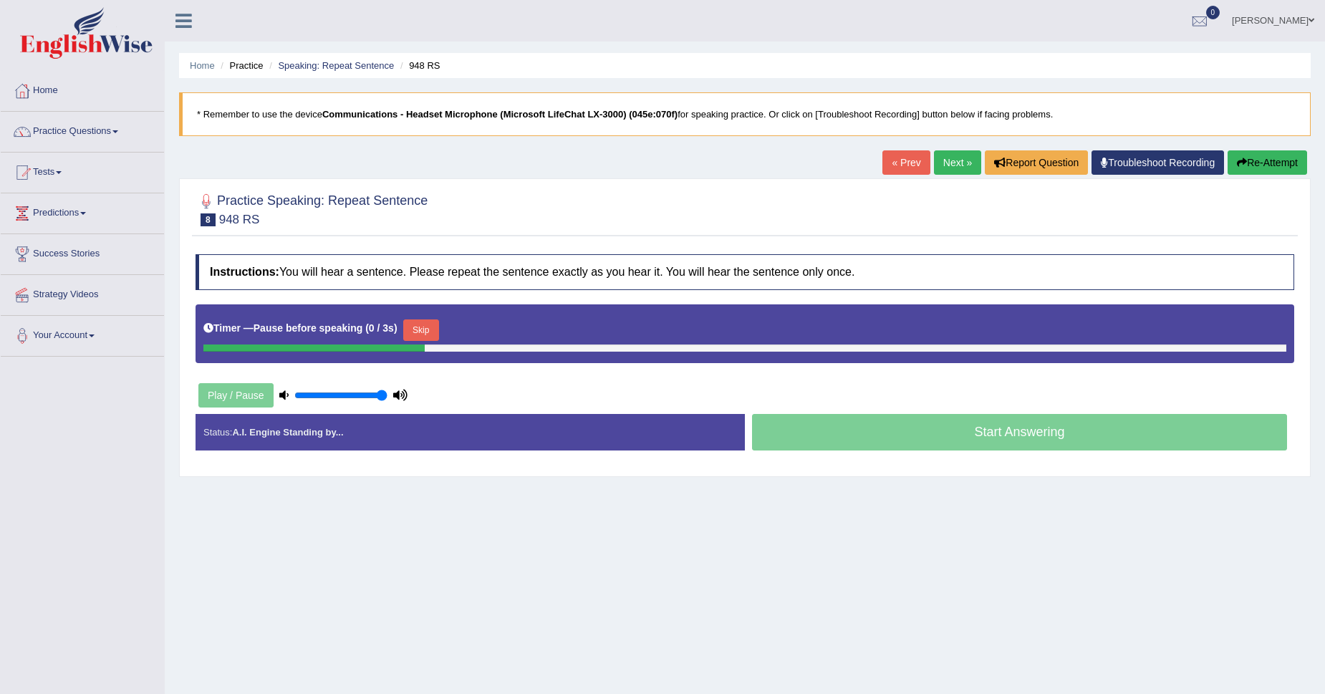
click at [412, 326] on button "Skip" at bounding box center [421, 330] width 36 height 21
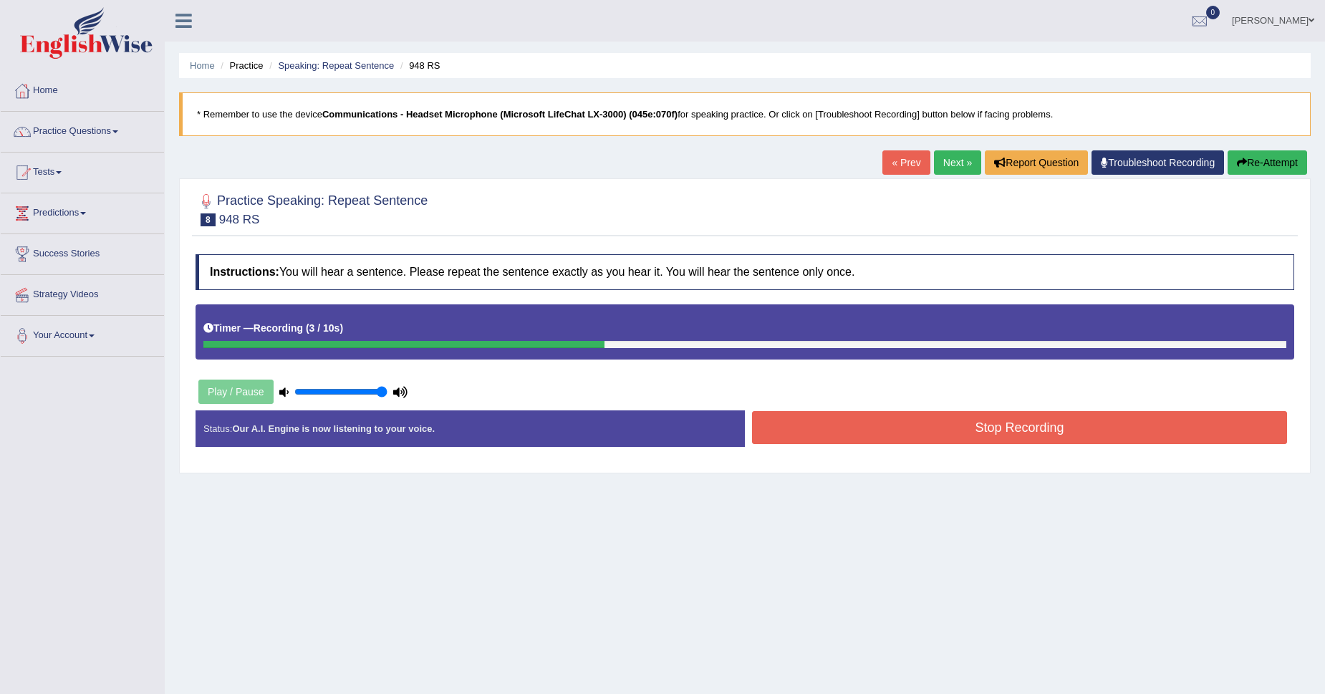
click at [949, 431] on button "Stop Recording" at bounding box center [1019, 427] width 535 height 33
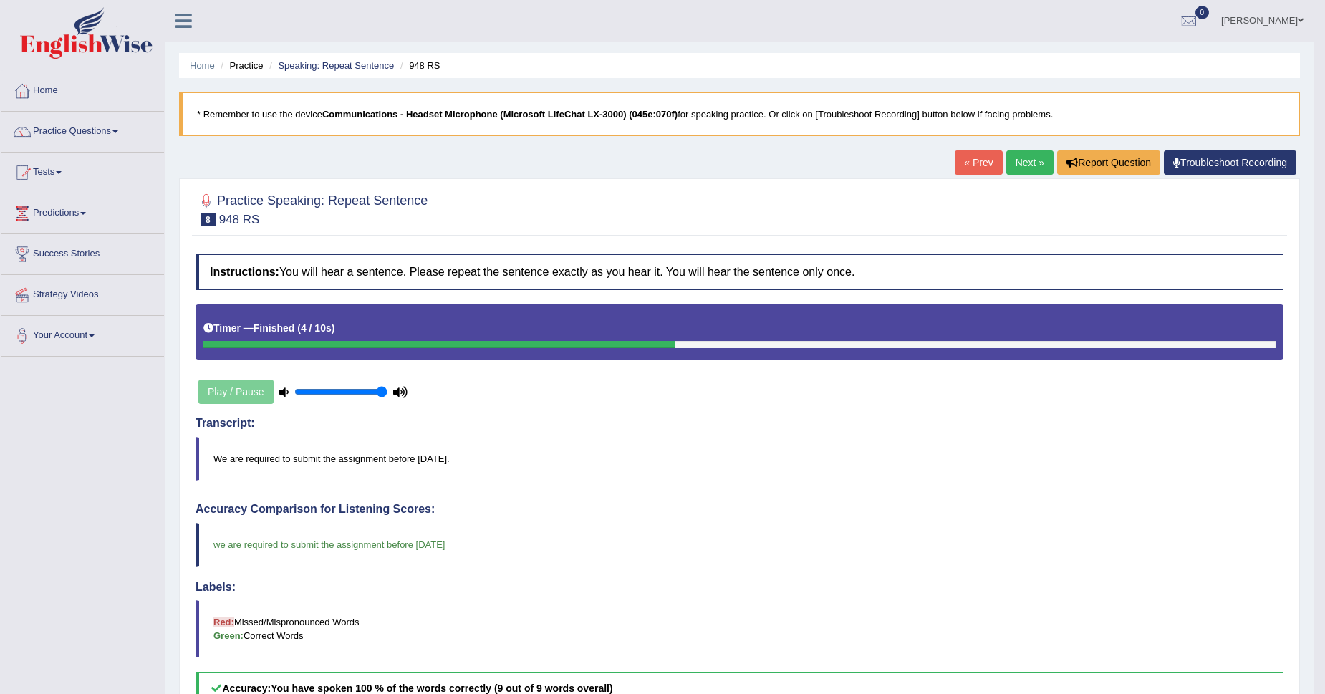
click at [1032, 162] on link "Next »" at bounding box center [1030, 162] width 47 height 24
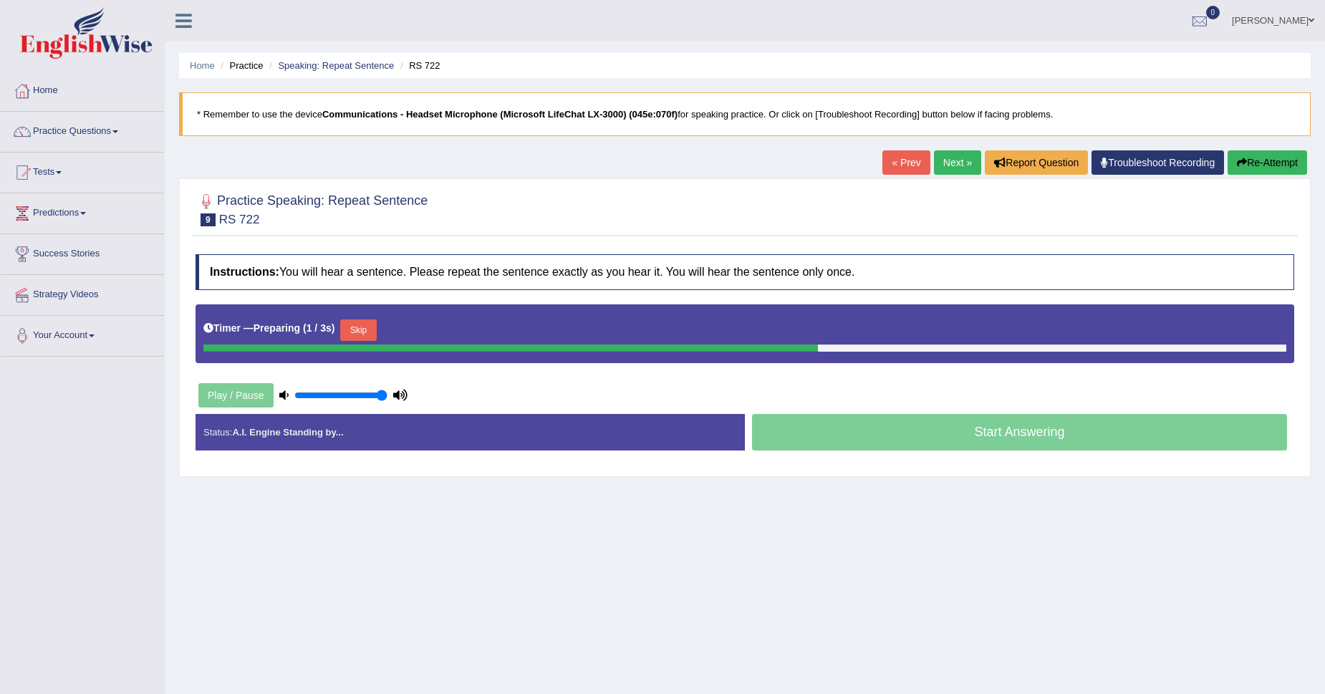
click at [370, 327] on button "Skip" at bounding box center [358, 330] width 36 height 21
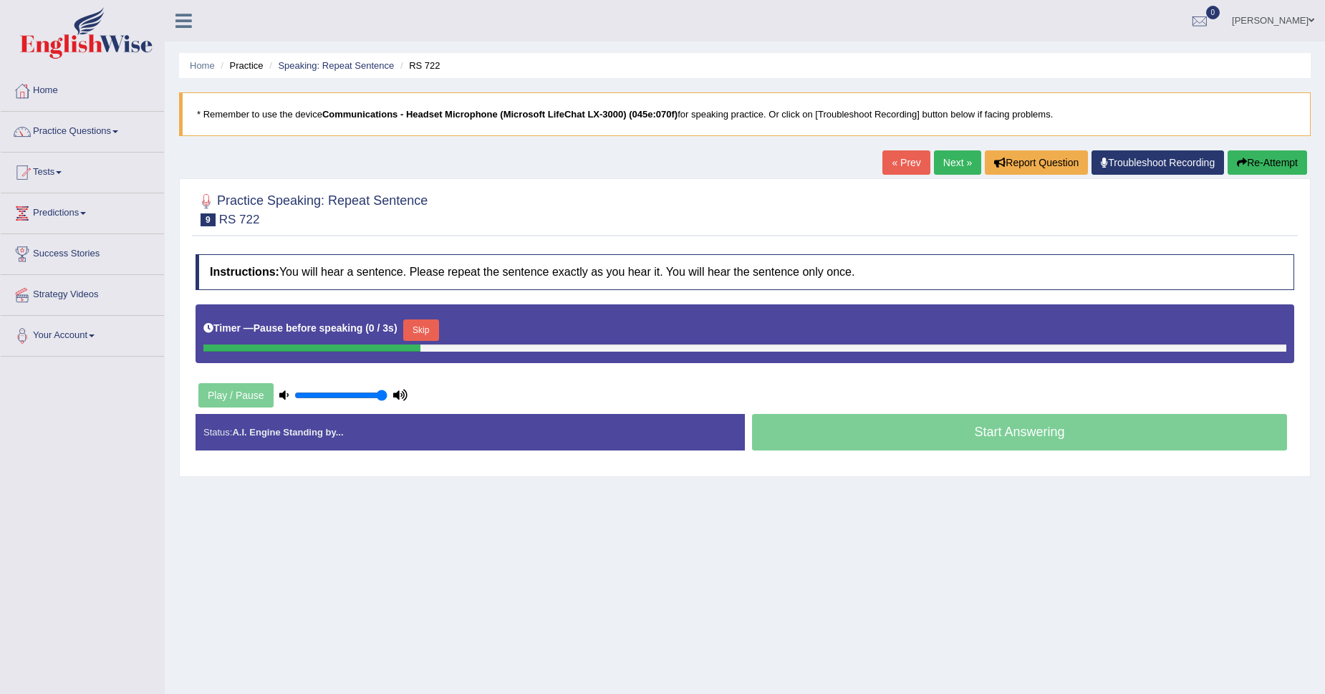
click at [413, 330] on button "Skip" at bounding box center [421, 330] width 36 height 21
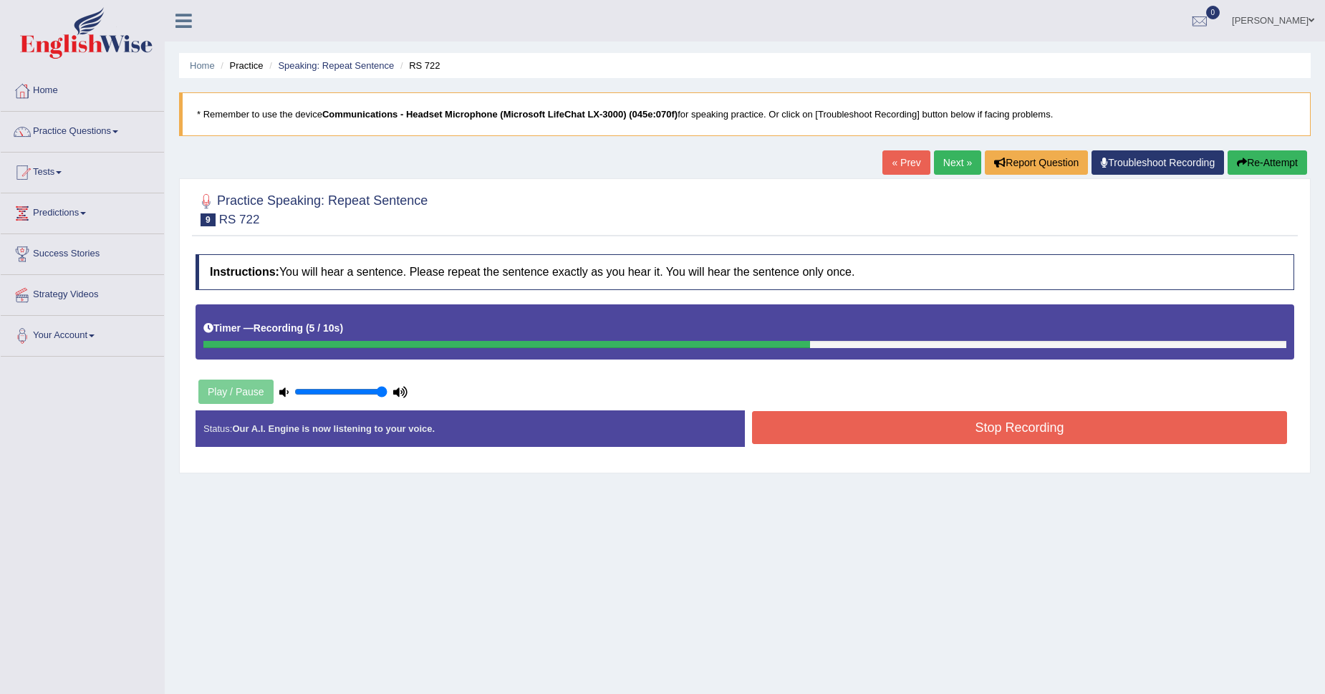
click at [1012, 421] on button "Stop Recording" at bounding box center [1019, 427] width 535 height 33
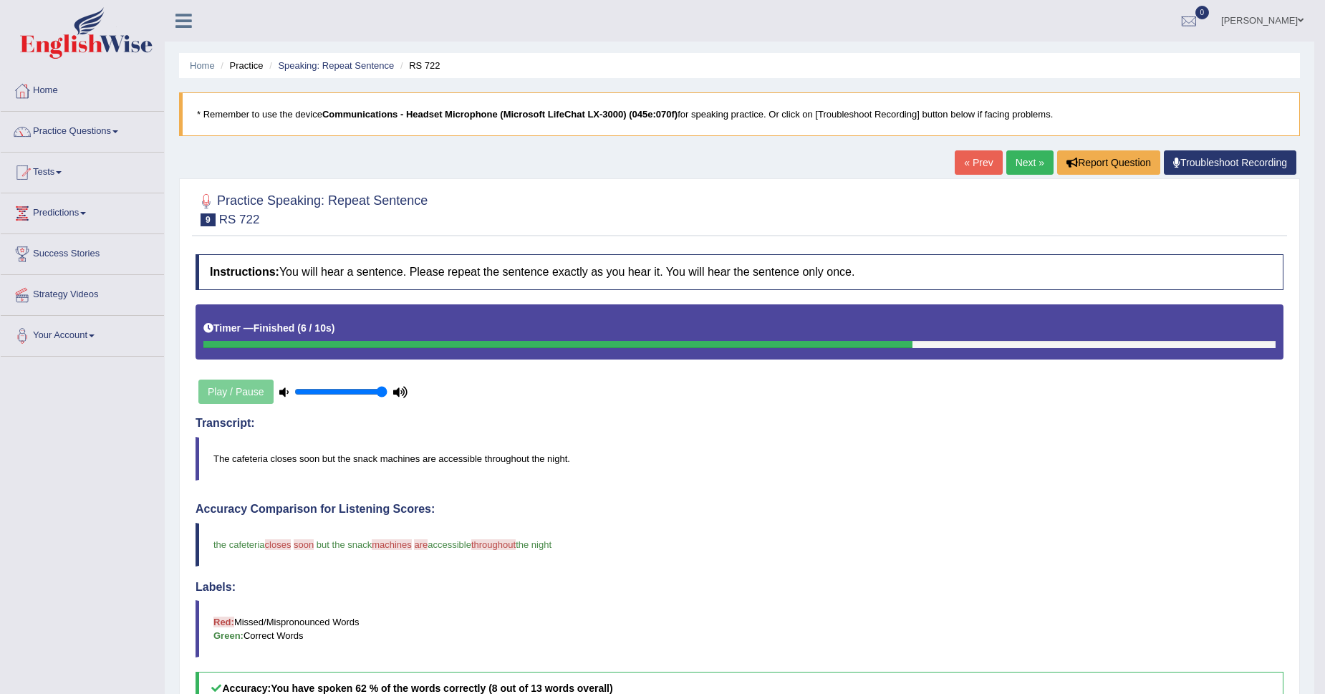
click at [1031, 160] on link "Next »" at bounding box center [1030, 162] width 47 height 24
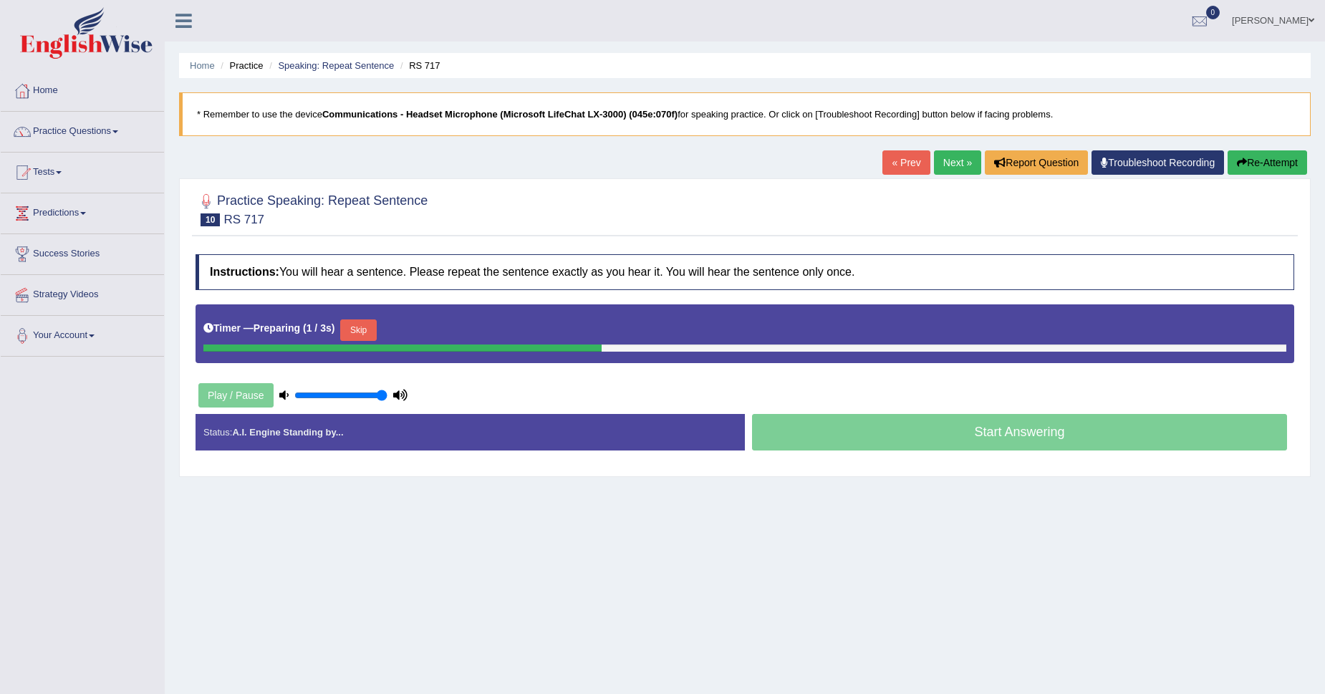
click at [363, 318] on div "Timer — Preparing ( 1 / 3s ) Skip" at bounding box center [744, 330] width 1083 height 29
click at [362, 323] on button "Skip" at bounding box center [358, 330] width 36 height 21
click at [419, 325] on button "Skip" at bounding box center [421, 330] width 36 height 21
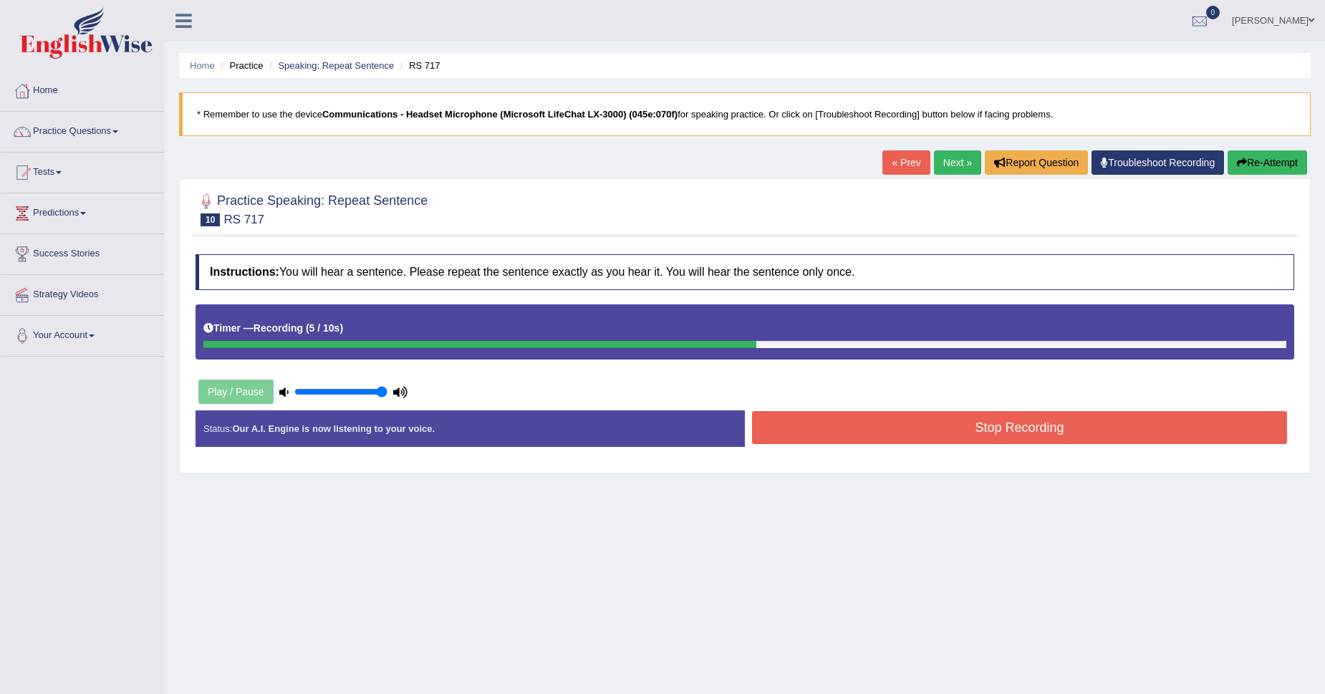
click at [963, 431] on button "Stop Recording" at bounding box center [1019, 427] width 535 height 33
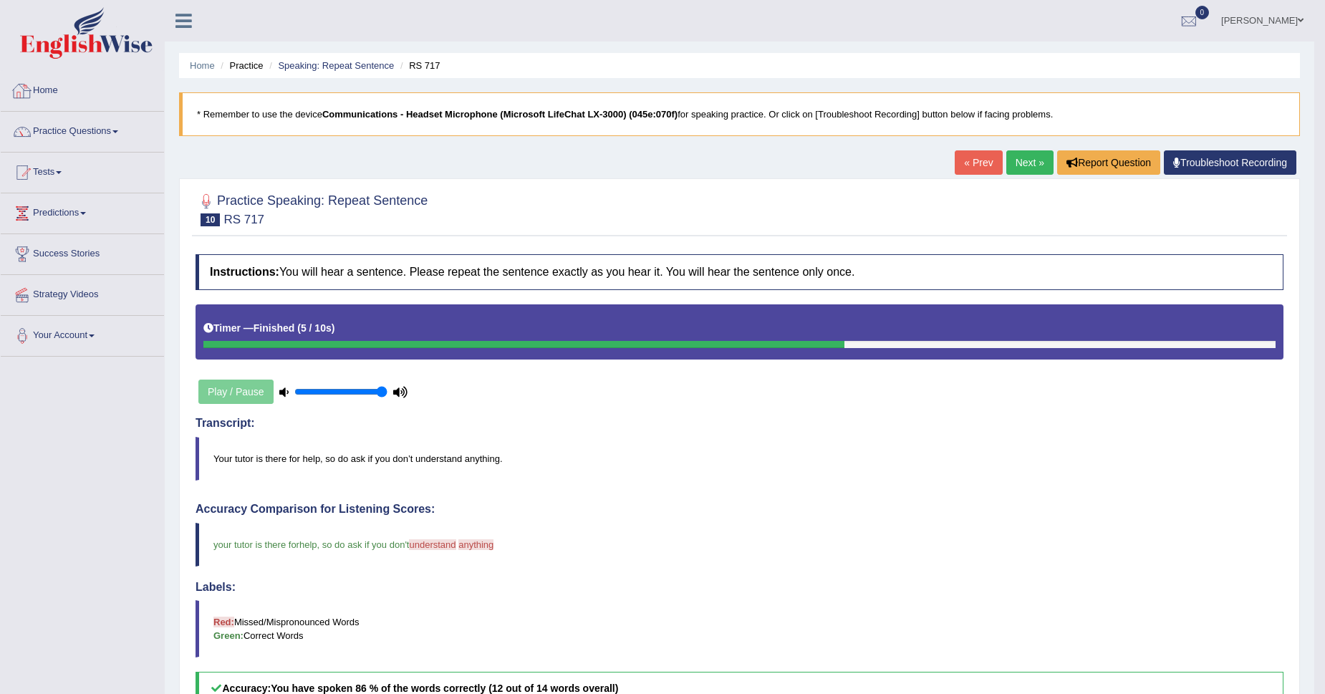
click at [42, 98] on link "Home" at bounding box center [82, 89] width 163 height 36
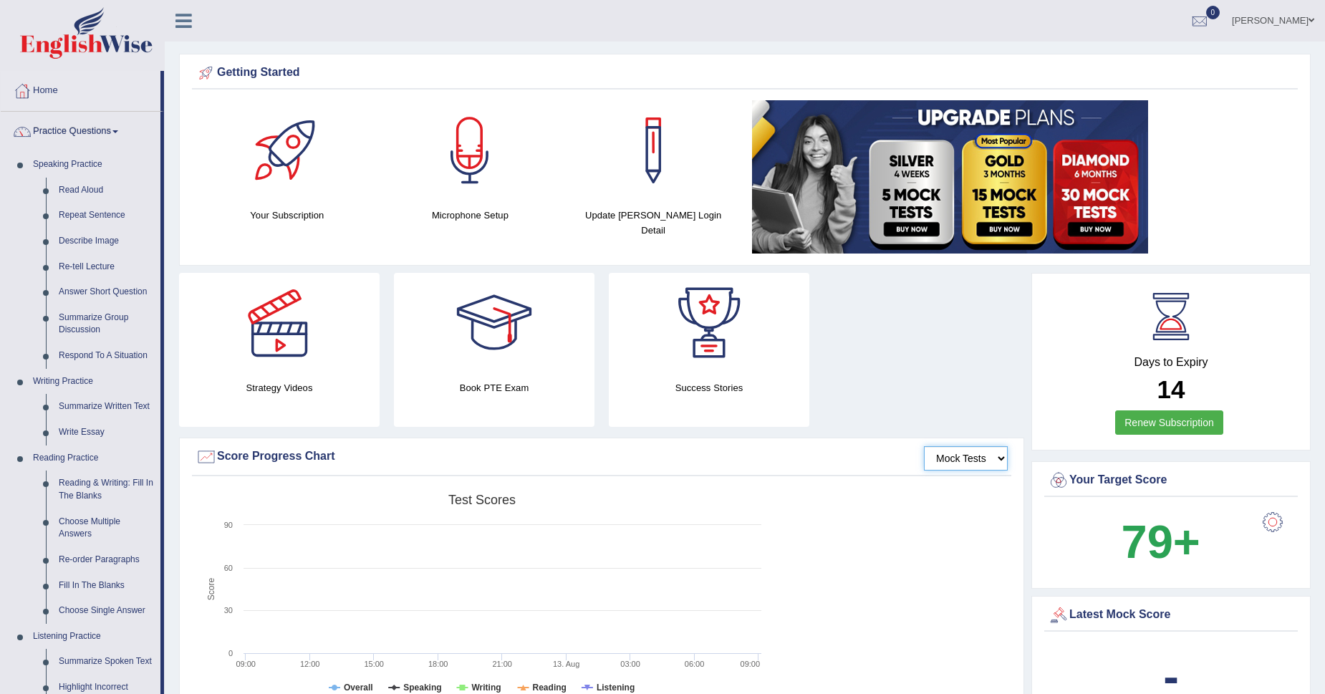
click at [1004, 453] on select "Mock Tests" at bounding box center [966, 458] width 84 height 24
click at [926, 446] on select "Mock Tests" at bounding box center [966, 458] width 84 height 24
click at [95, 122] on link "Practice Questions" at bounding box center [81, 130] width 160 height 36
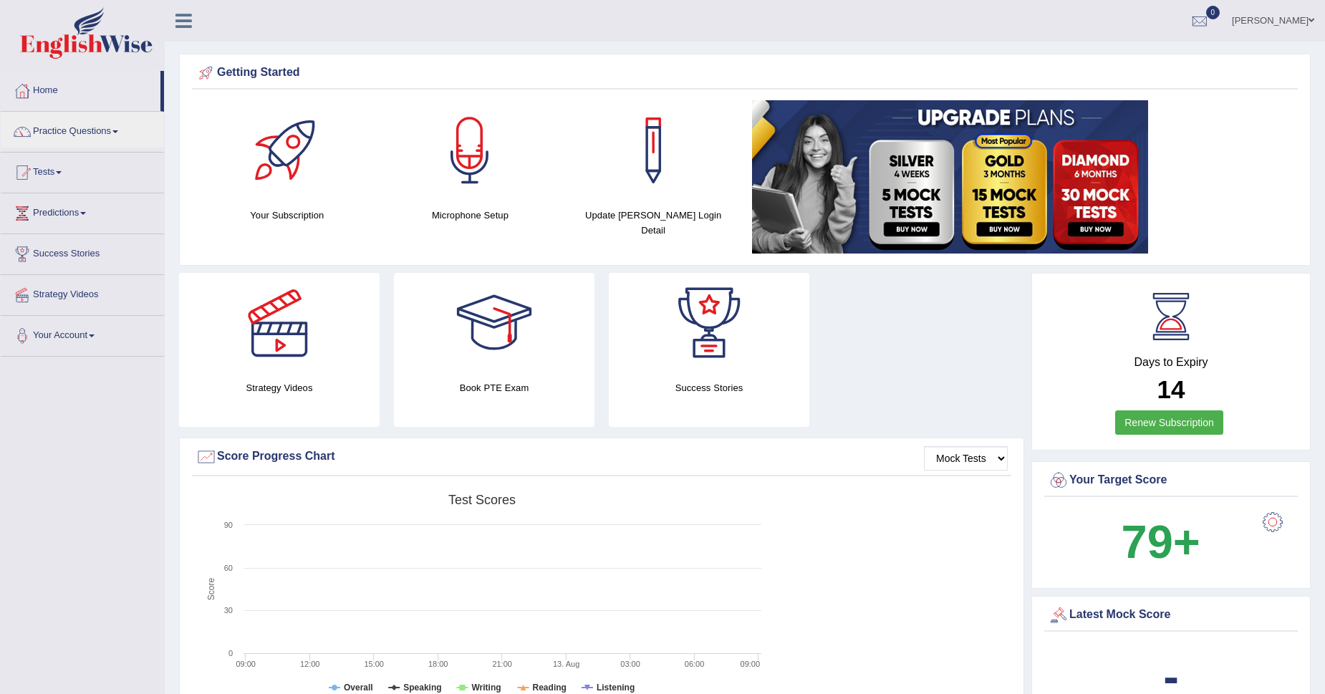
click at [57, 180] on link "Tests" at bounding box center [82, 171] width 163 height 36
click at [62, 230] on link "Take Mock Test" at bounding box center [94, 232] width 134 height 26
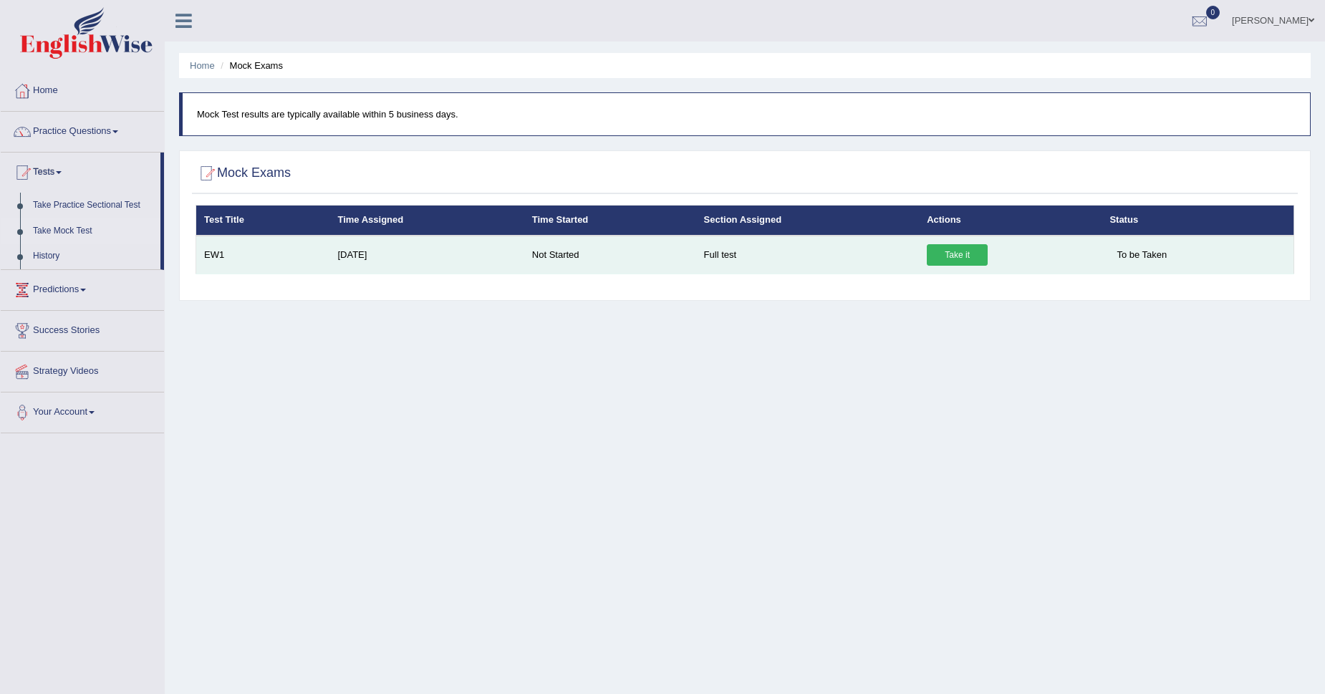
click at [739, 256] on td "Full test" at bounding box center [808, 255] width 224 height 39
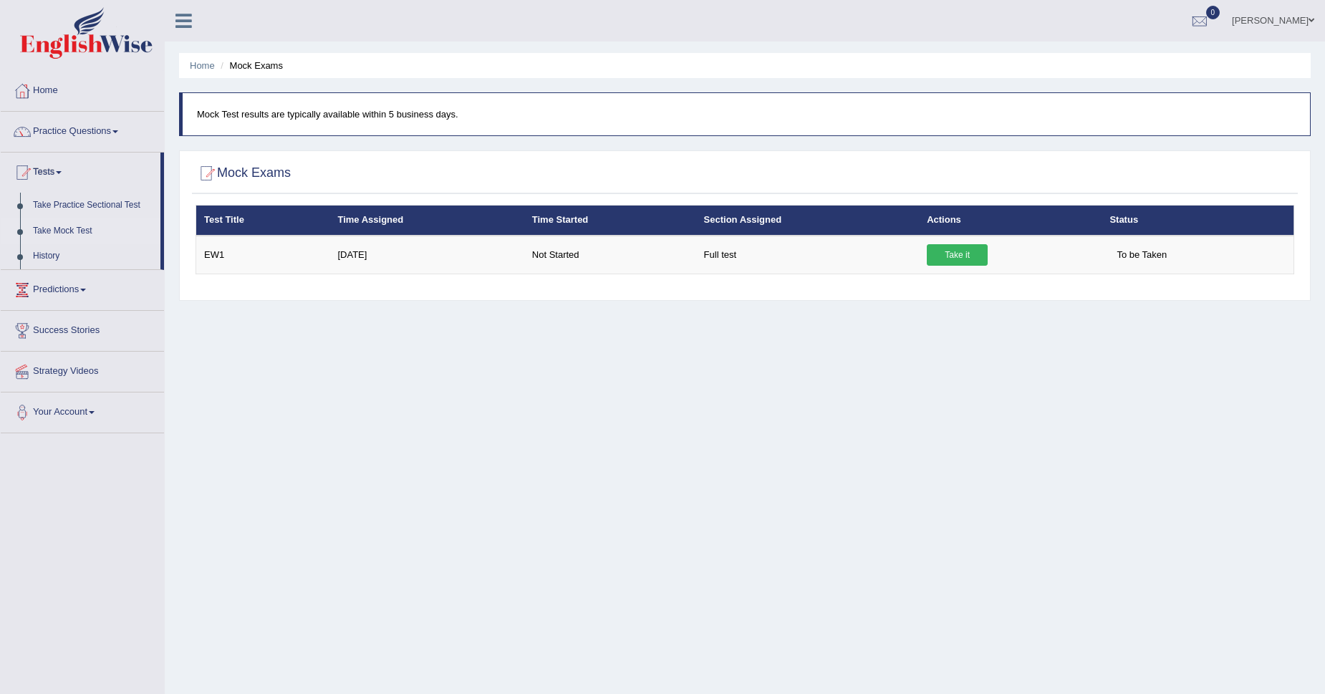
click at [540, 433] on div "Home Mock Exams Mock Test results are typically available within 5 business day…" at bounding box center [745, 358] width 1161 height 716
click at [97, 200] on link "Take Practice Sectional Test" at bounding box center [94, 206] width 134 height 26
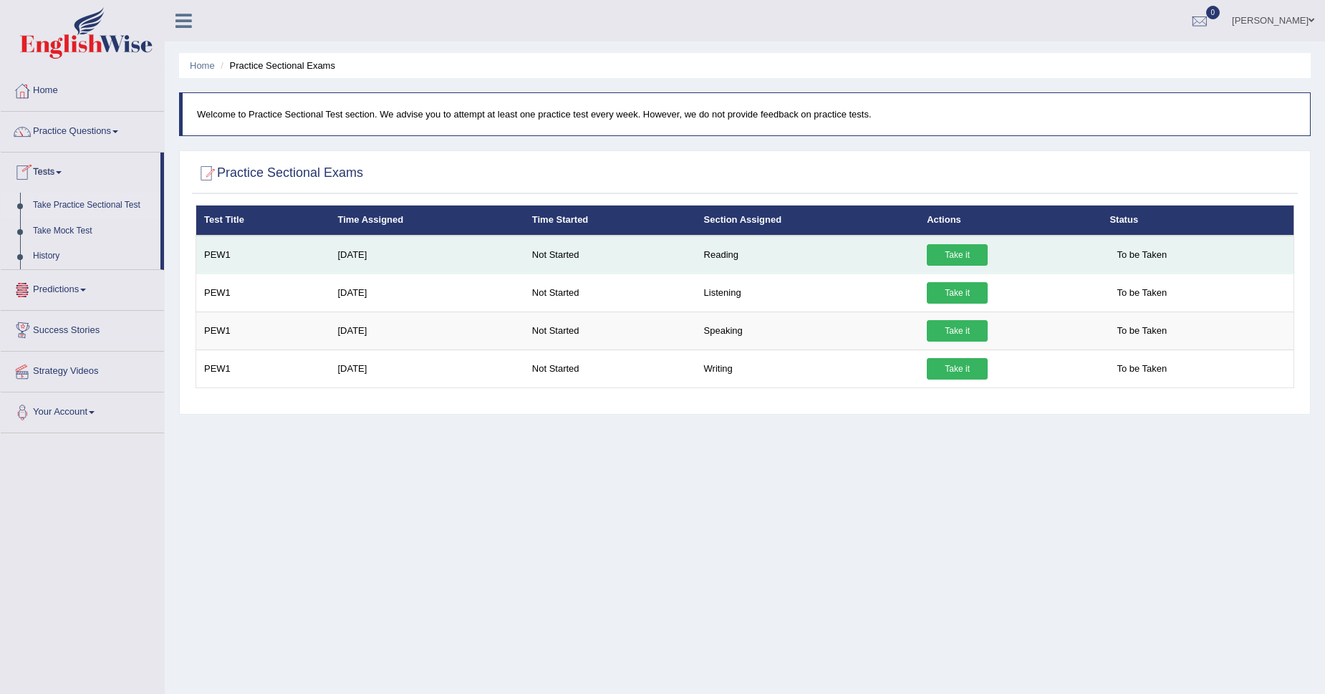
click at [962, 251] on link "Take it" at bounding box center [957, 254] width 61 height 21
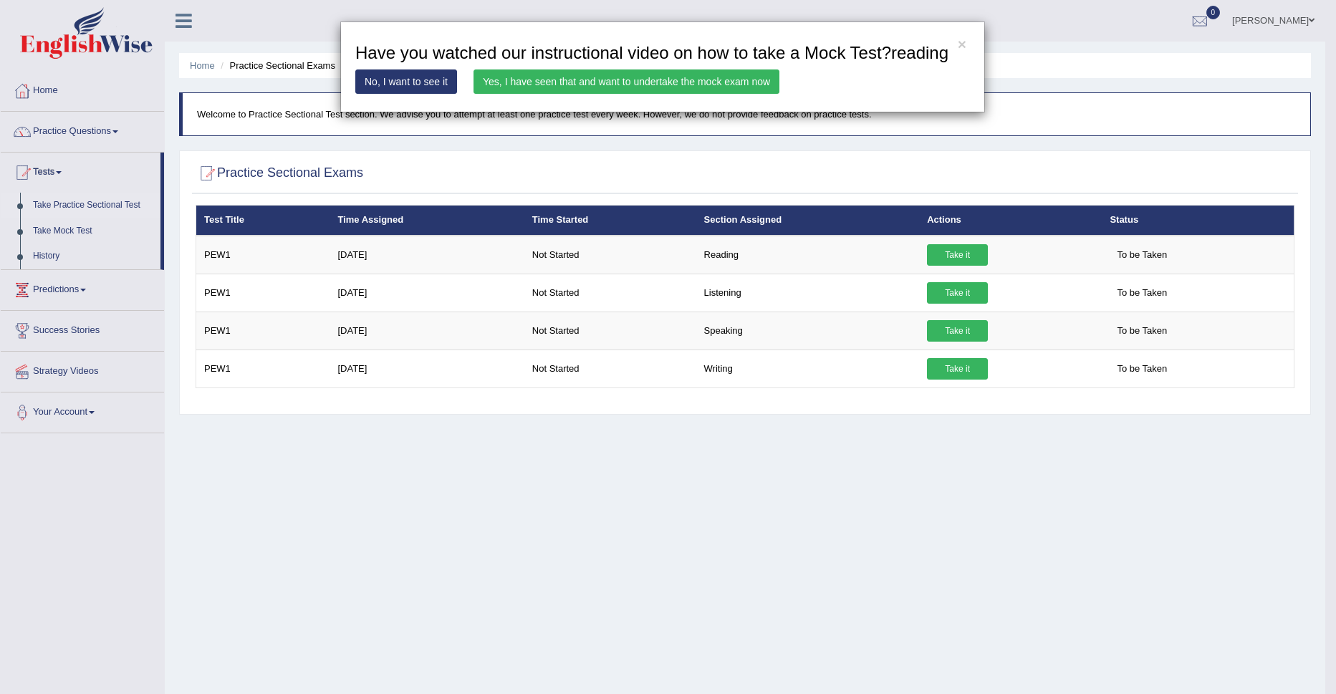
click at [570, 87] on link "Yes, I have seen that and want to undertake the mock exam now" at bounding box center [627, 81] width 306 height 24
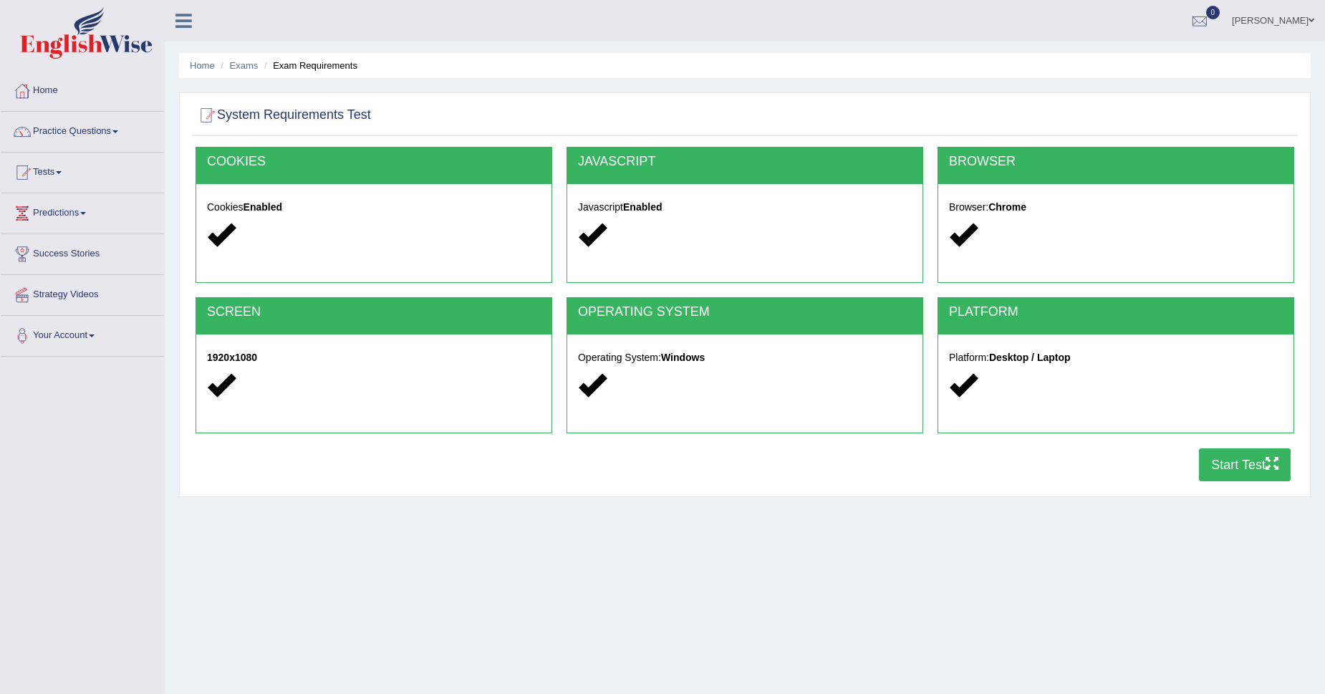
click at [1239, 459] on button "Start Test" at bounding box center [1245, 464] width 92 height 33
